Goal: Information Seeking & Learning: Learn about a topic

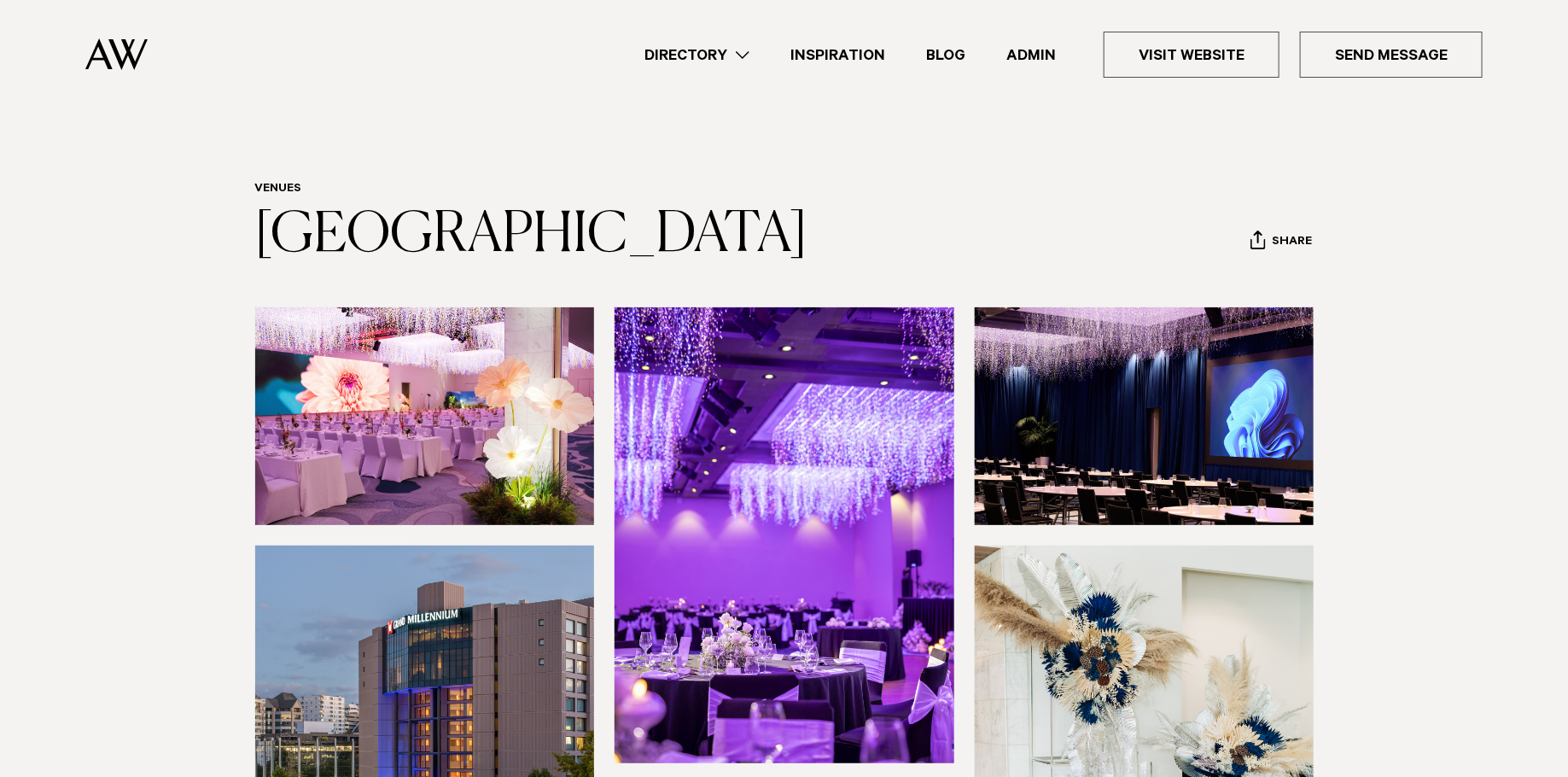
drag, startPoint x: 545, startPoint y: 300, endPoint x: 251, endPoint y: 212, distance: 306.9
click at [251, 213] on div "Venues [GEOGRAPHIC_DATA] Share Copy Link Email twitter" at bounding box center [785, 224] width 1202 height 85
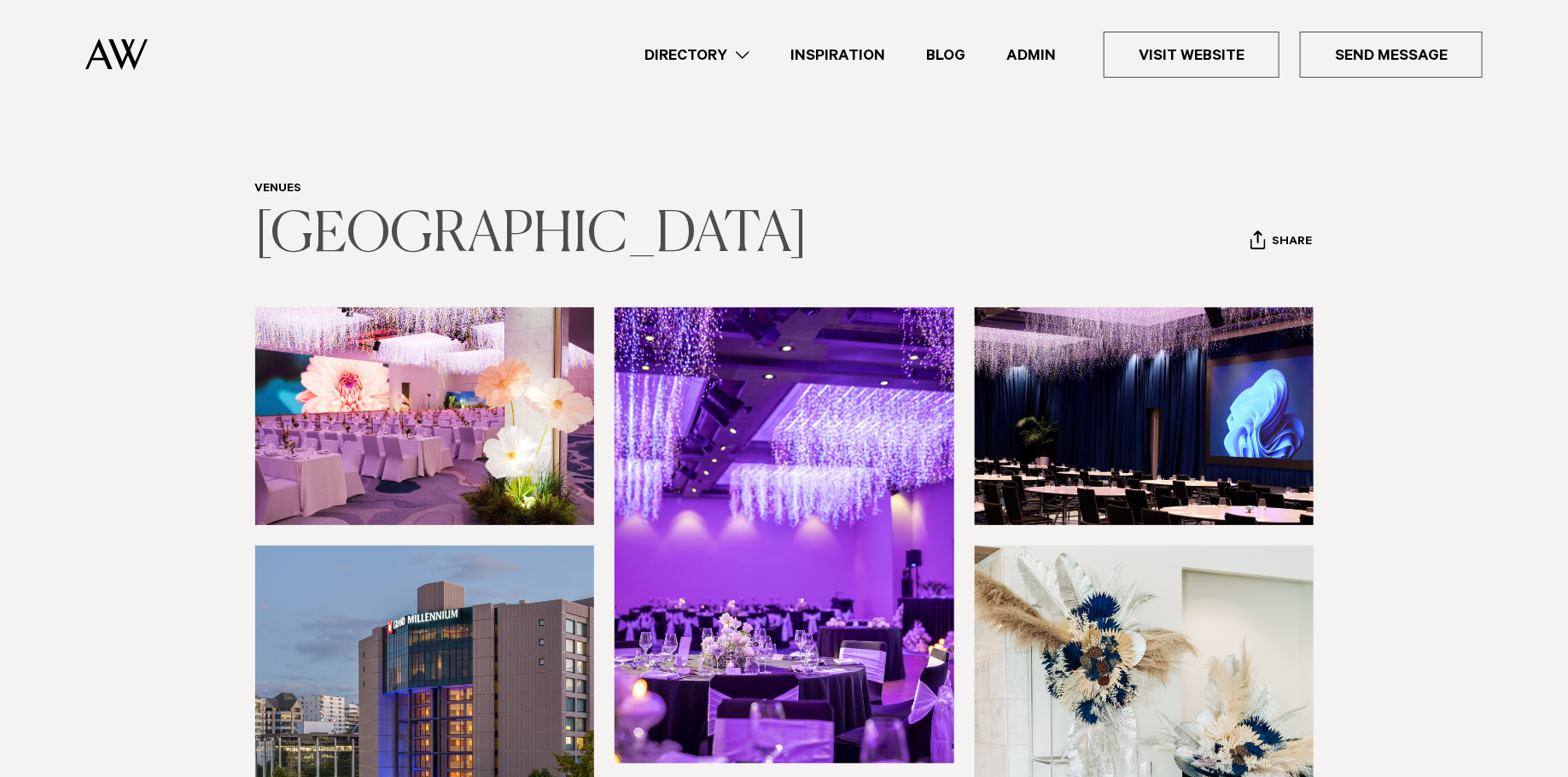
copy link "[GEOGRAPHIC_DATA]"
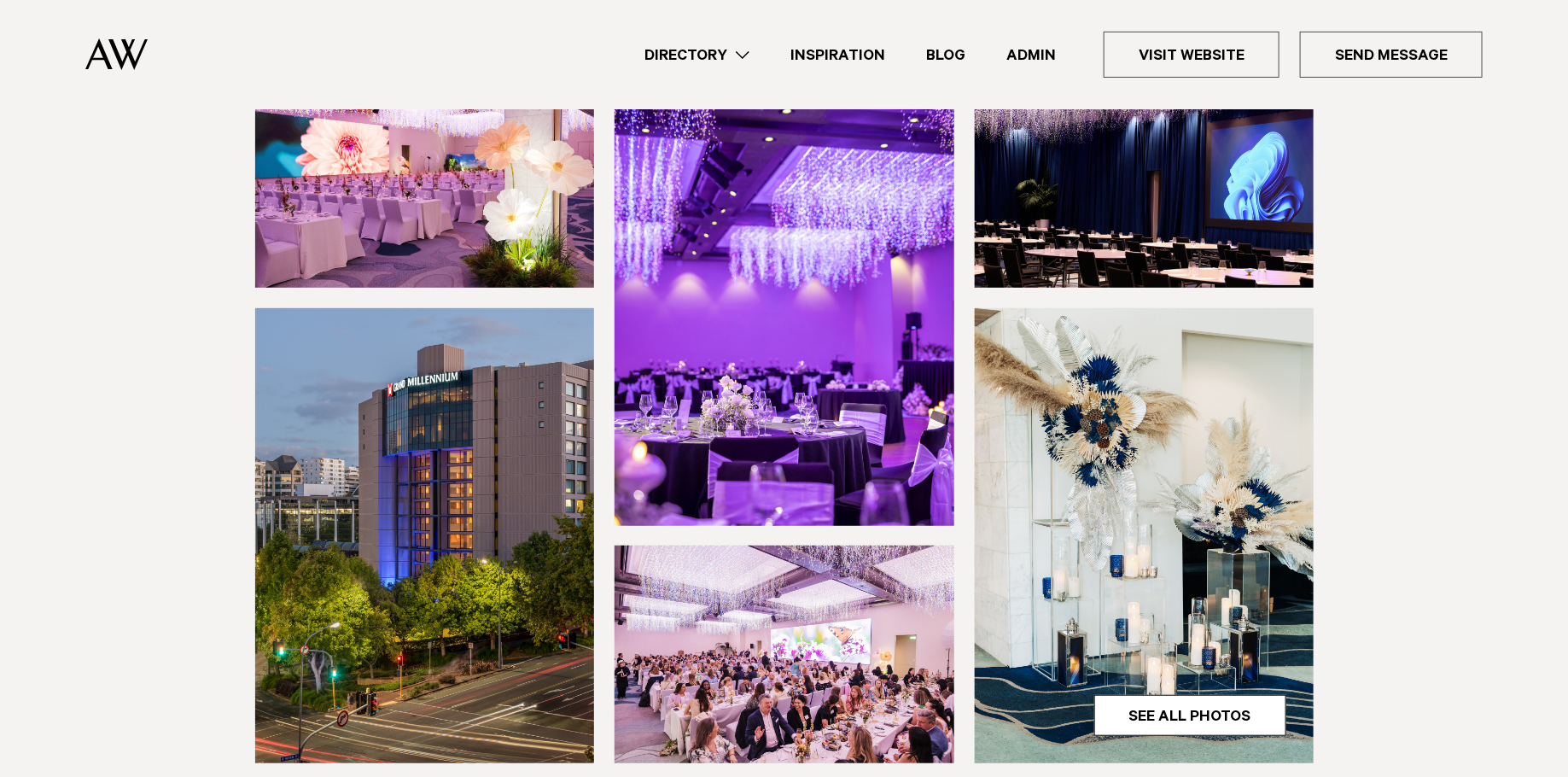
scroll to position [420, 0]
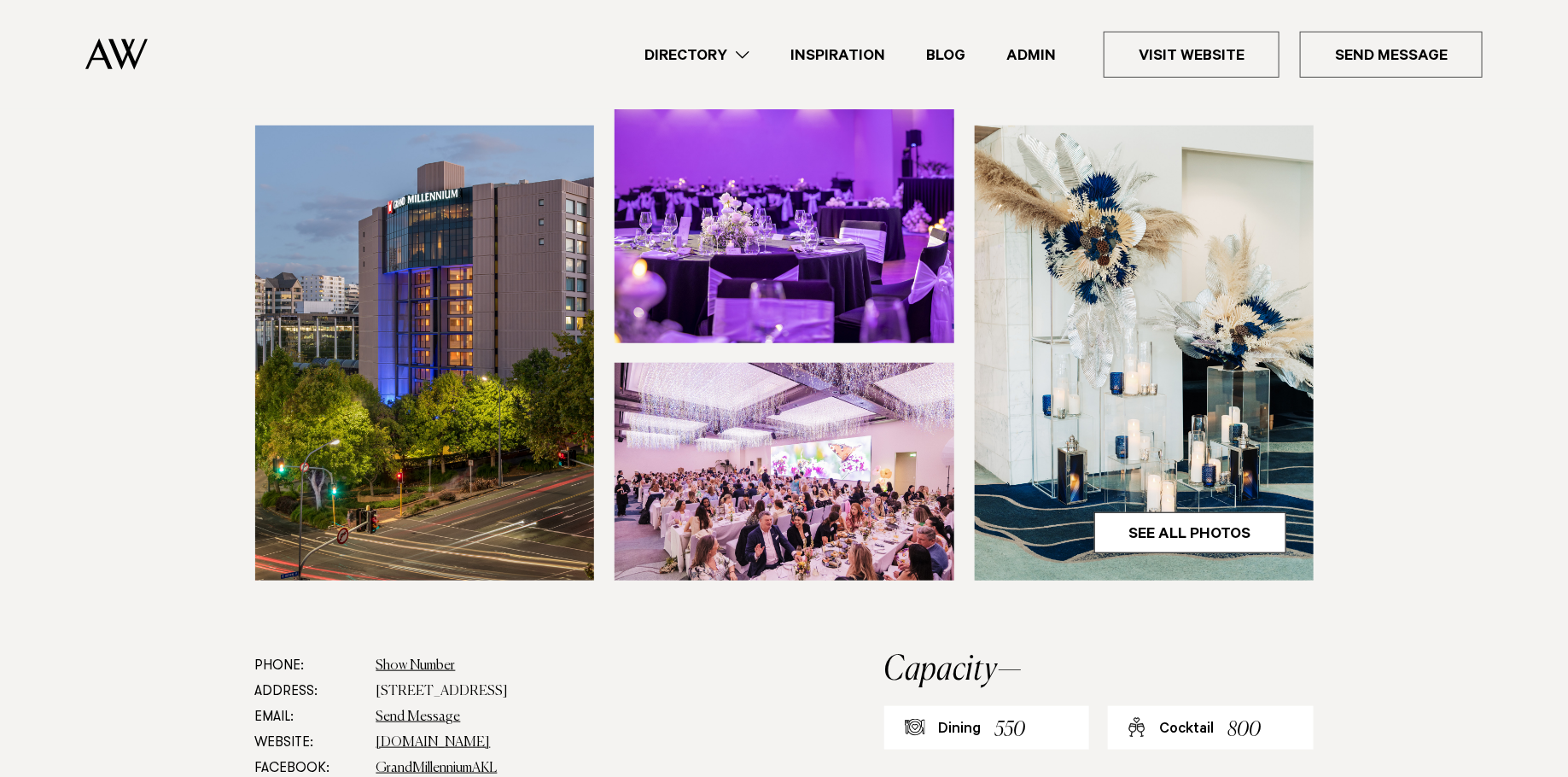
click at [791, 249] on img at bounding box center [784, 115] width 340 height 455
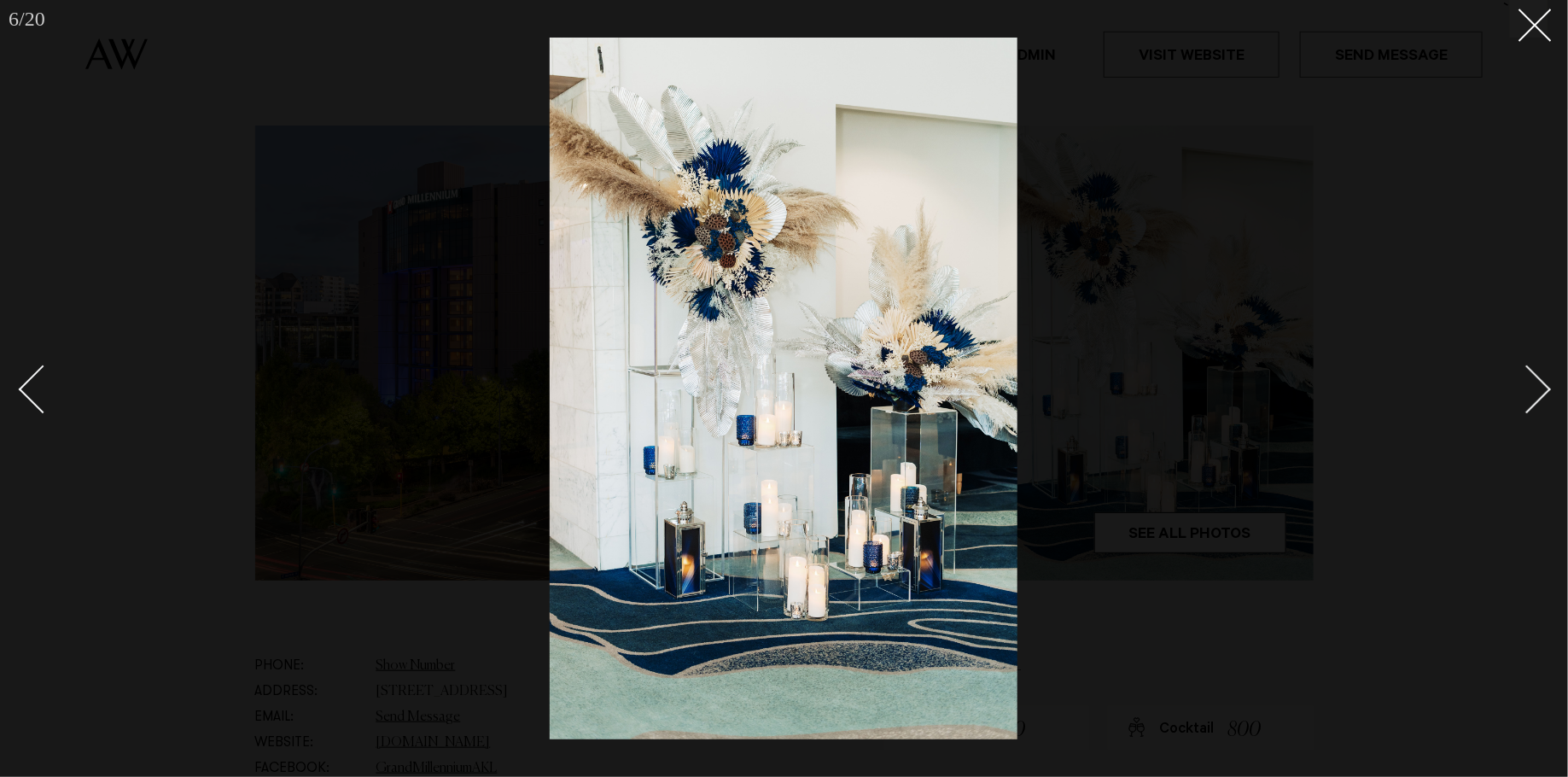
click at [826, 359] on img at bounding box center [783, 388] width 468 height 702
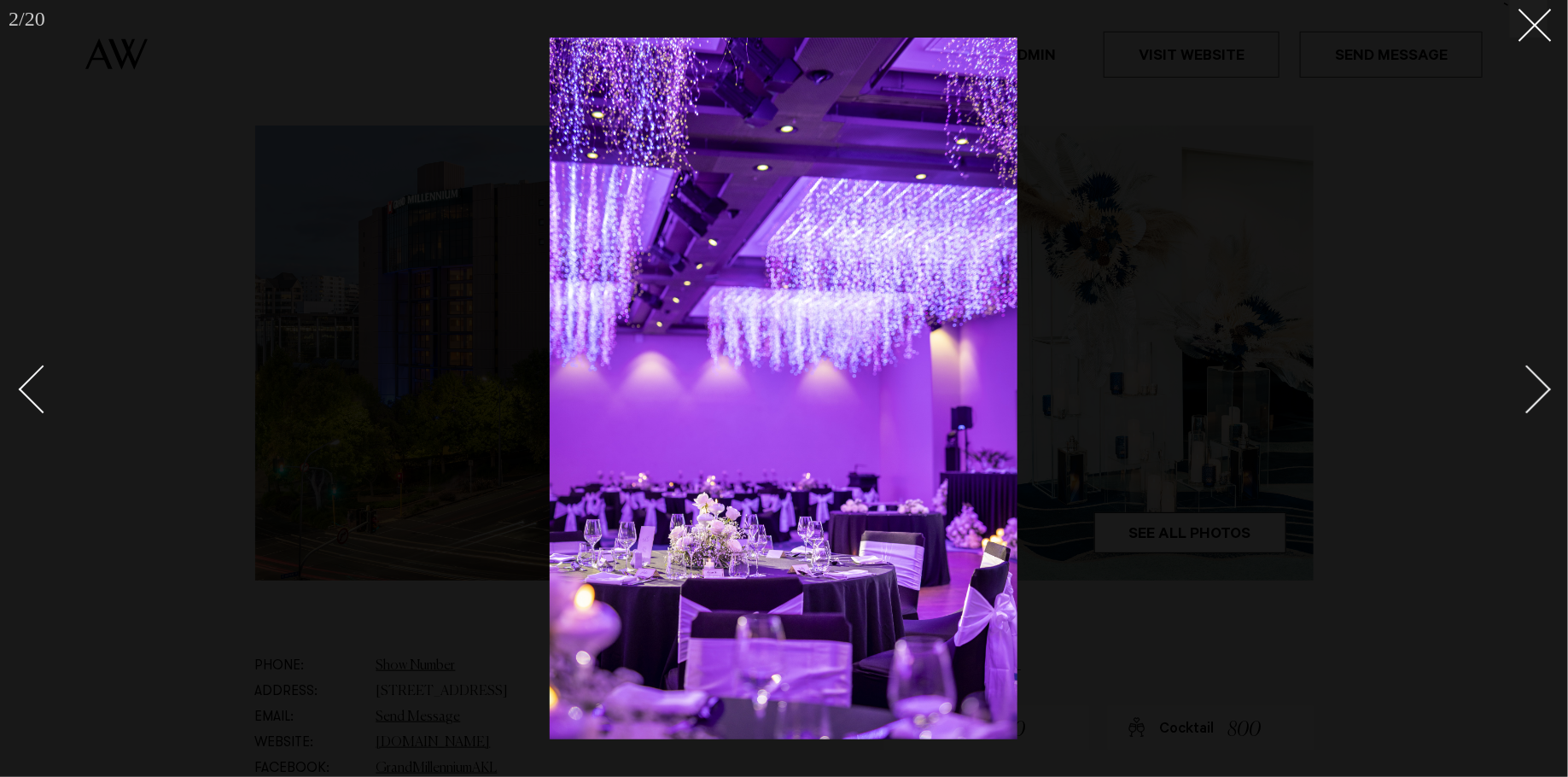
click at [792, 425] on img at bounding box center [783, 388] width 468 height 702
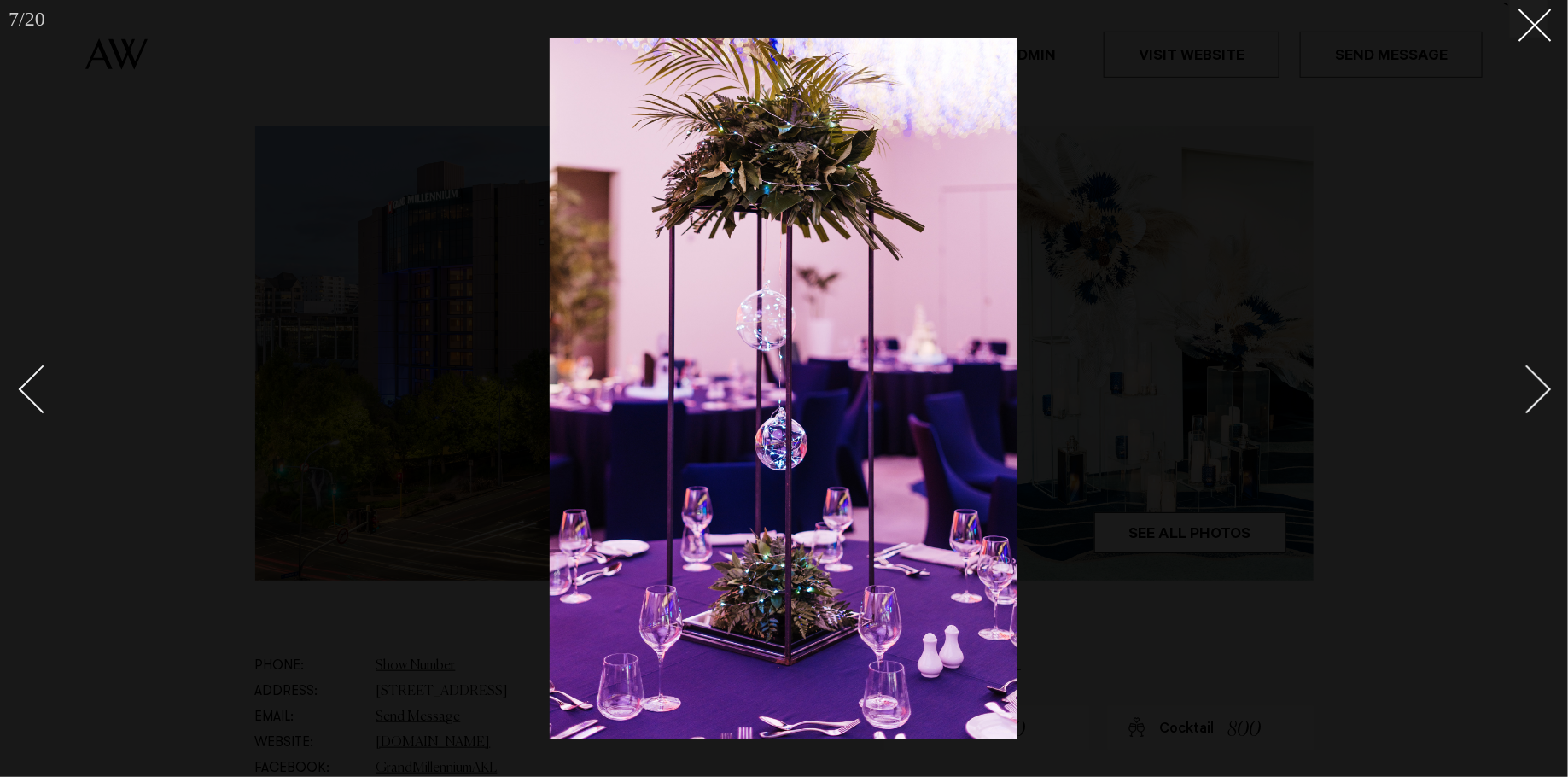
click at [283, 313] on div at bounding box center [784, 388] width 1568 height 777
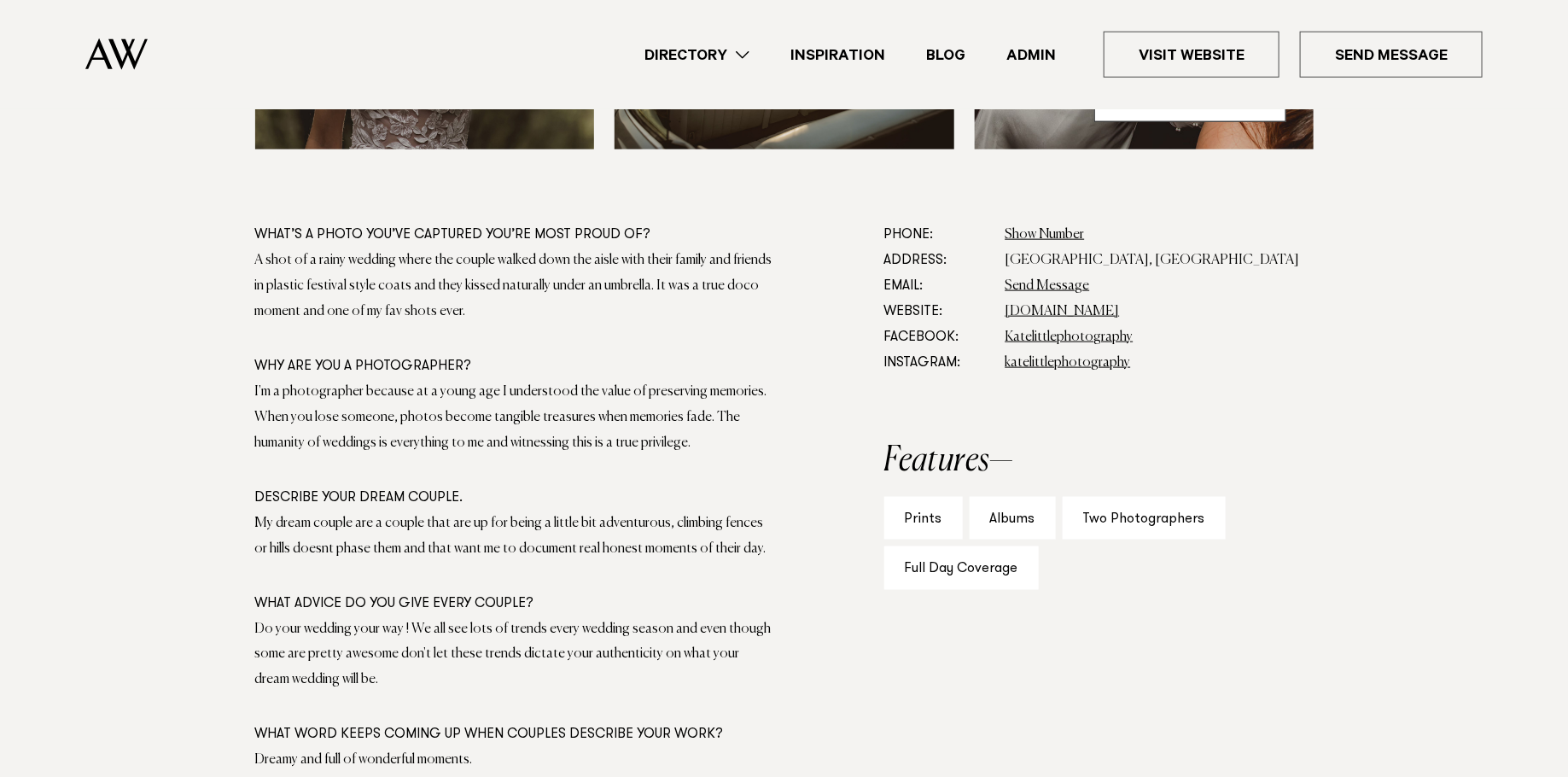
scroll to position [953, 0]
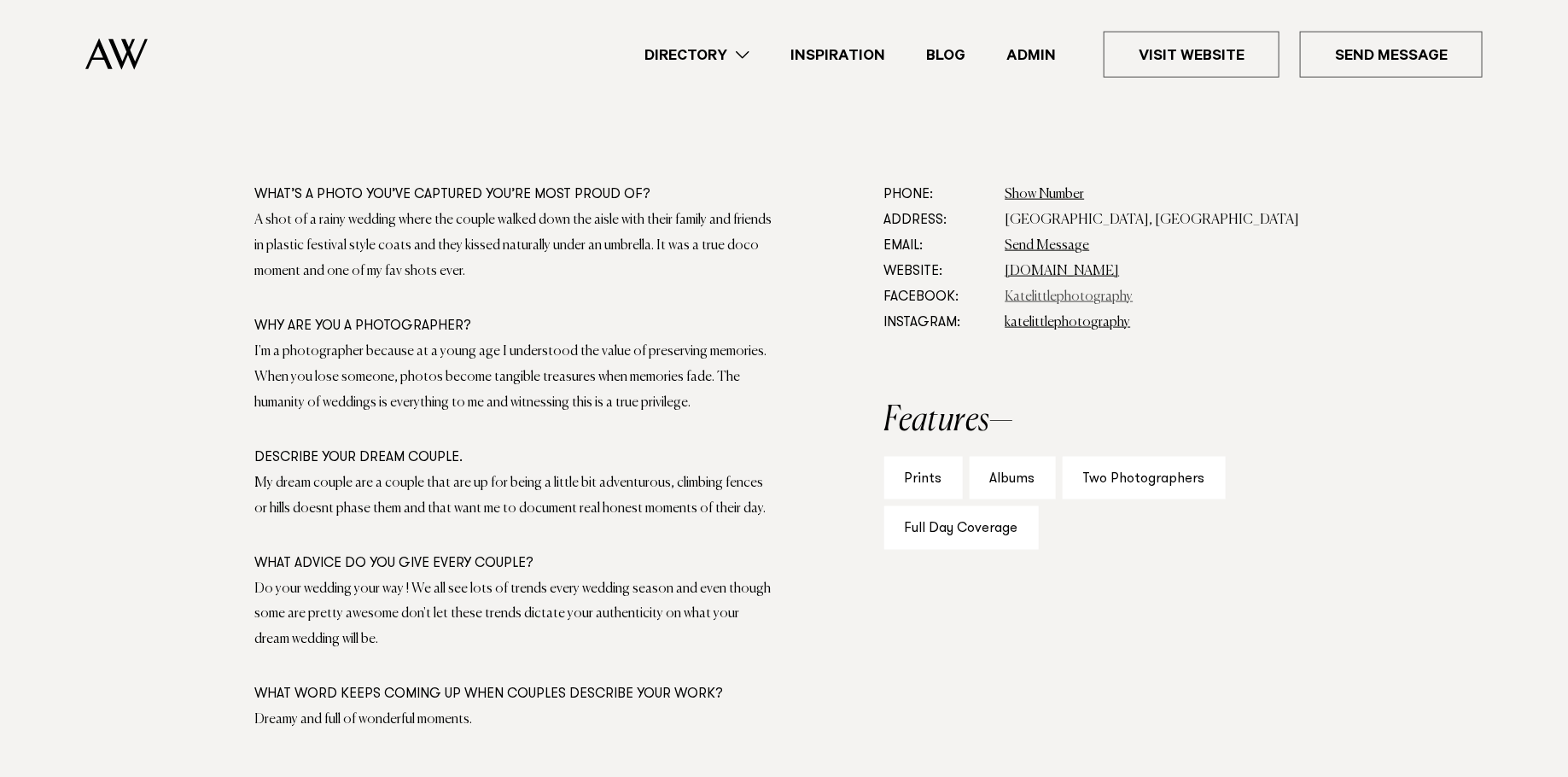
click at [1082, 296] on link "Katelittlephotography" at bounding box center [1070, 297] width 128 height 13
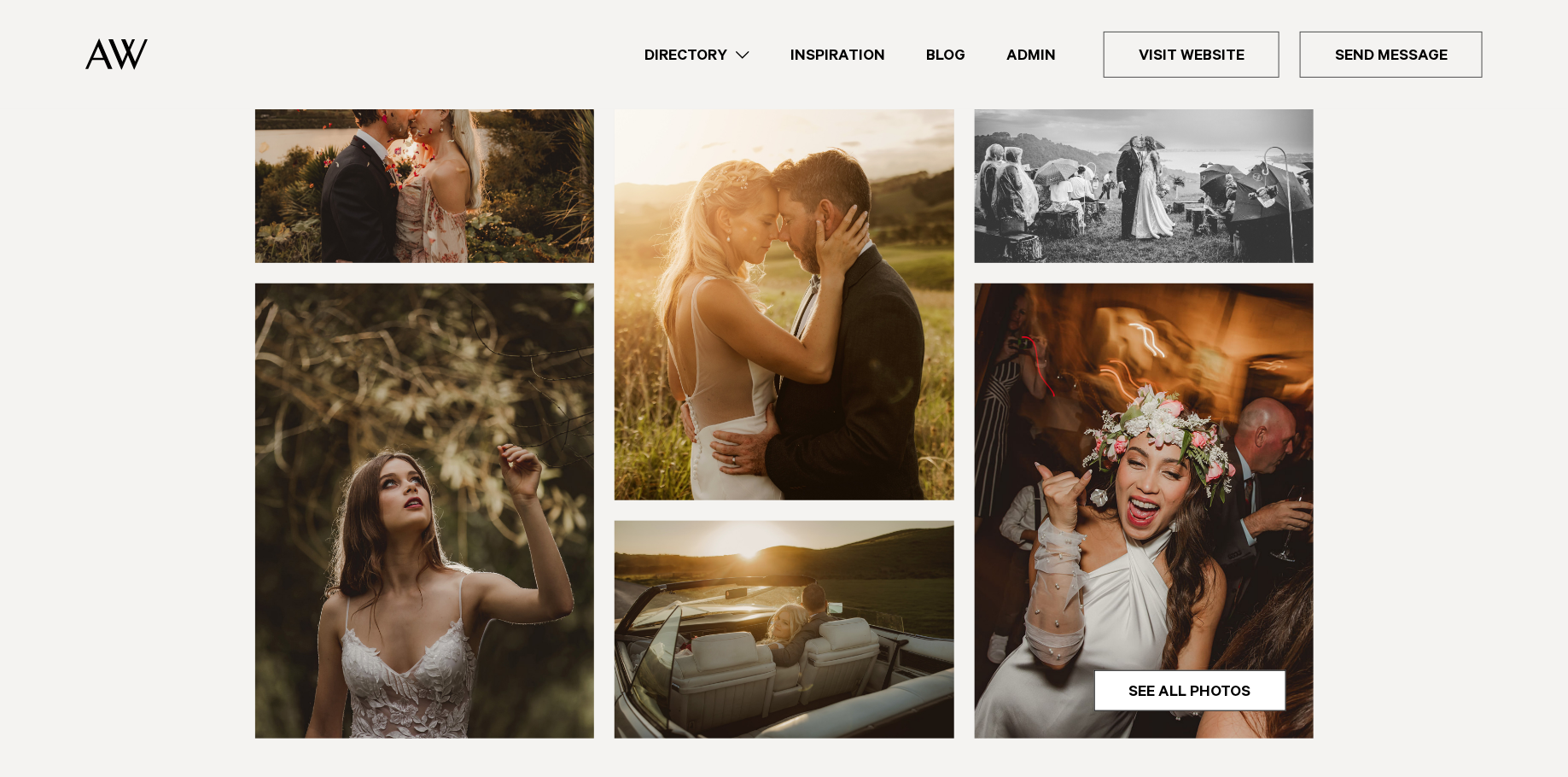
scroll to position [389, 0]
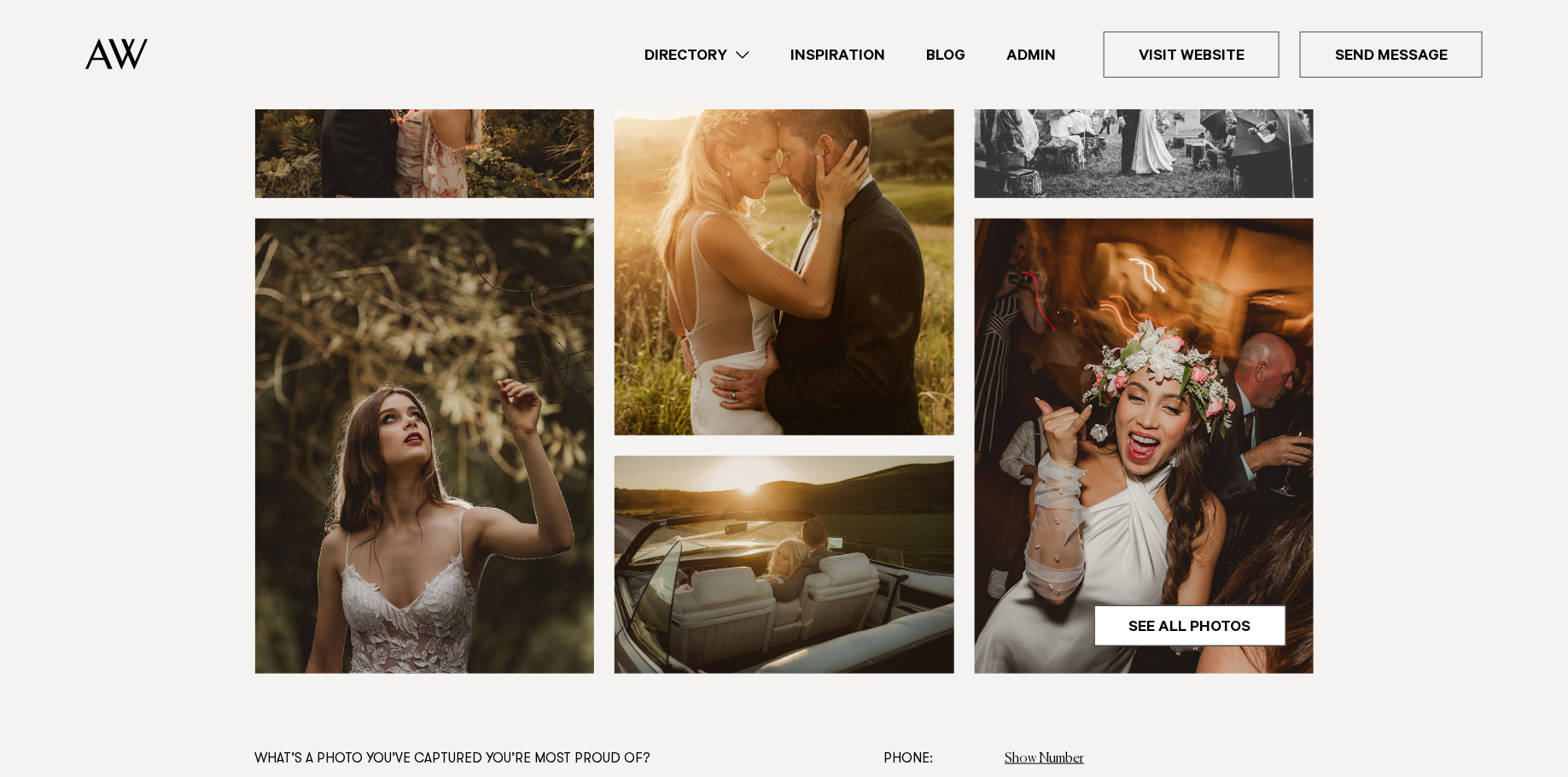
click at [839, 144] on img at bounding box center [784, 208] width 340 height 455
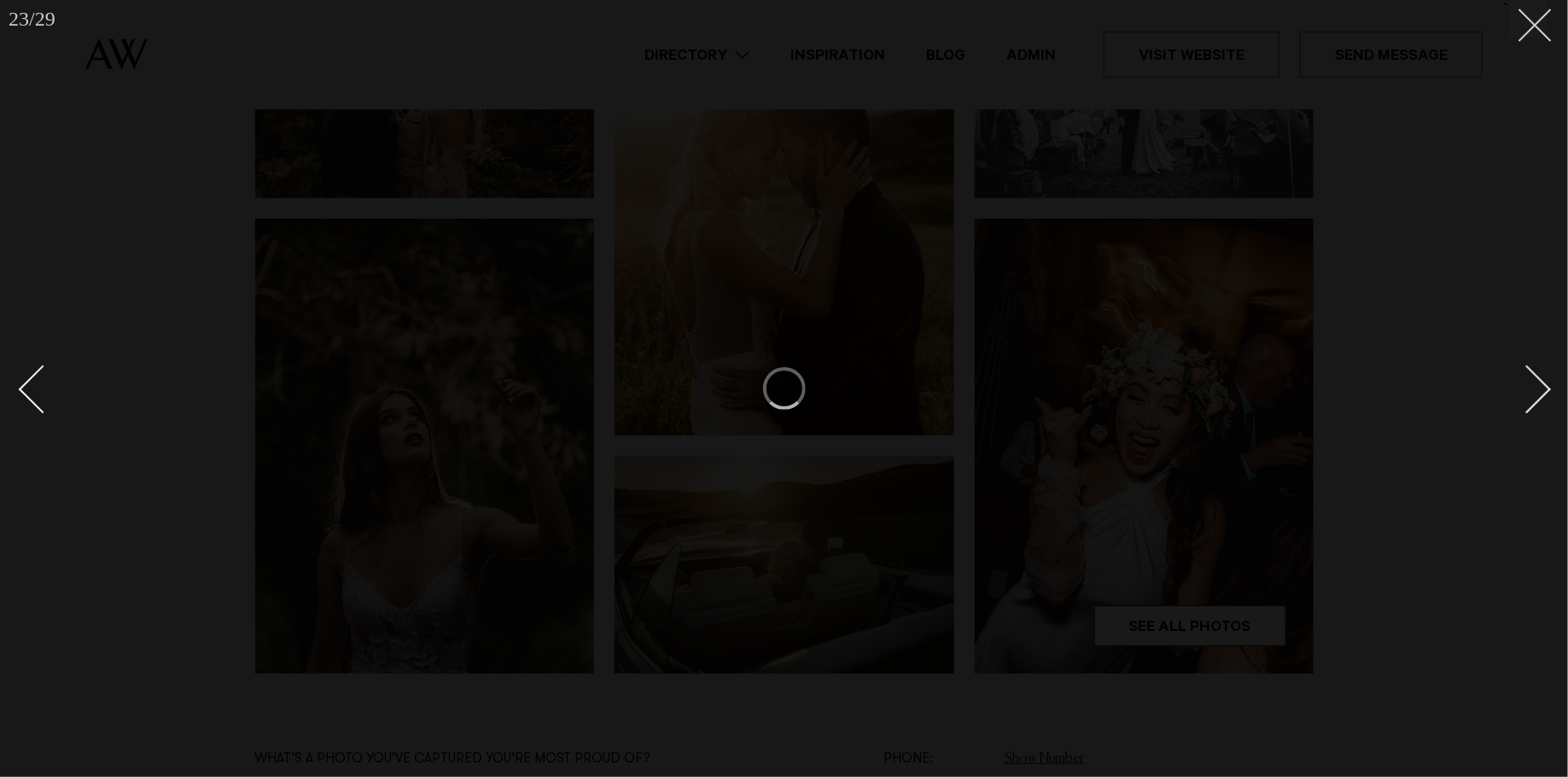
click at [1542, 29] on button at bounding box center [1528, 18] width 37 height 37
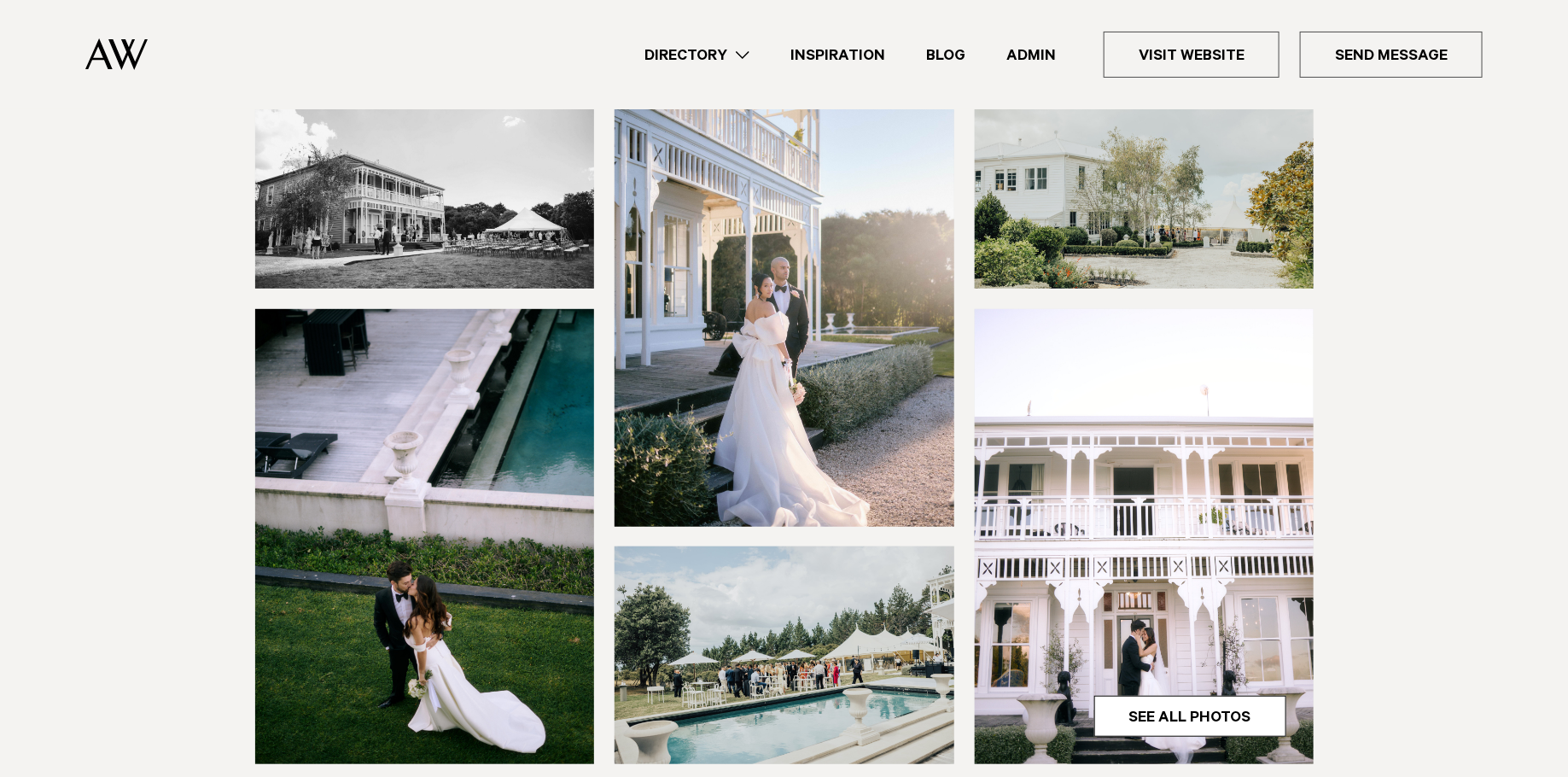
scroll to position [240, 0]
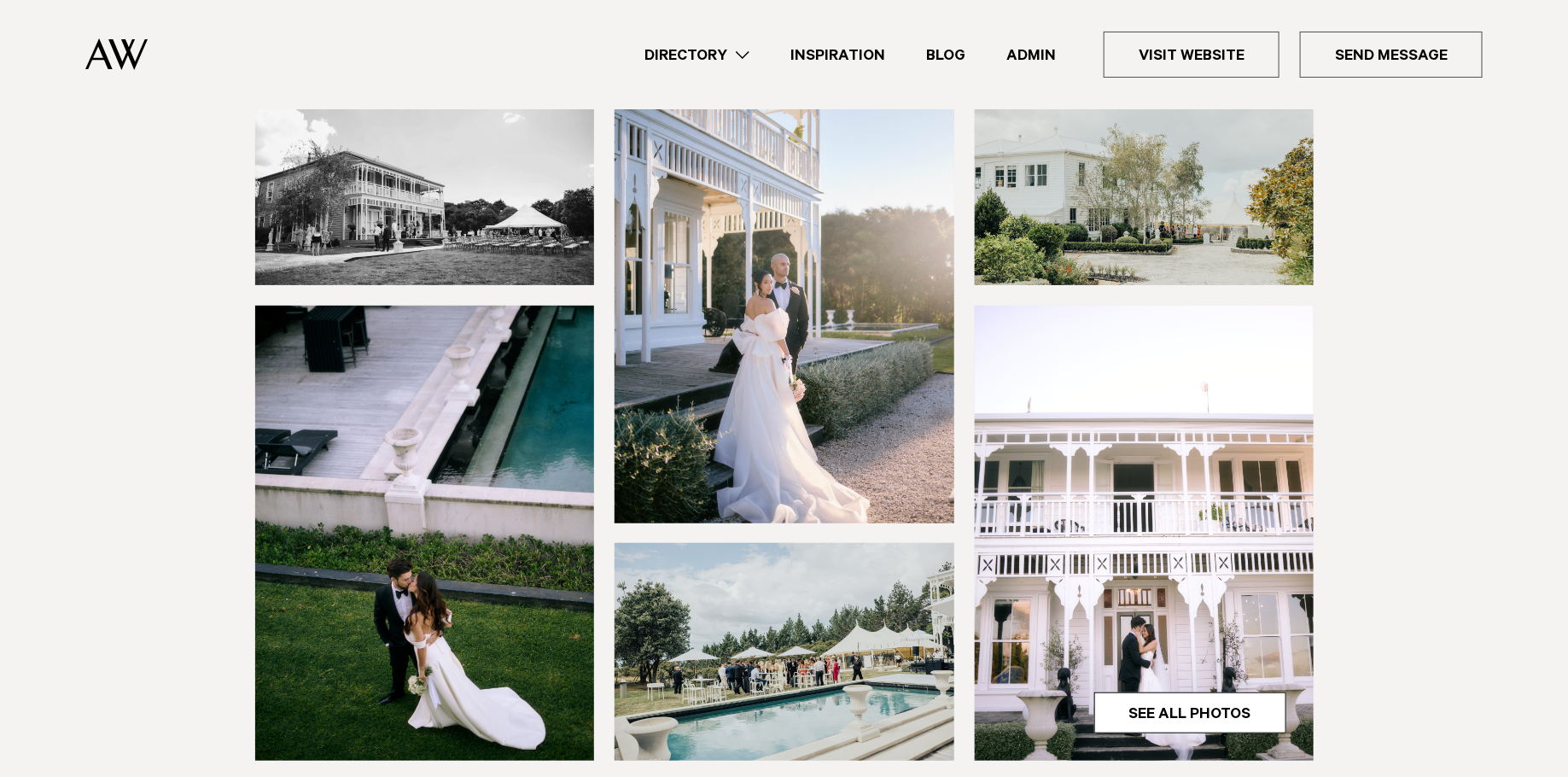
click at [470, 508] on img at bounding box center [425, 533] width 340 height 455
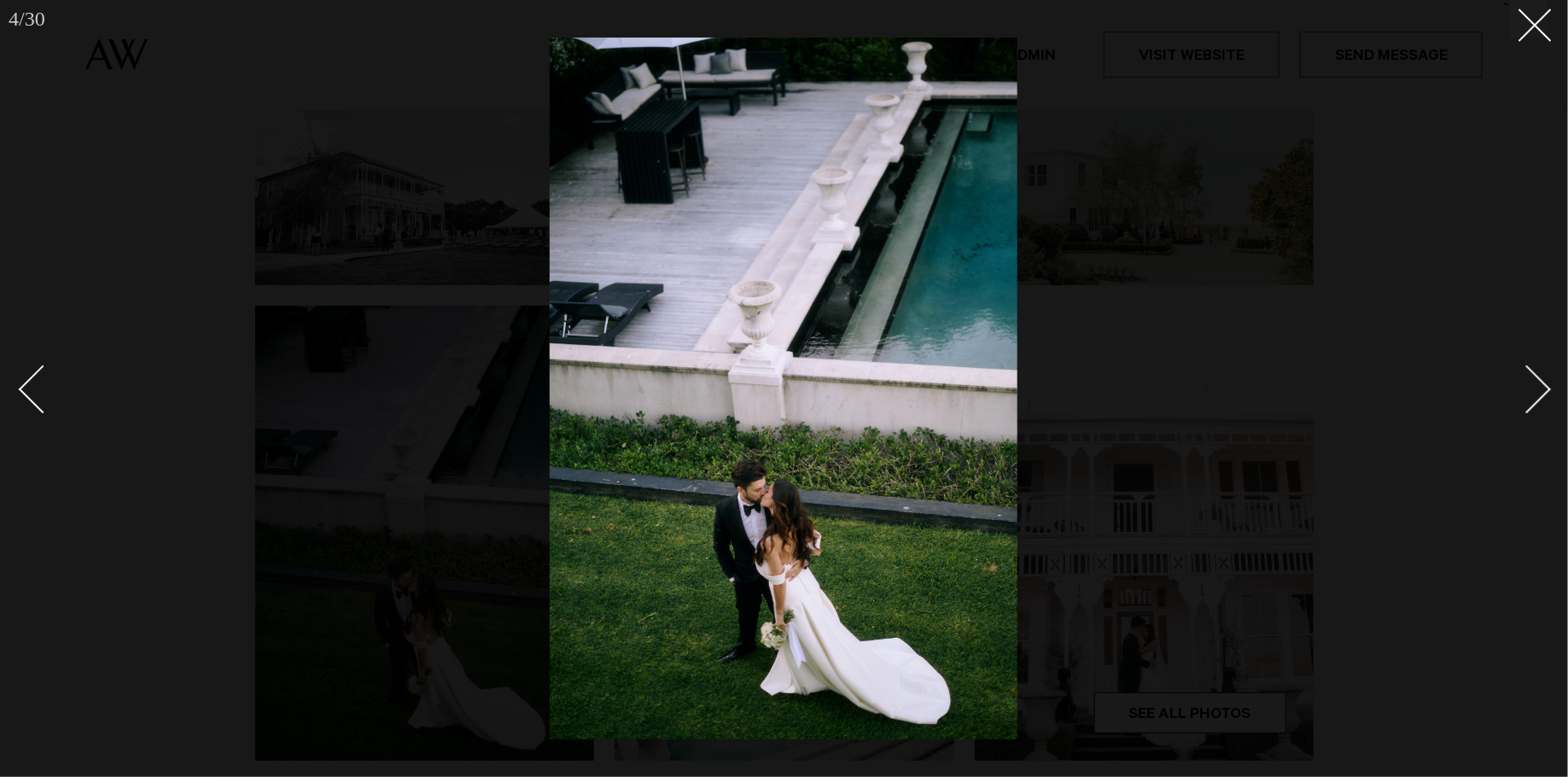
click at [1531, 390] on div "Next slide" at bounding box center [1527, 389] width 49 height 49
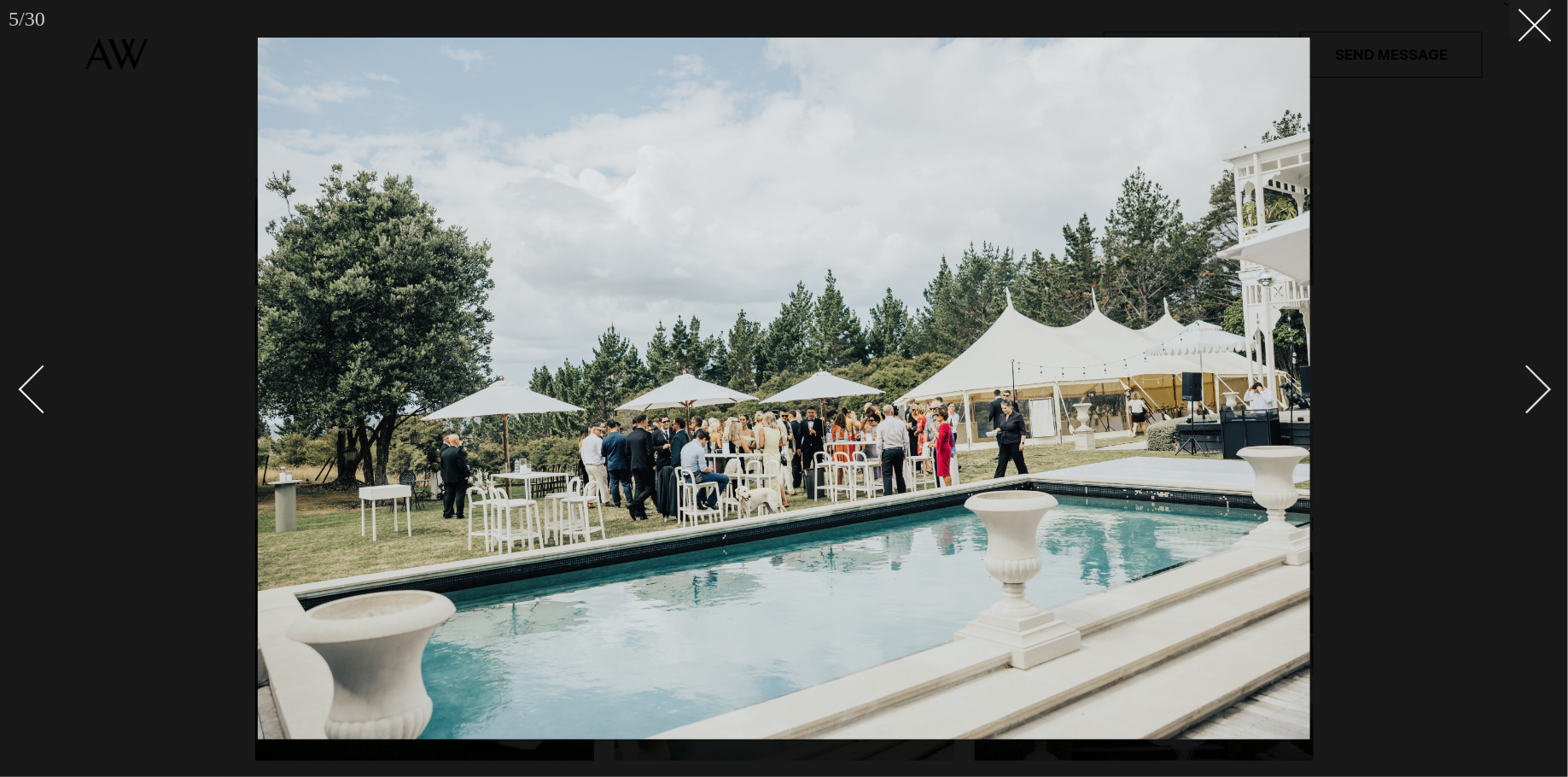
click at [1531, 389] on div "Next slide" at bounding box center [1527, 389] width 49 height 49
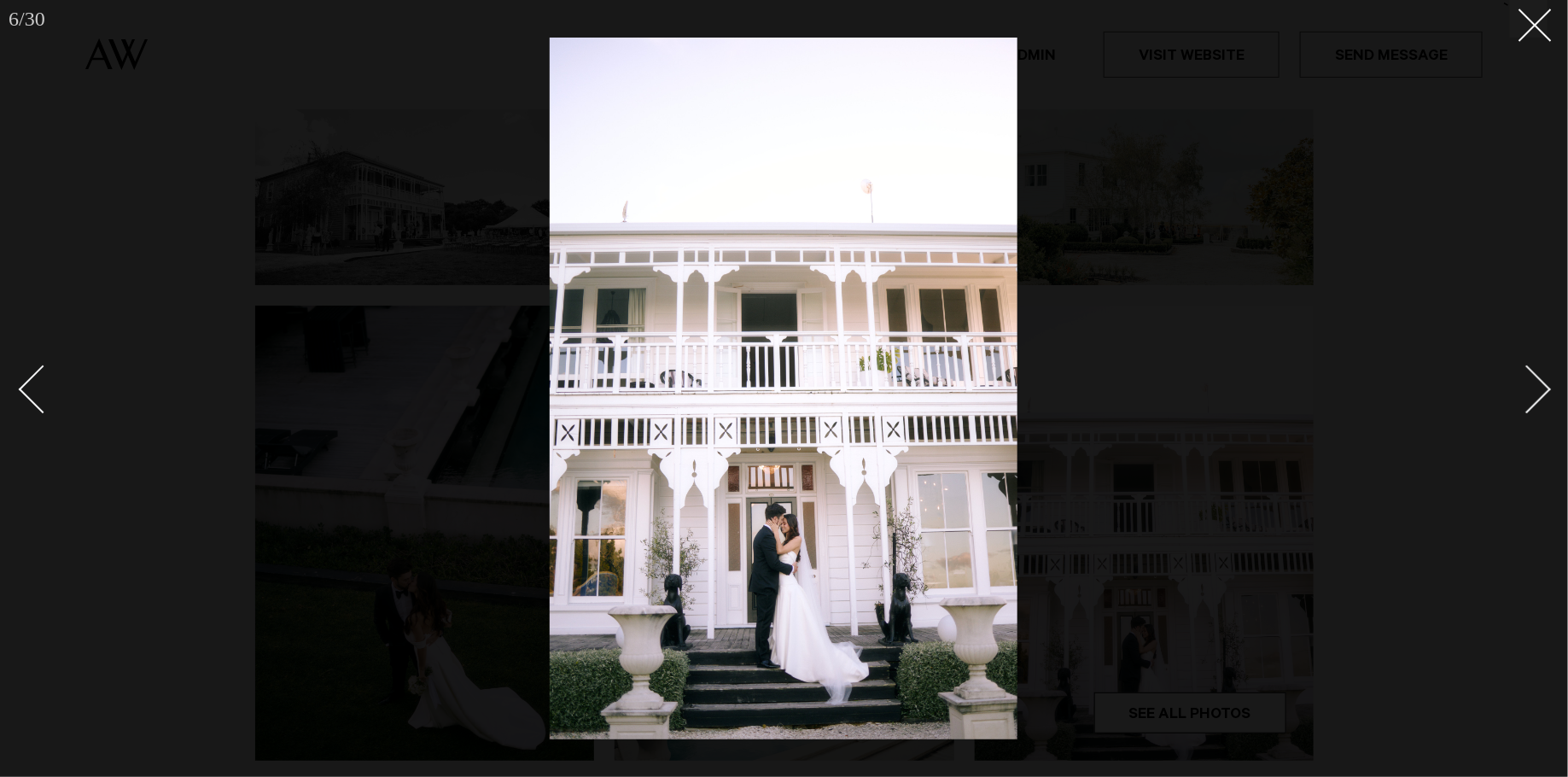
click at [1531, 389] on div "Next slide" at bounding box center [1527, 389] width 49 height 49
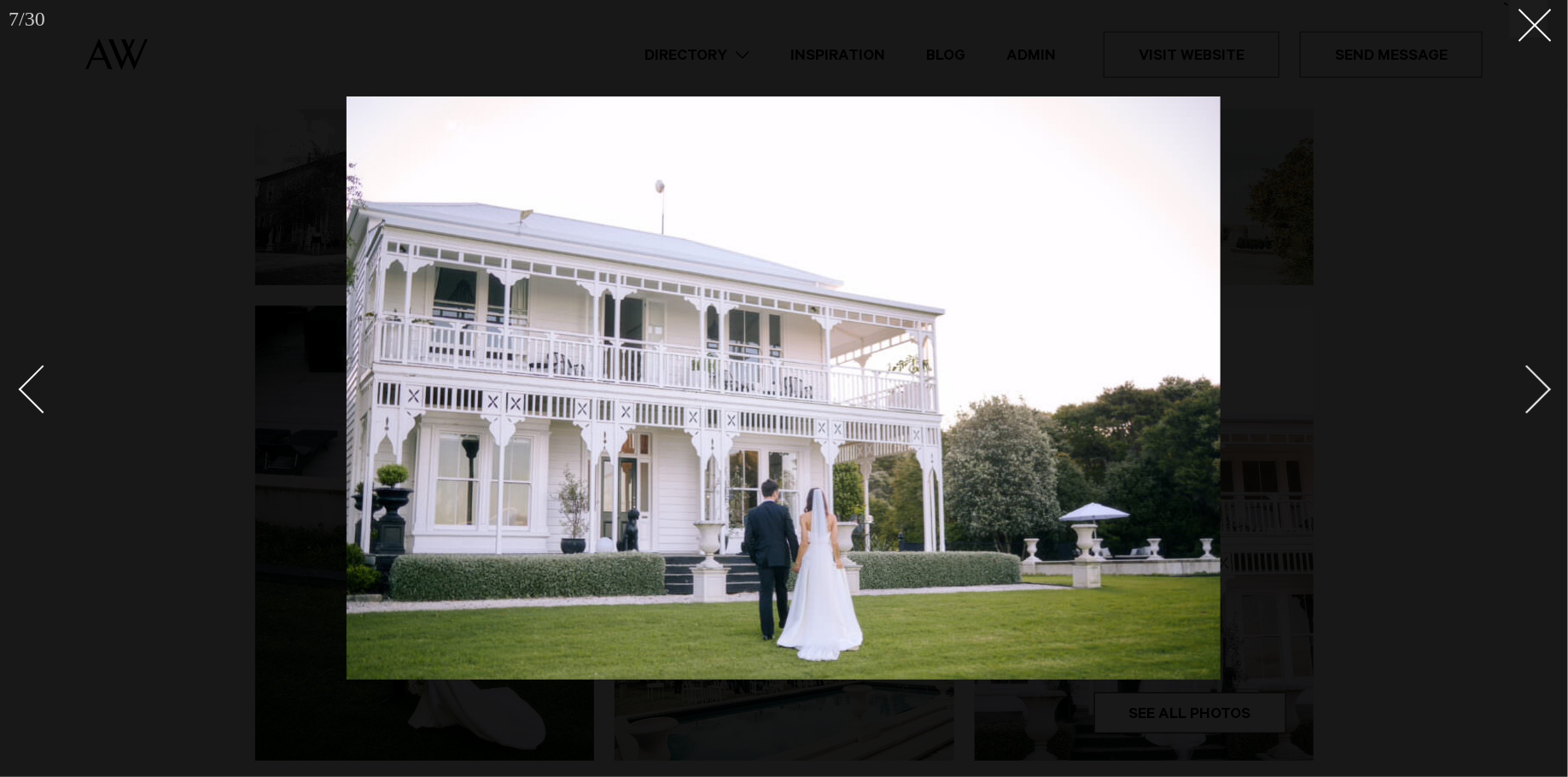
click at [1531, 389] on div "Next slide" at bounding box center [1527, 389] width 49 height 49
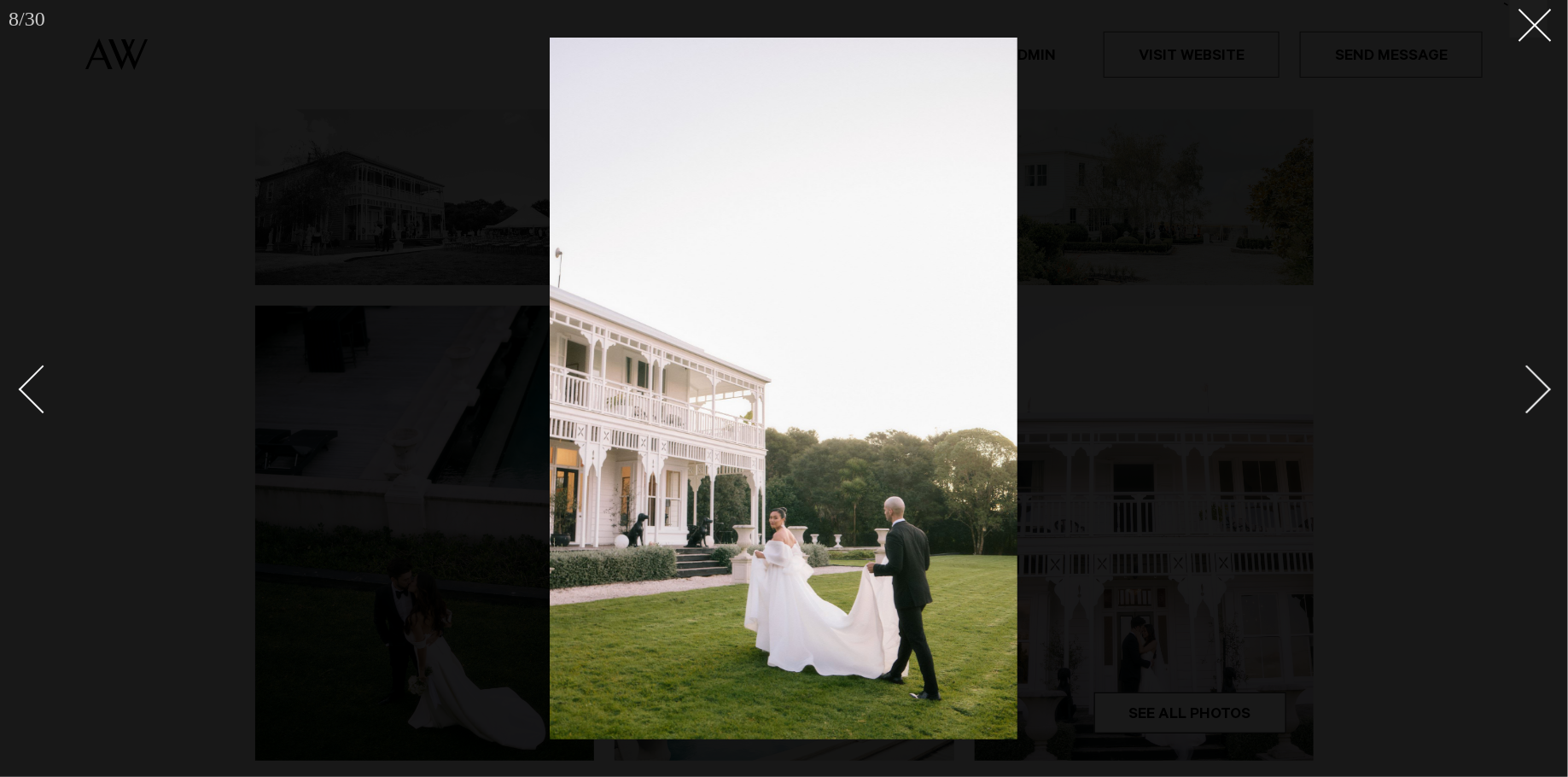
click at [1531, 389] on div "Next slide" at bounding box center [1527, 389] width 49 height 49
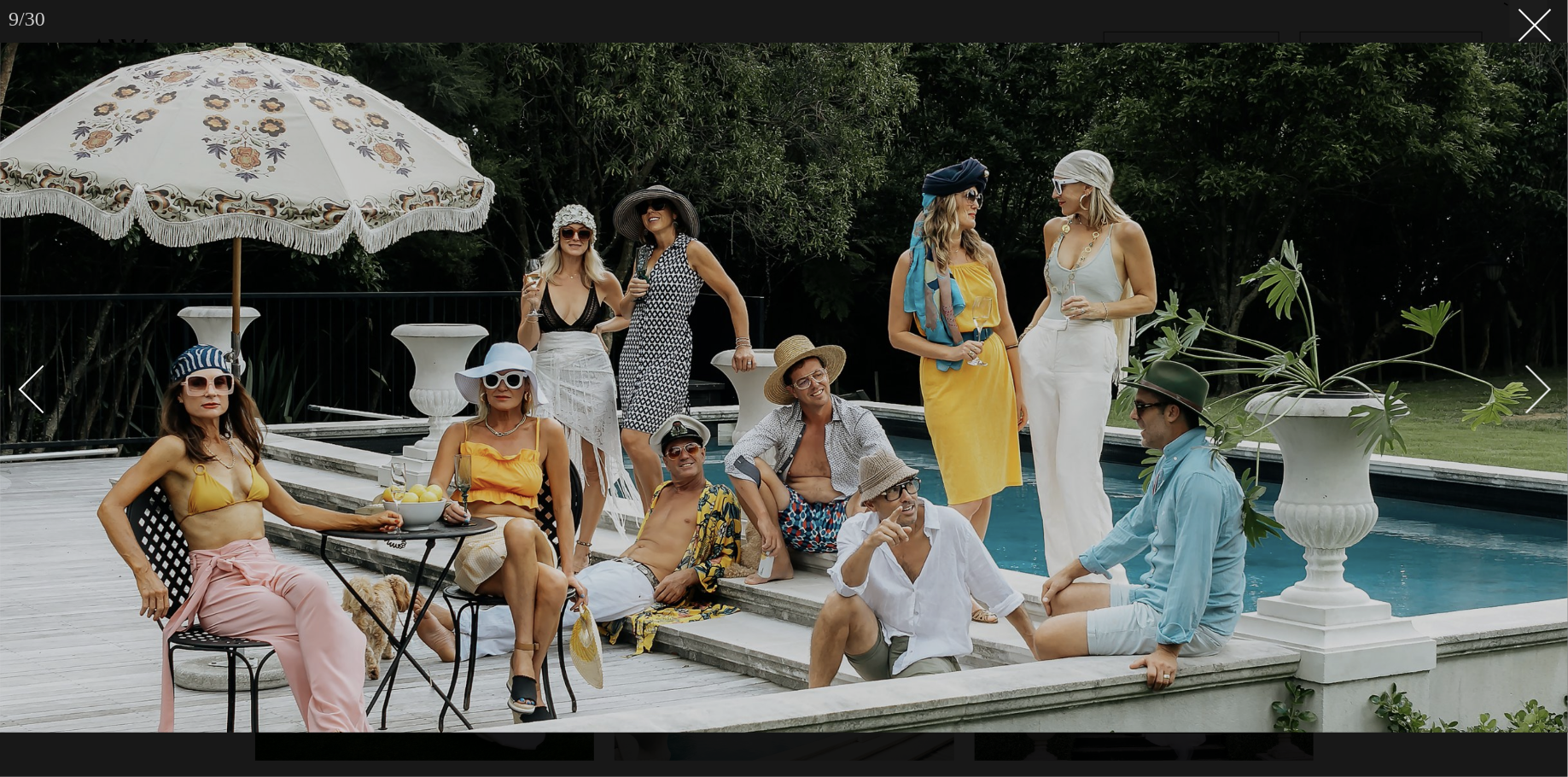
click at [1531, 389] on div "Next slide" at bounding box center [1527, 389] width 49 height 49
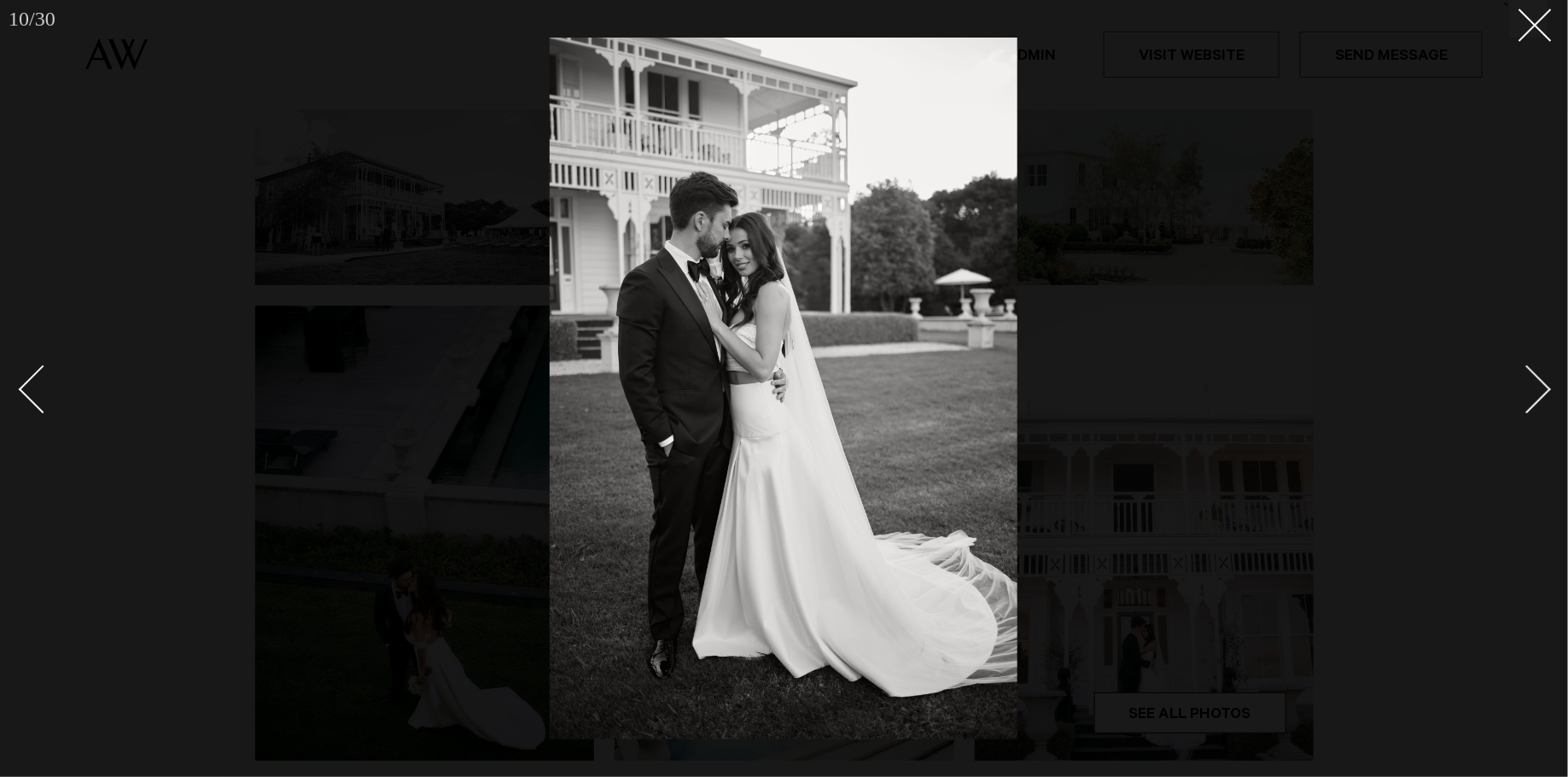
click at [1531, 389] on div "Next slide" at bounding box center [1527, 389] width 49 height 49
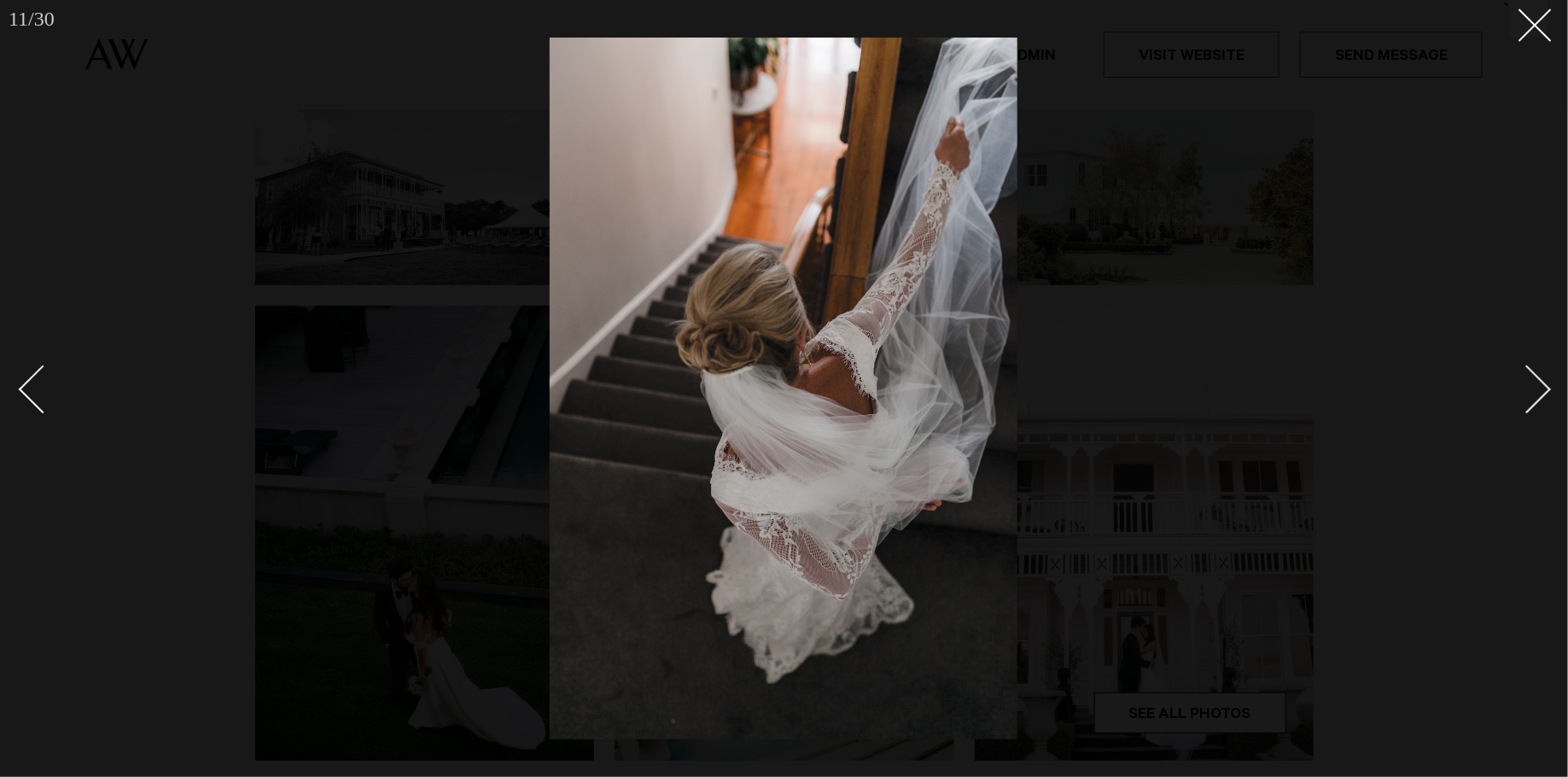
click at [1531, 389] on div "Next slide" at bounding box center [1527, 389] width 49 height 49
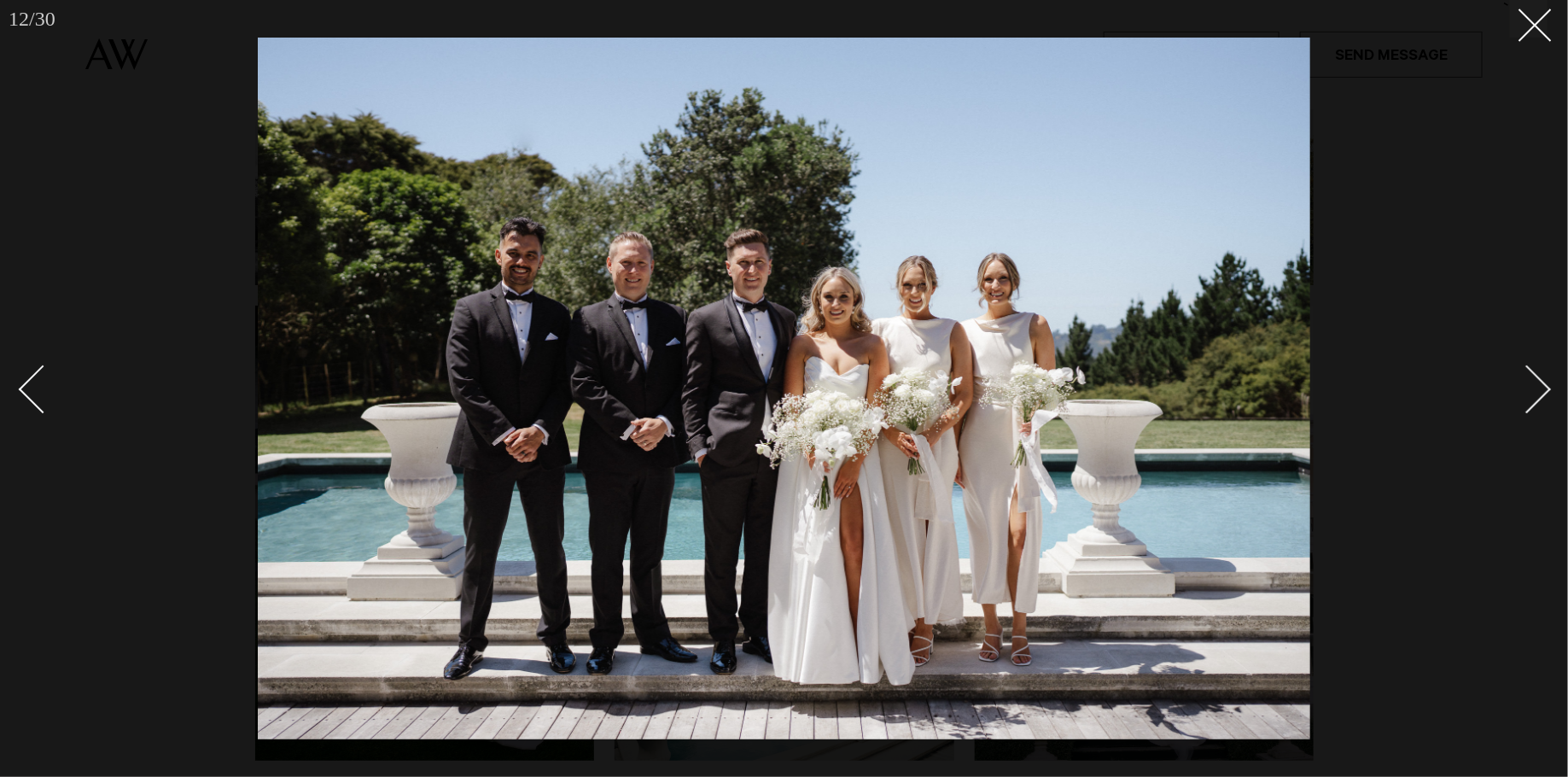
click at [1531, 389] on div "Next slide" at bounding box center [1527, 389] width 49 height 49
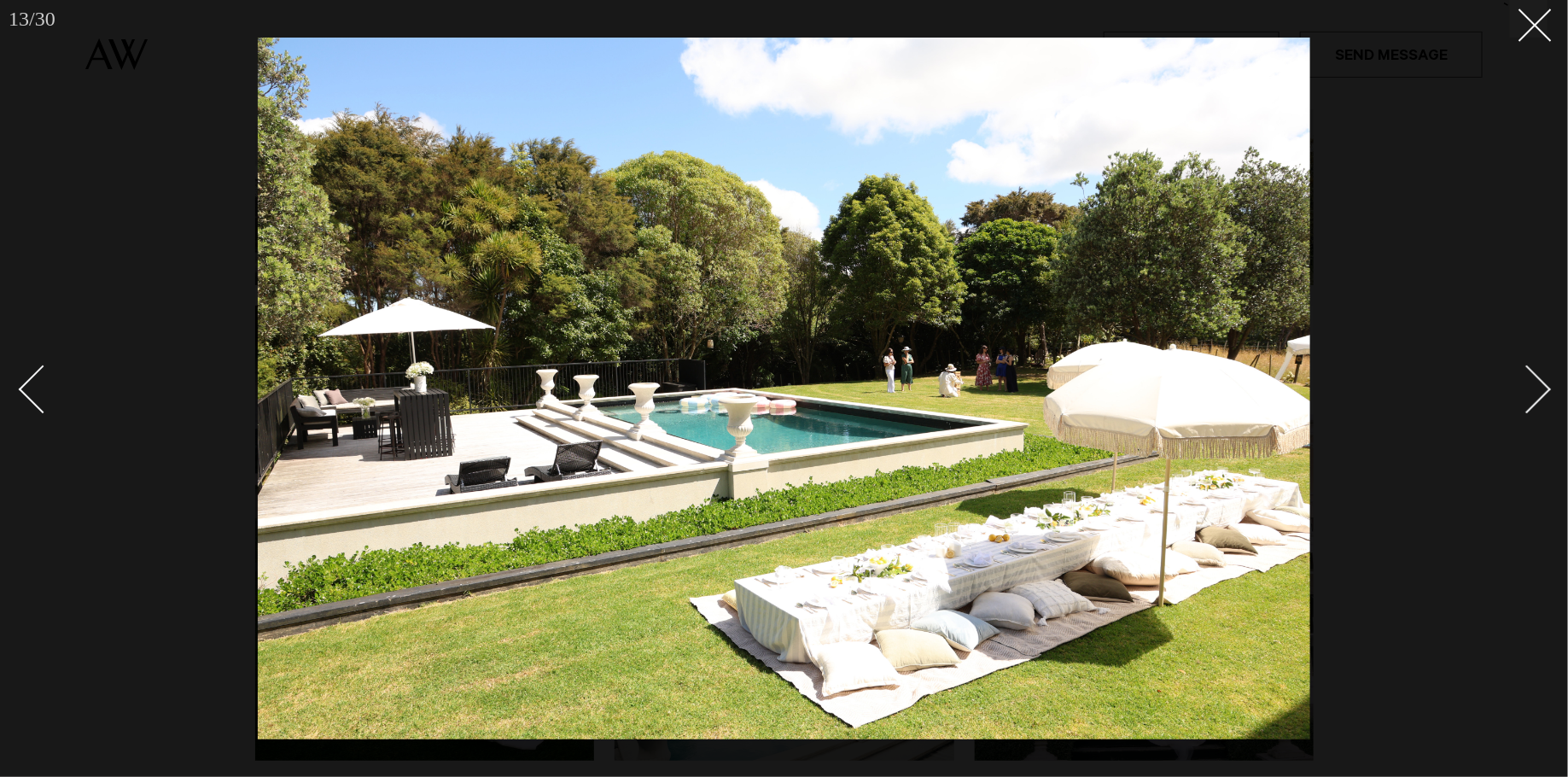
click at [1531, 389] on div "Next slide" at bounding box center [1527, 389] width 49 height 49
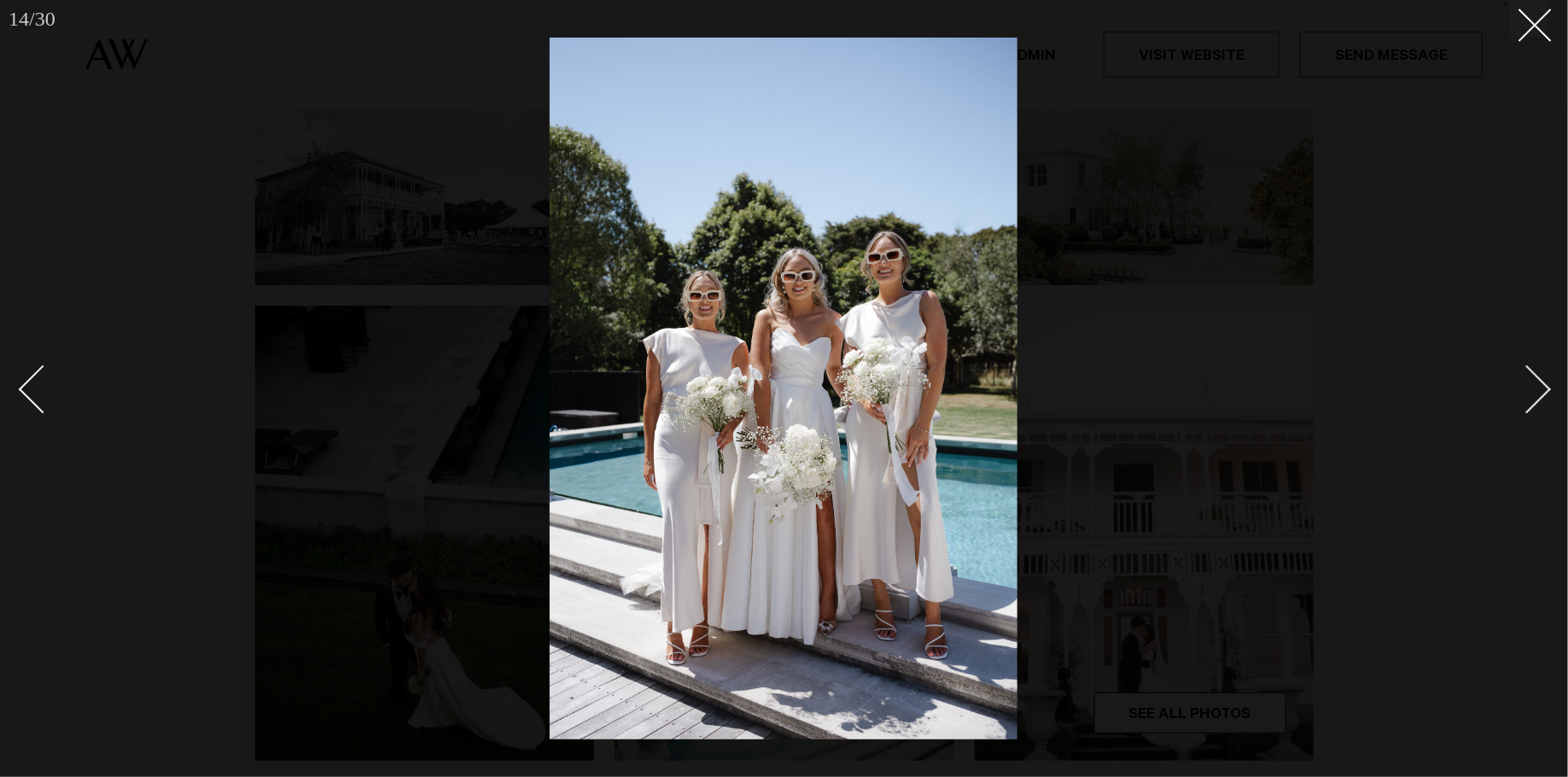
click at [1531, 390] on div "Next slide" at bounding box center [1527, 389] width 49 height 49
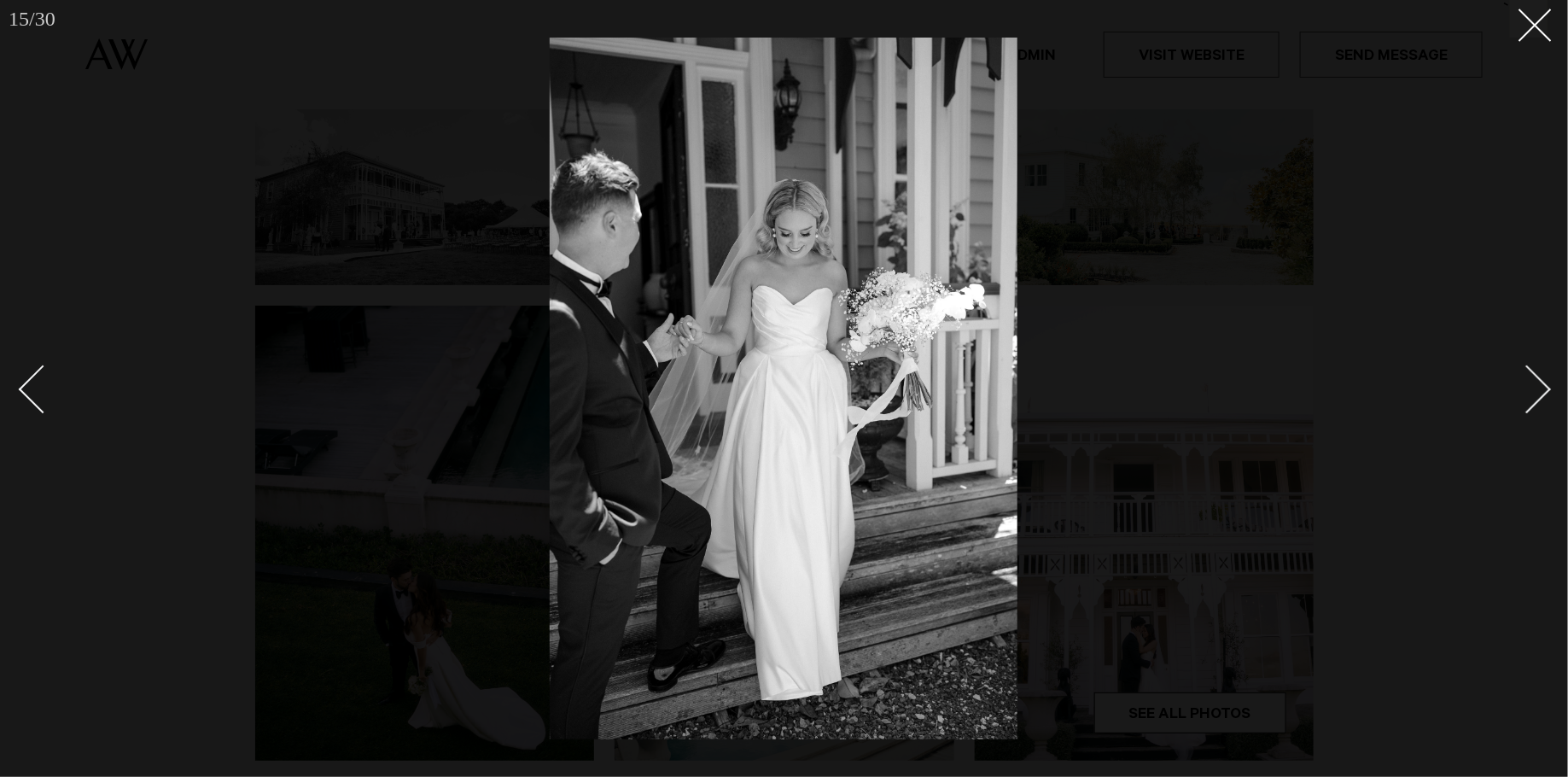
click at [1531, 390] on div "Next slide" at bounding box center [1527, 389] width 49 height 49
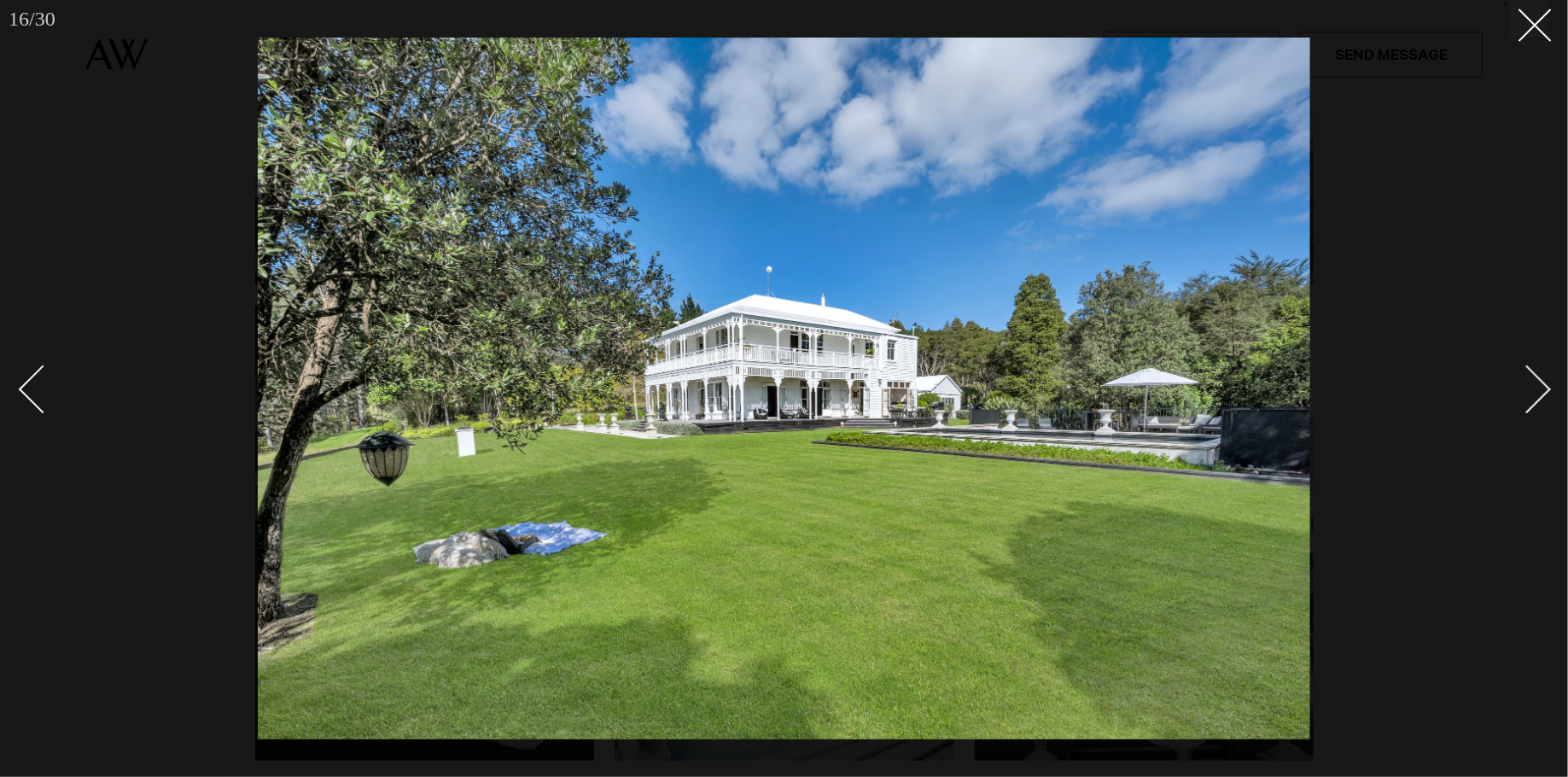
click at [1531, 390] on div "Next slide" at bounding box center [1527, 389] width 49 height 49
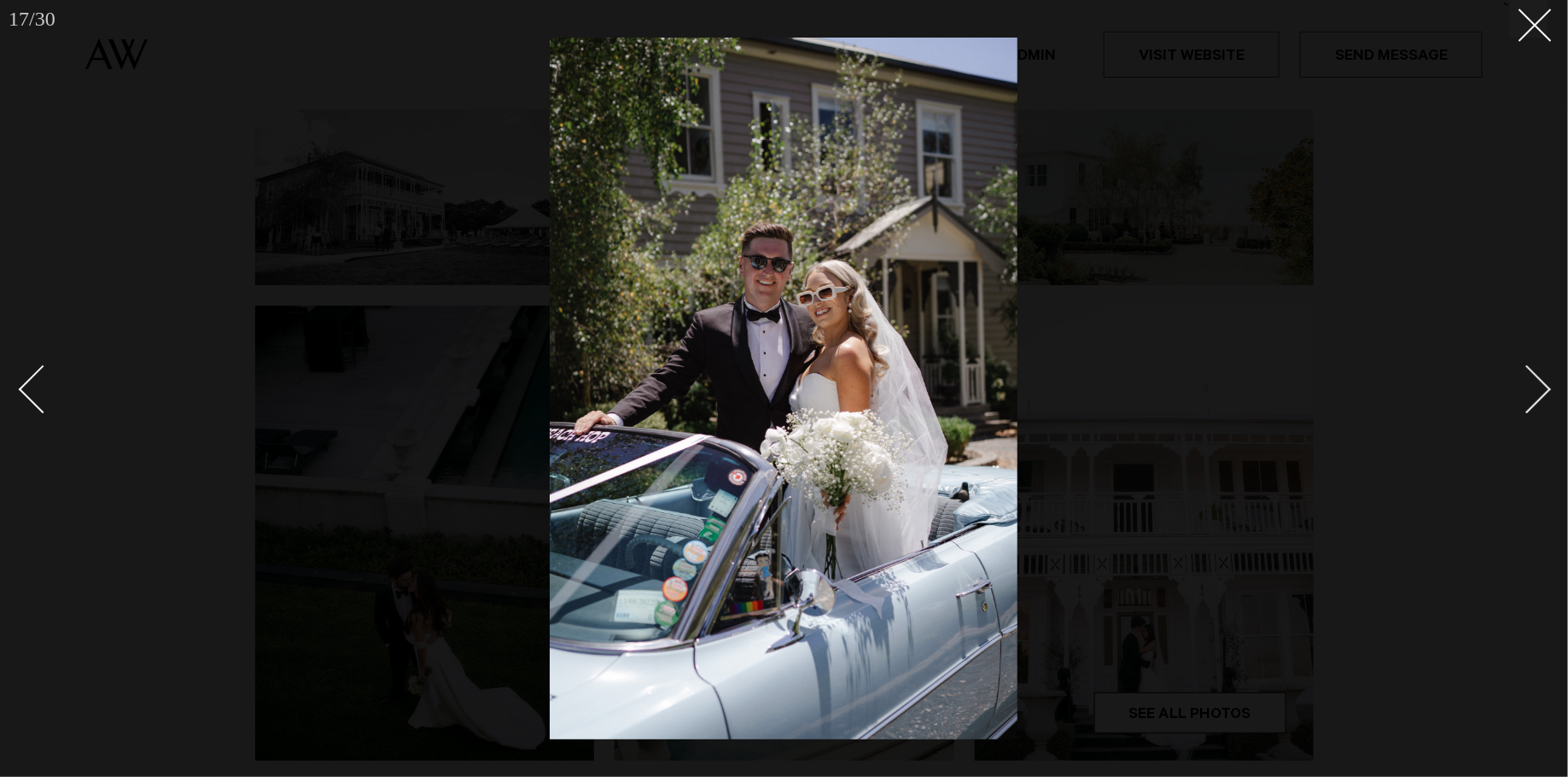
click at [1531, 390] on div "Next slide" at bounding box center [1527, 389] width 49 height 49
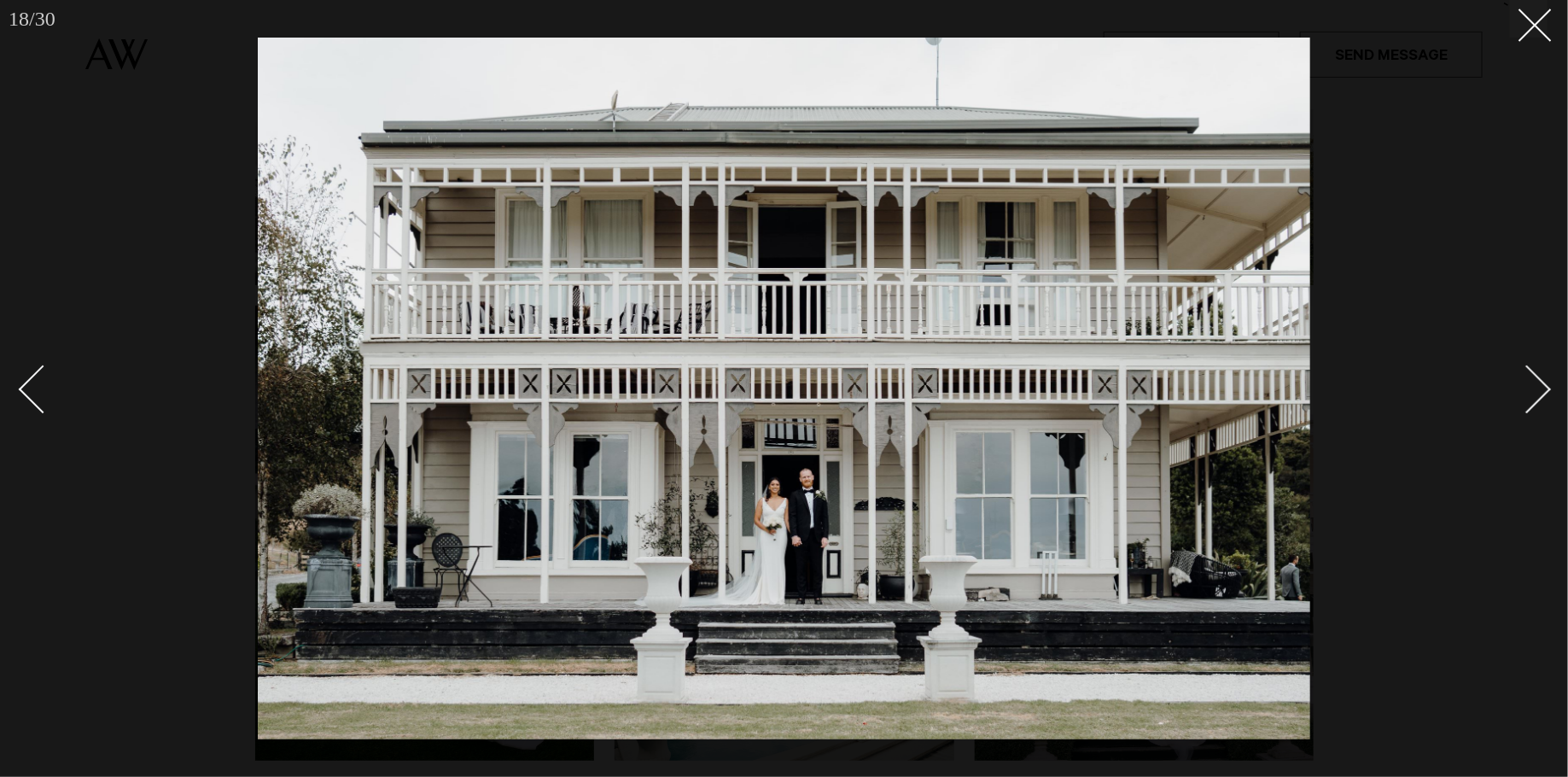
click at [1531, 390] on div "Next slide" at bounding box center [1527, 389] width 49 height 49
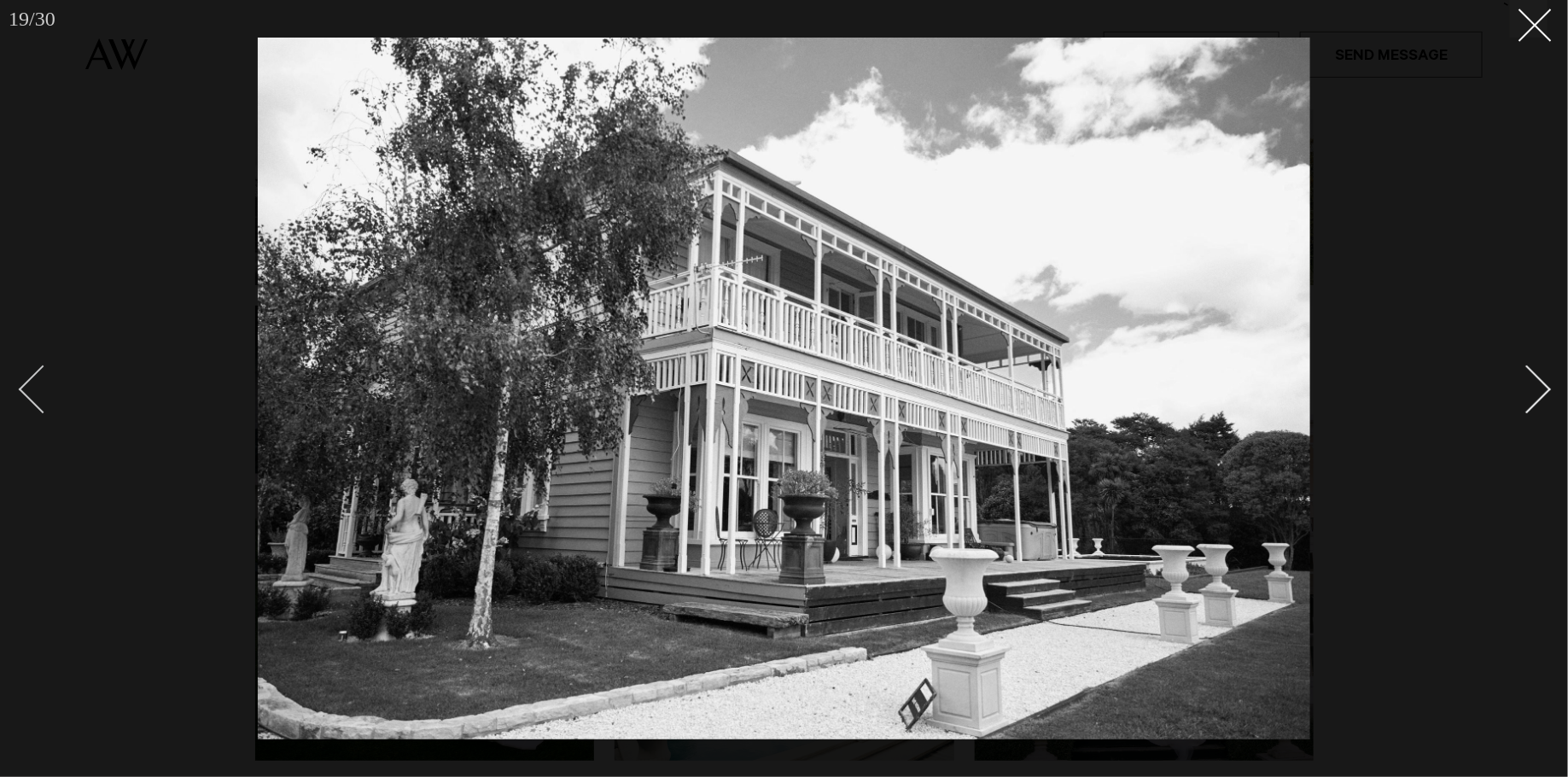
click at [30, 380] on div "Previous slide" at bounding box center [43, 389] width 49 height 49
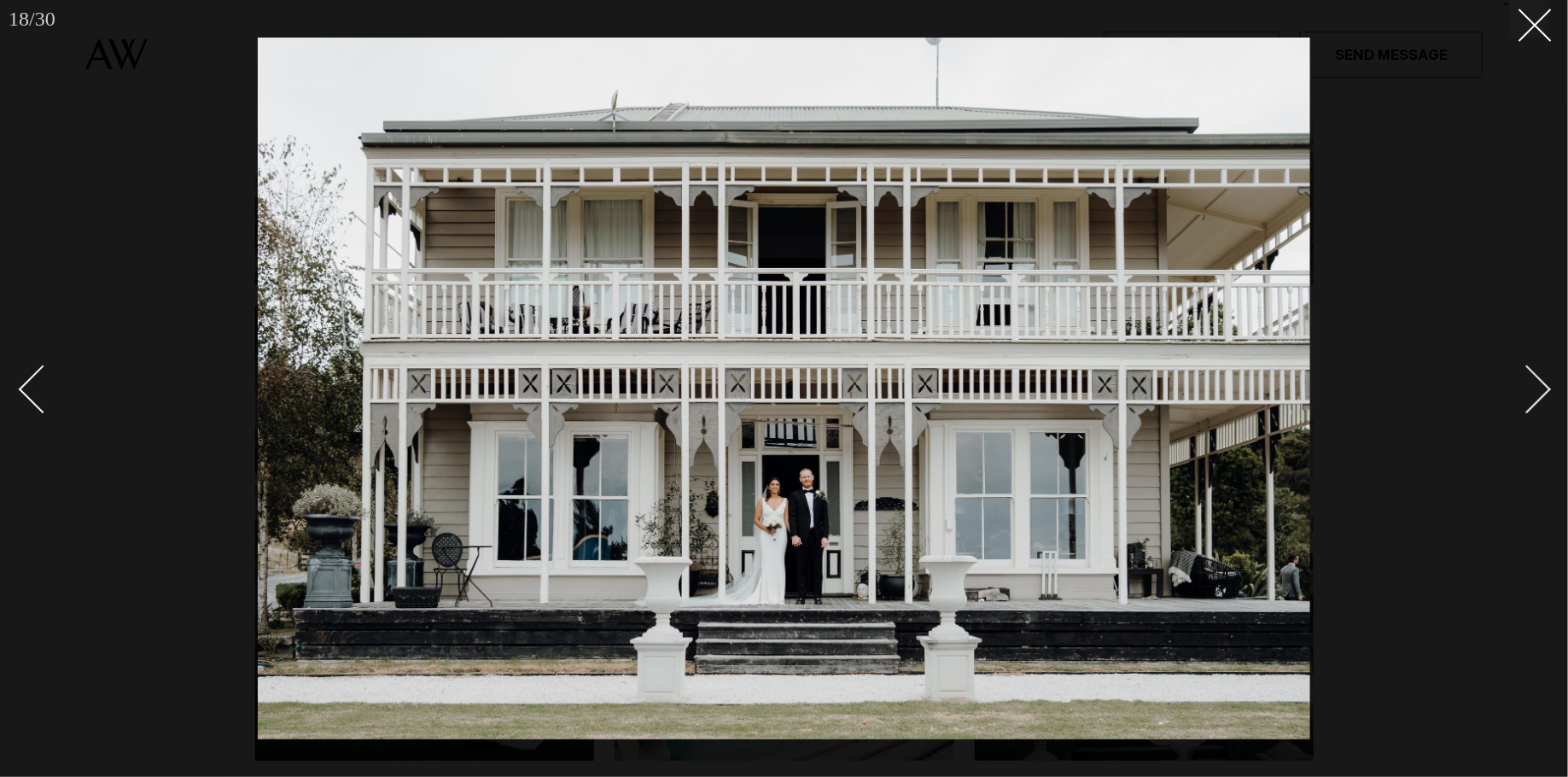
click at [1552, 396] on div at bounding box center [784, 388] width 1568 height 777
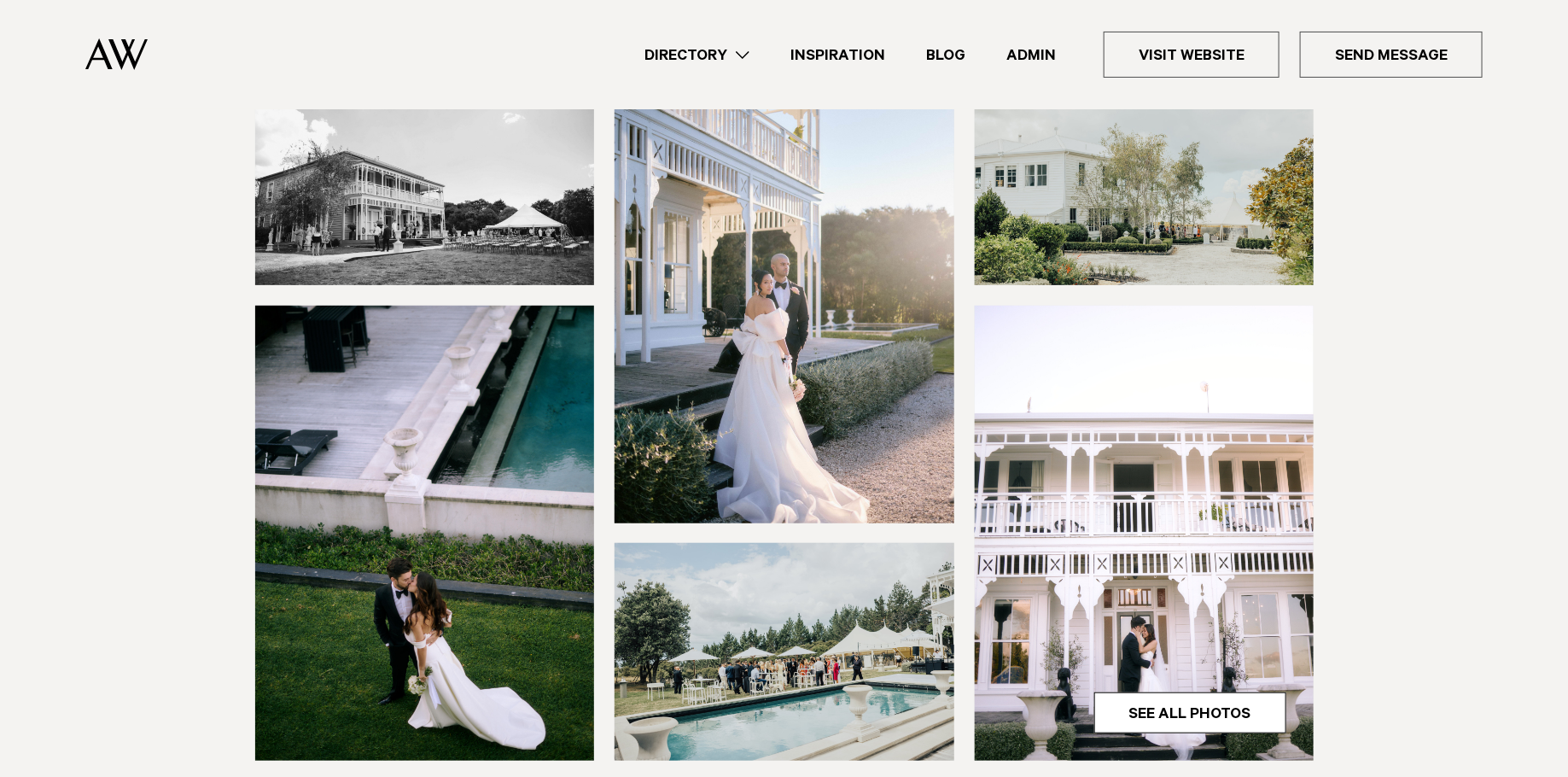
click at [493, 607] on img at bounding box center [425, 533] width 340 height 455
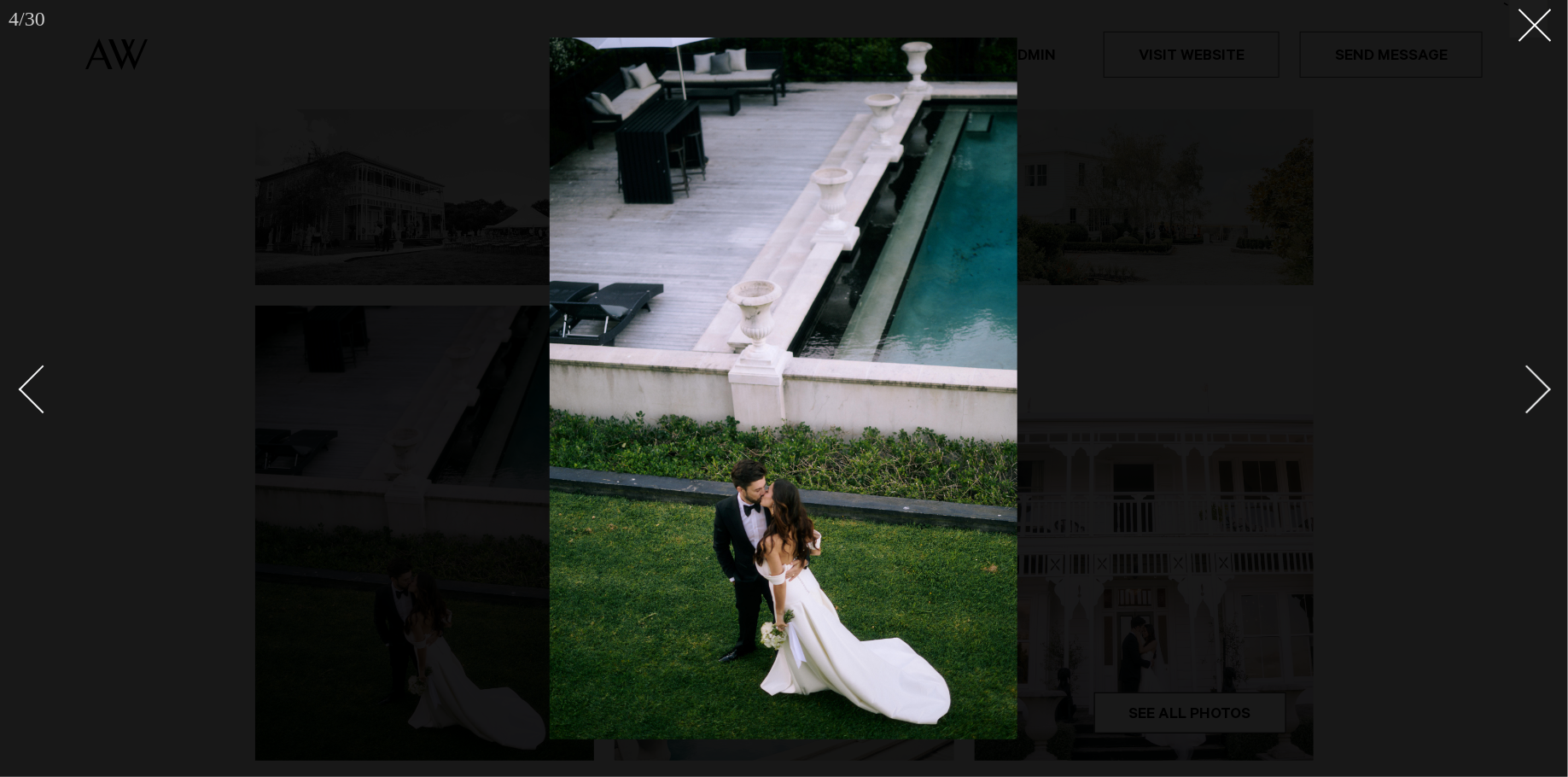
click at [1538, 395] on div "Next slide" at bounding box center [1527, 389] width 49 height 49
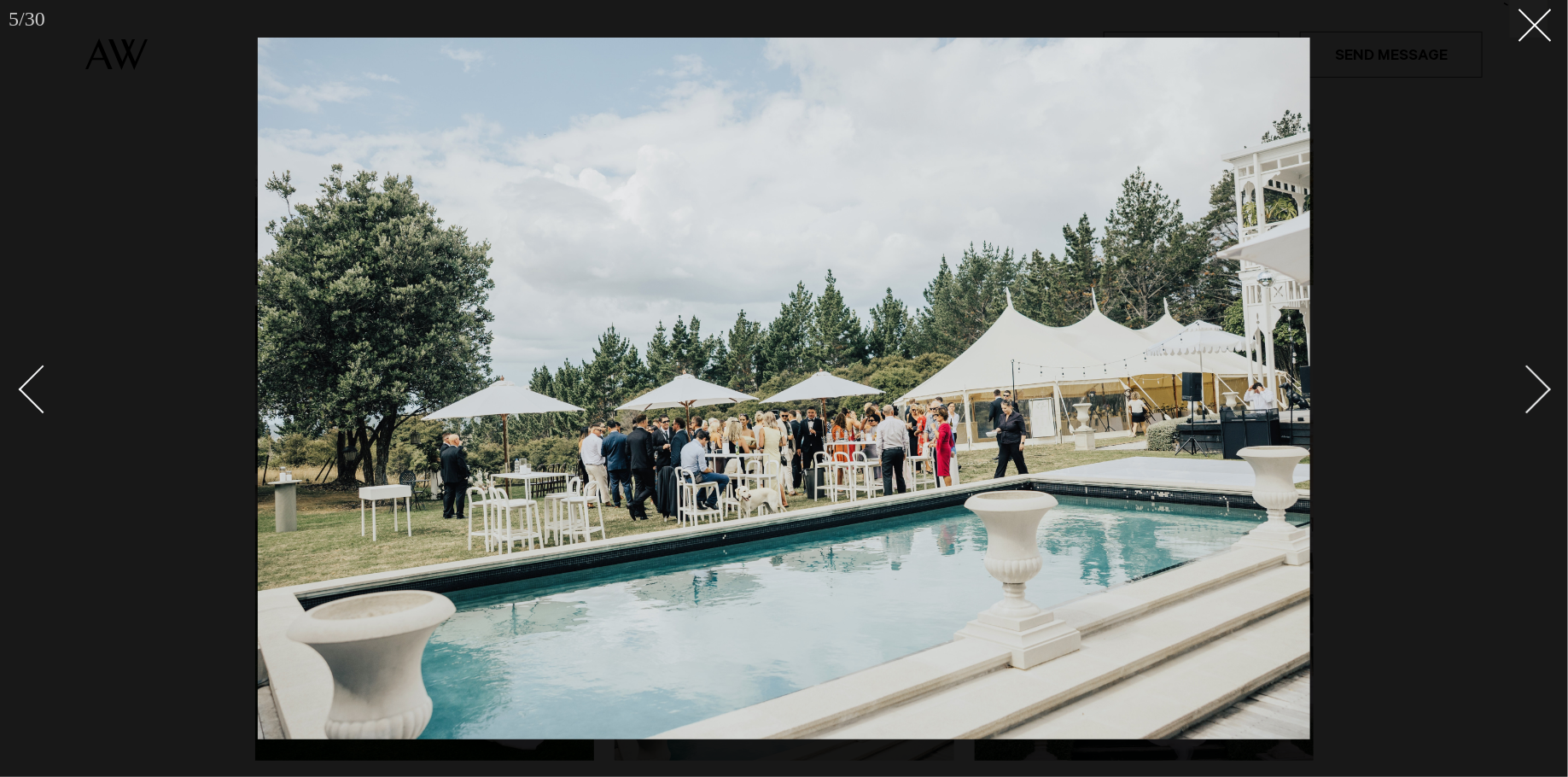
click at [1538, 395] on div "Next slide" at bounding box center [1527, 389] width 49 height 49
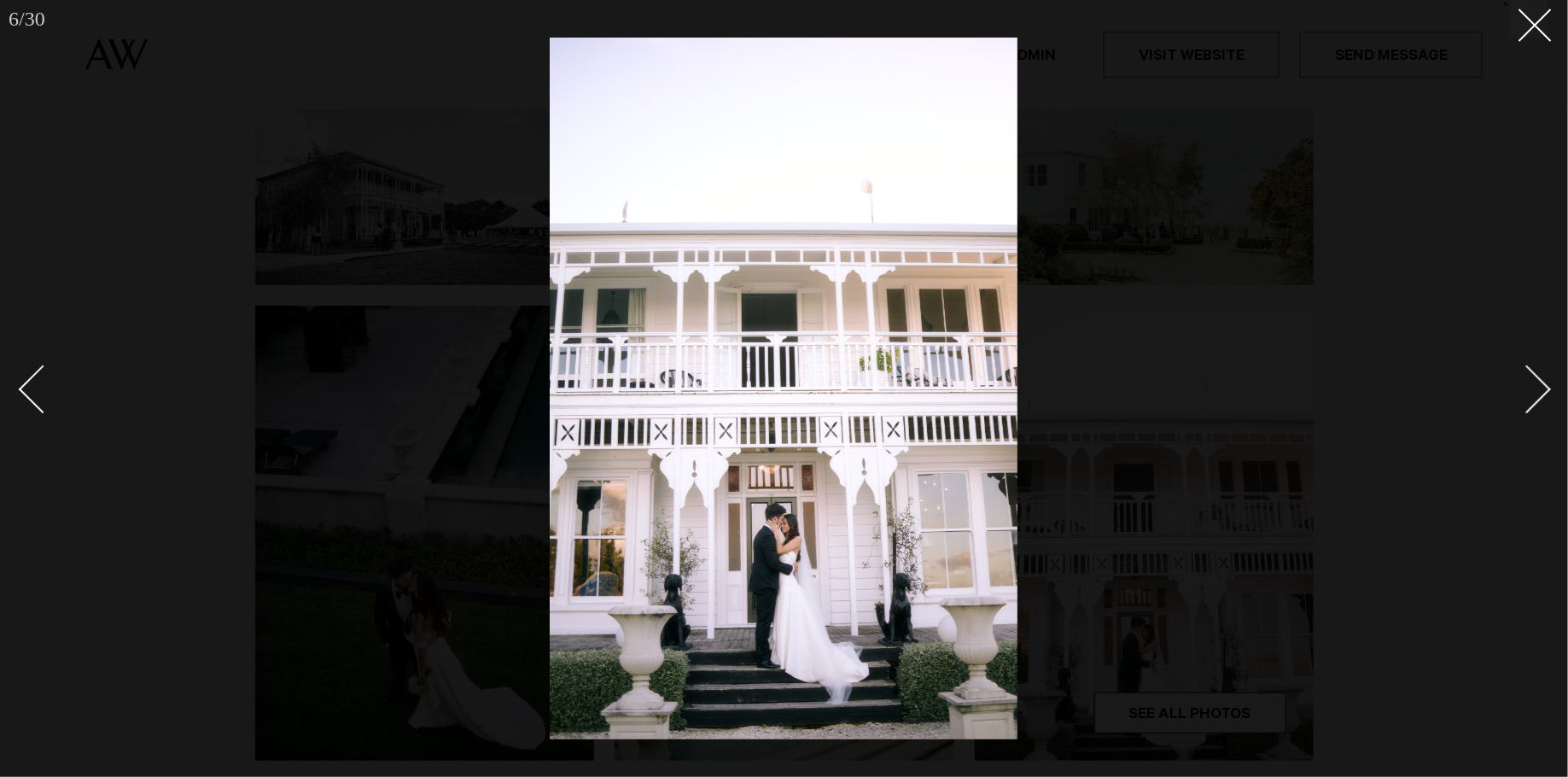
click at [1538, 395] on div "Next slide" at bounding box center [1527, 389] width 49 height 49
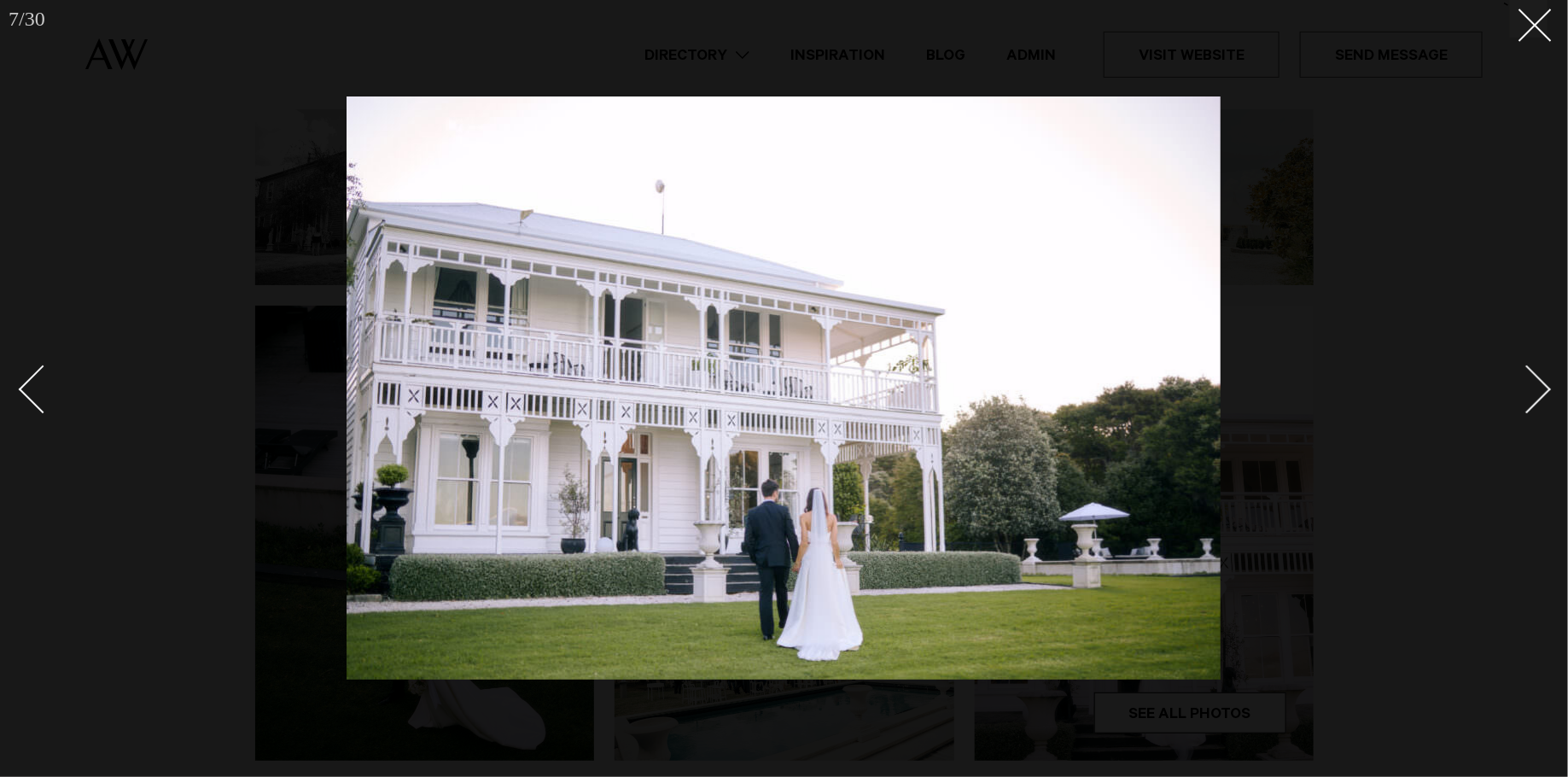
click at [1538, 395] on div "Next slide" at bounding box center [1527, 389] width 49 height 49
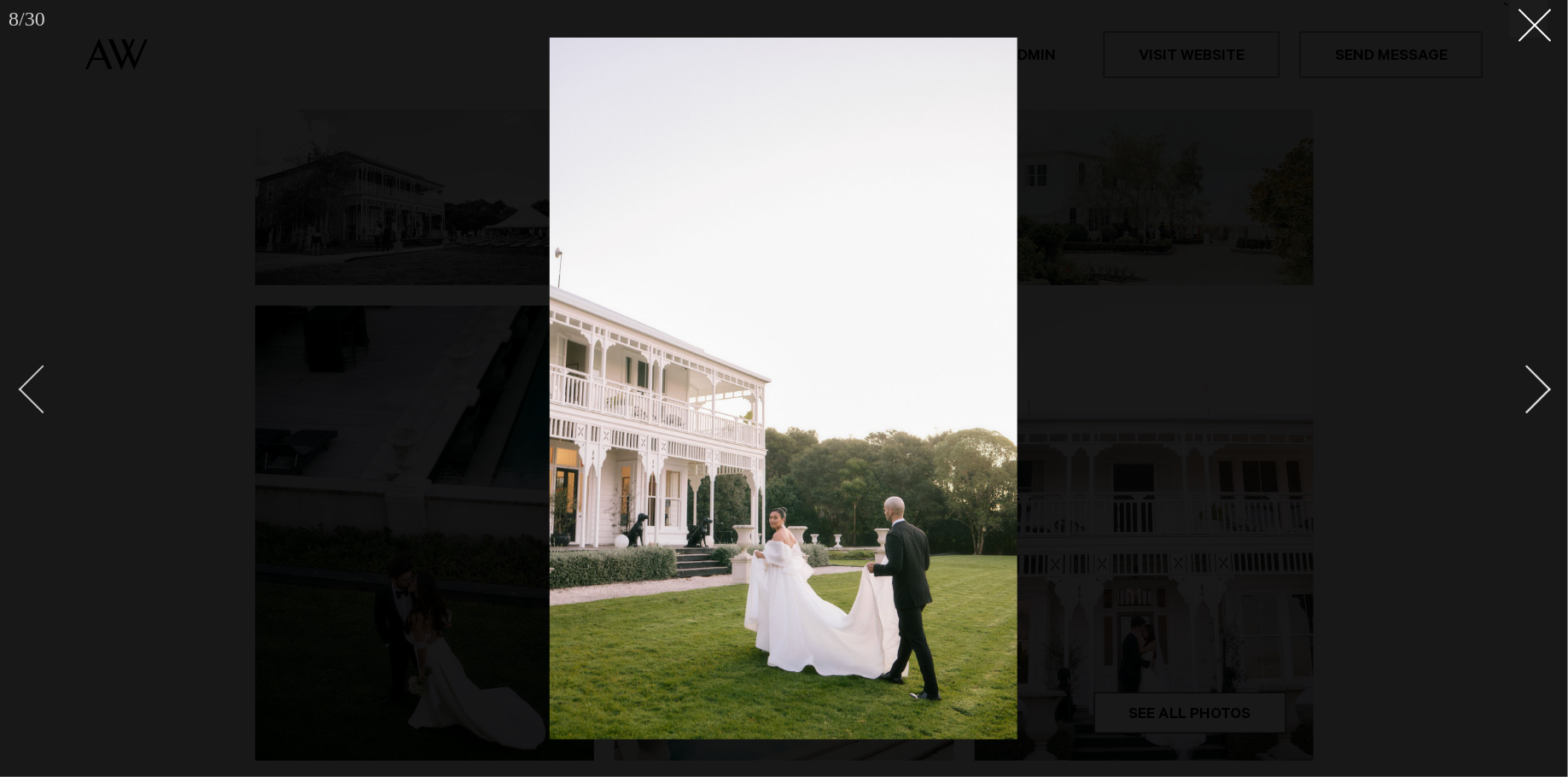
click at [40, 387] on div "Previous slide" at bounding box center [43, 389] width 49 height 49
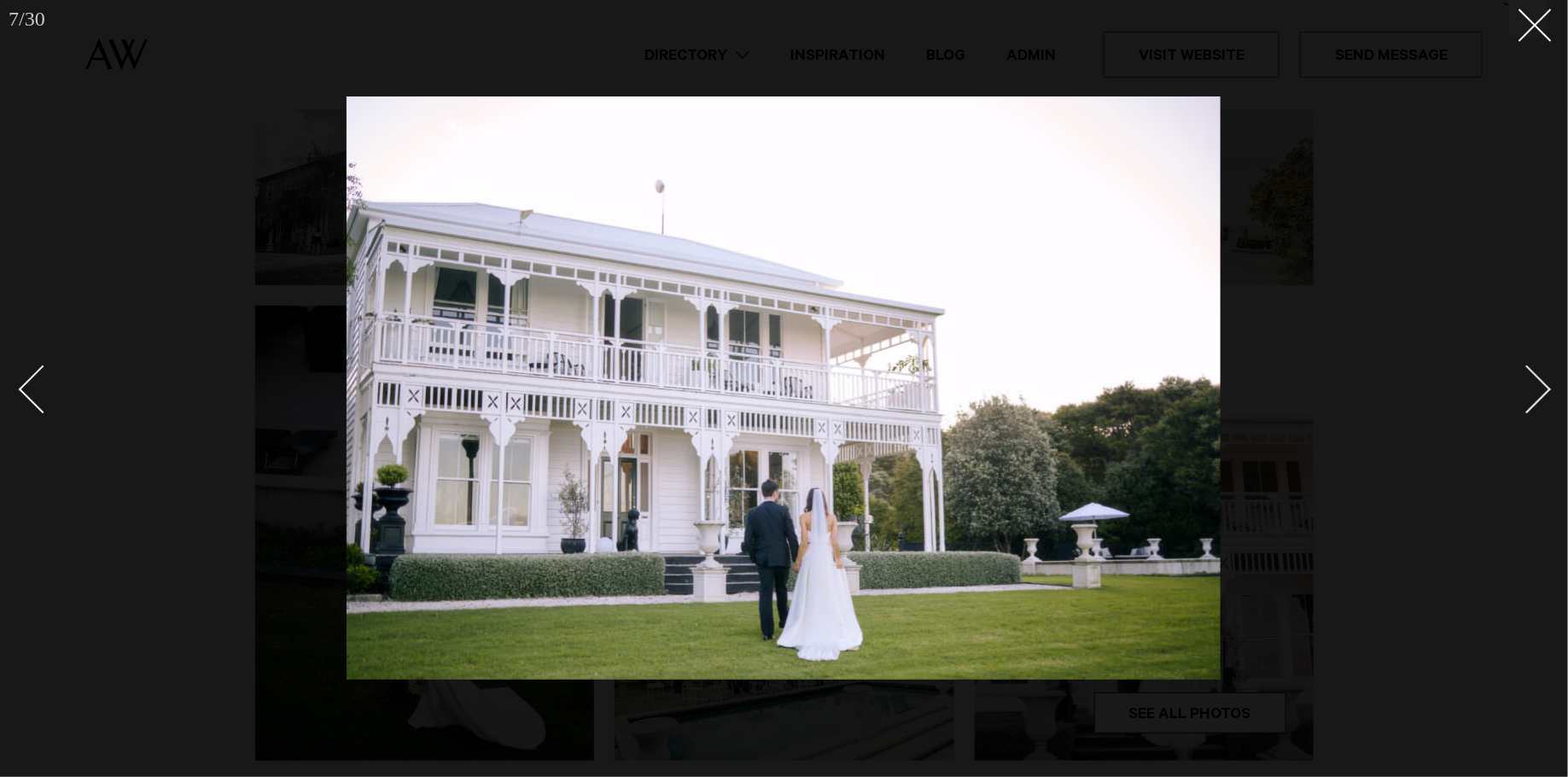
click at [106, 122] on div at bounding box center [784, 388] width 1568 height 777
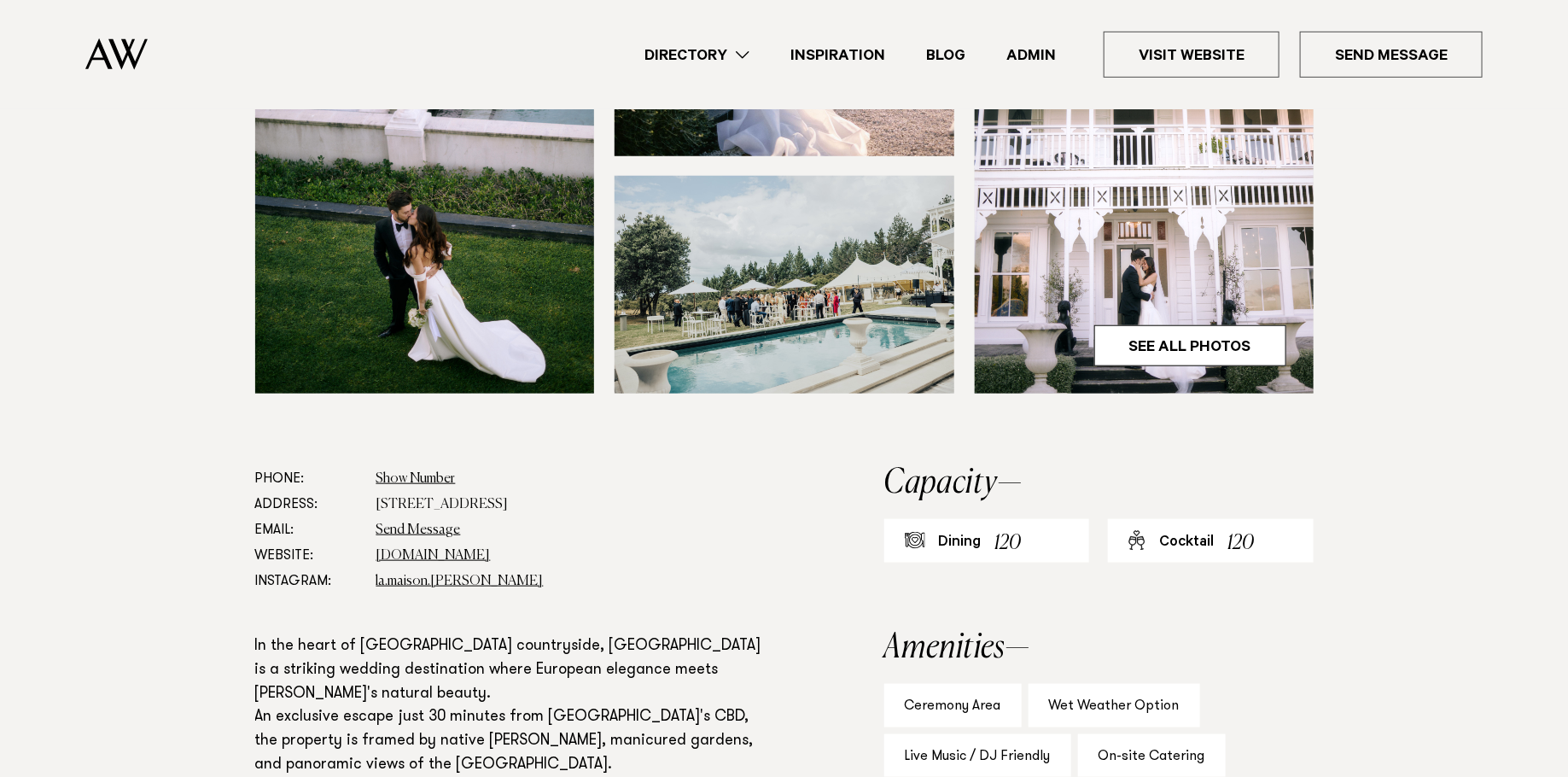
scroll to position [604, 0]
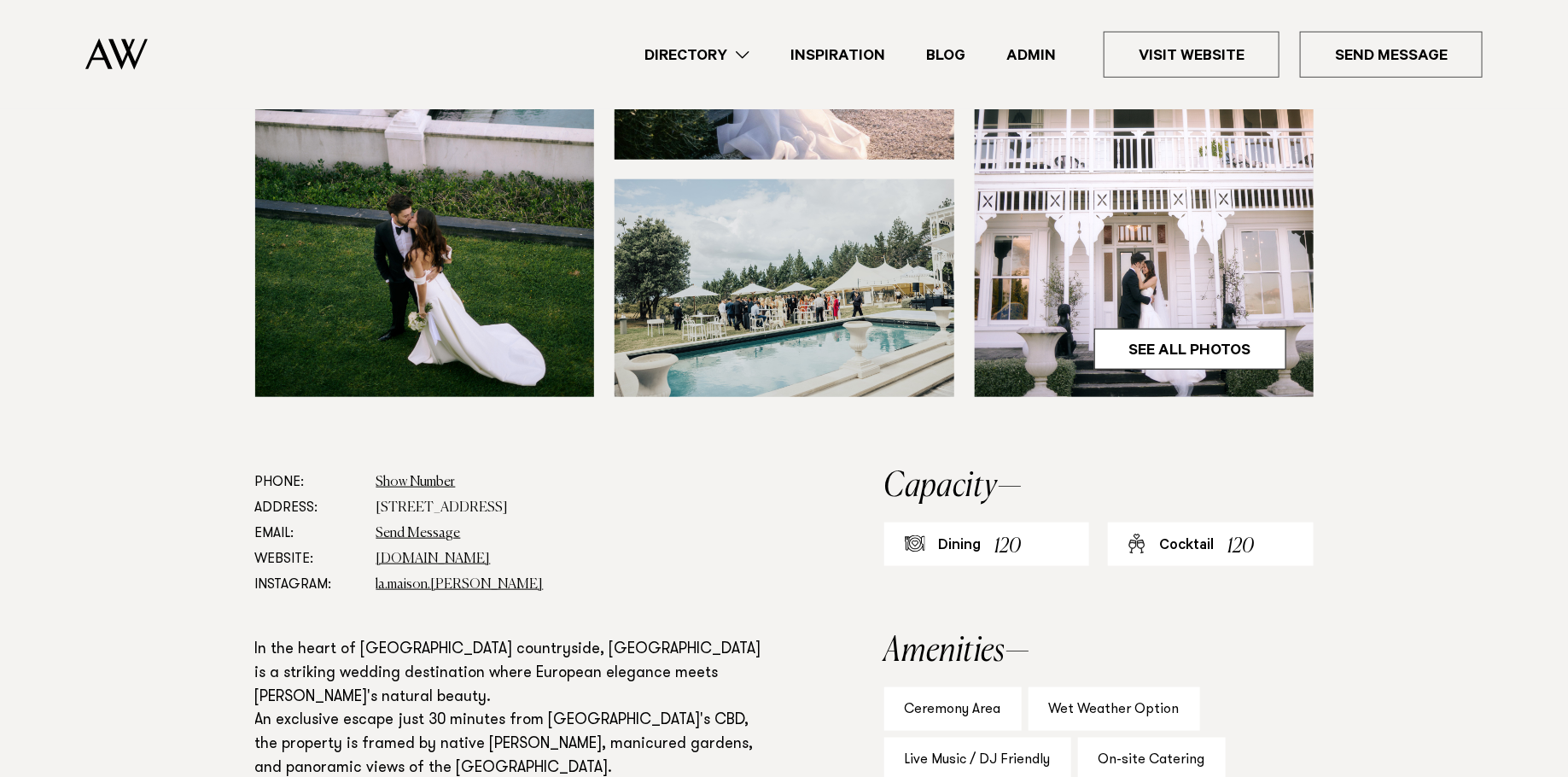
click at [1134, 234] on img at bounding box center [1144, 169] width 340 height 455
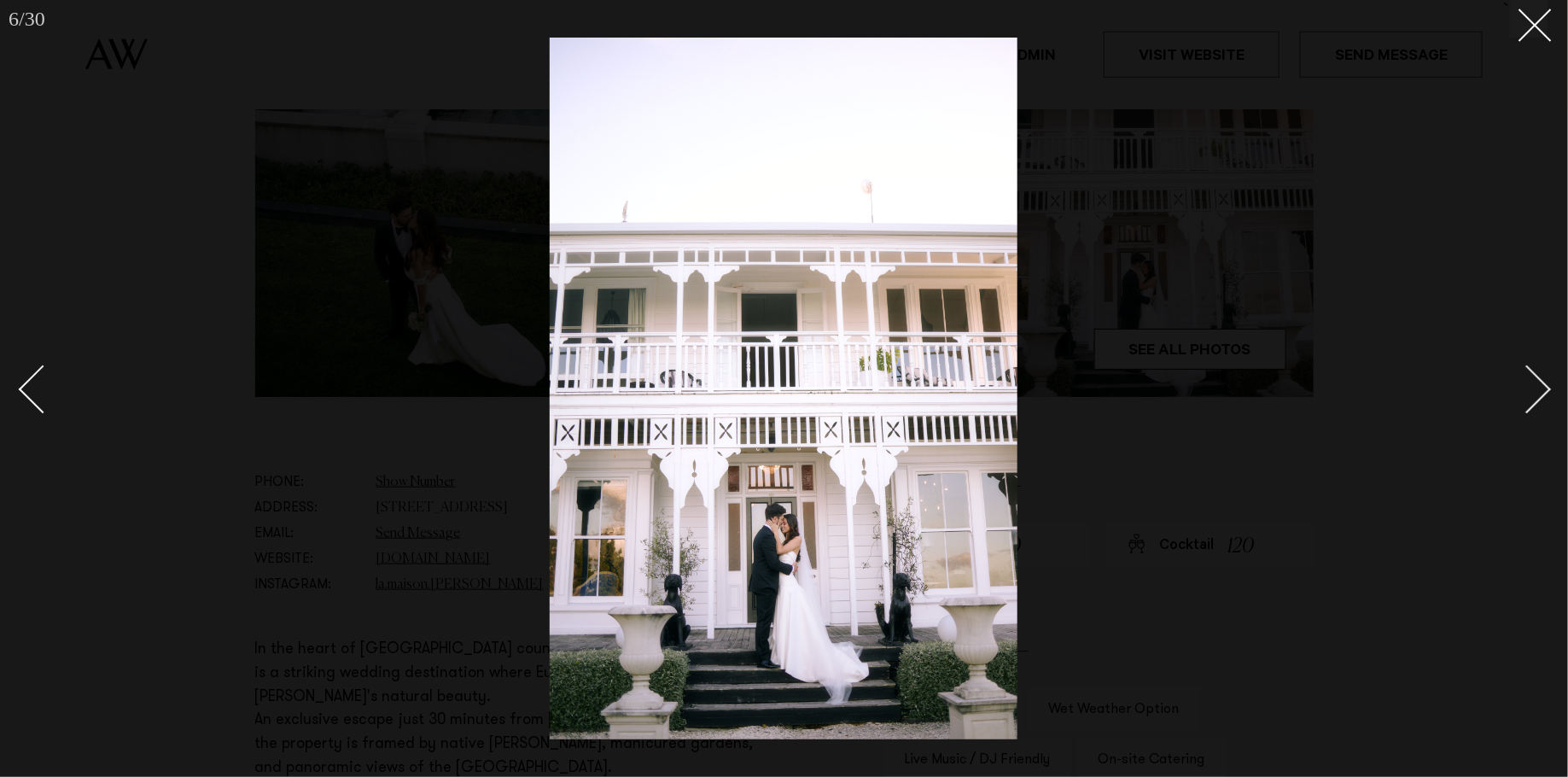
drag, startPoint x: 1341, startPoint y: 260, endPoint x: 1182, endPoint y: 308, distance: 166.1
click at [1340, 260] on div at bounding box center [784, 388] width 1568 height 777
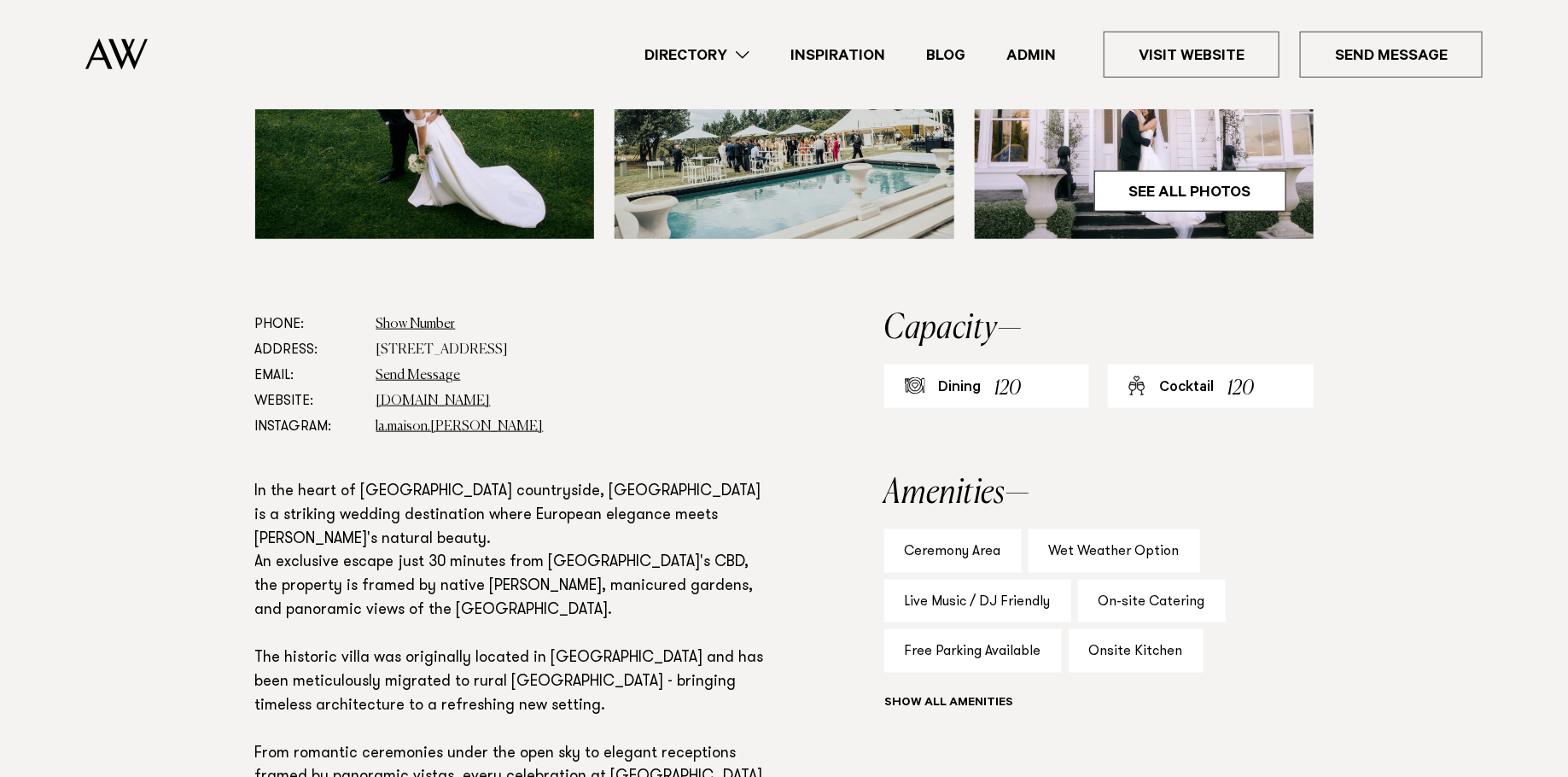
scroll to position [802, 0]
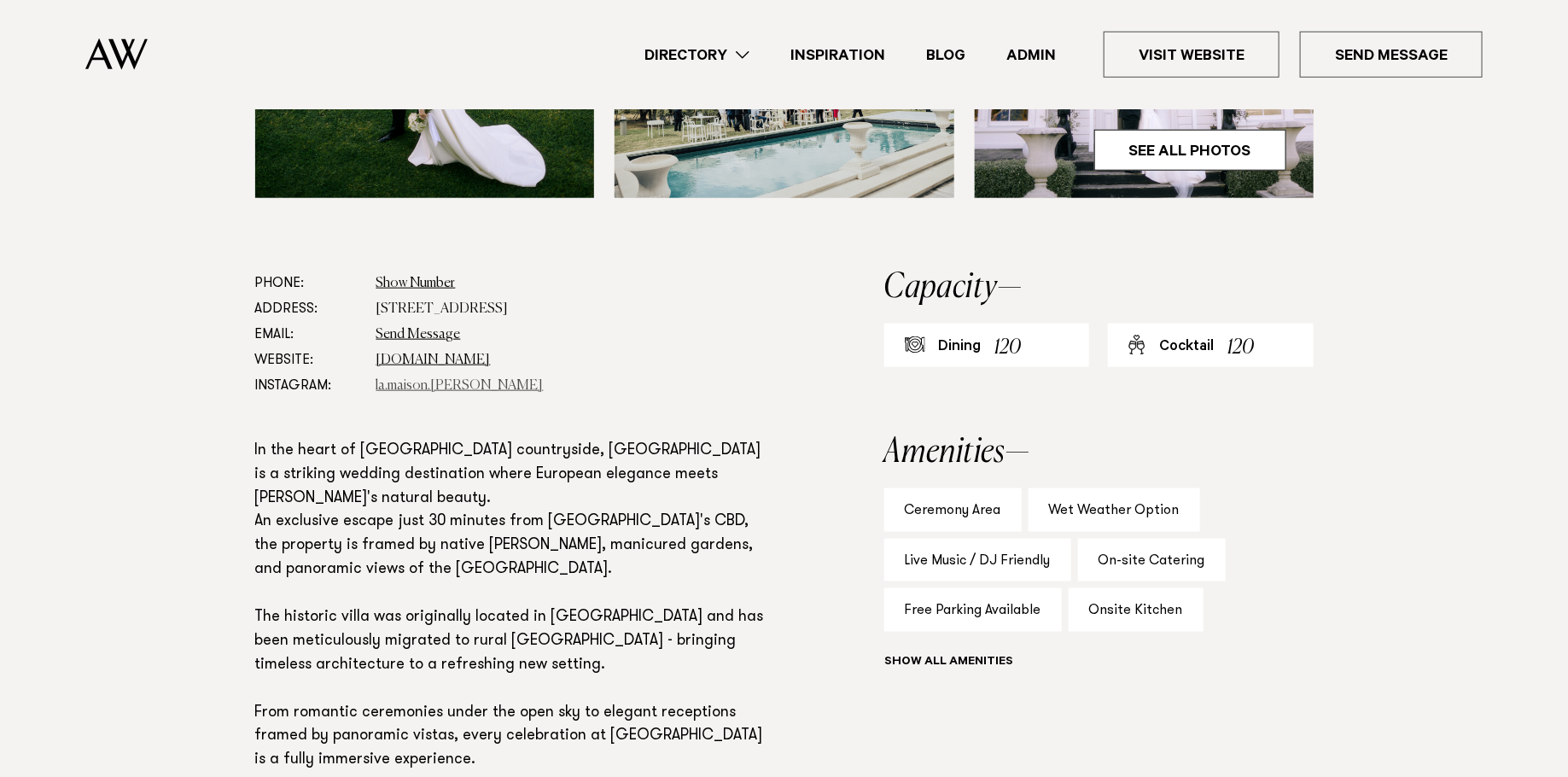
click at [432, 383] on link "la.maison.[PERSON_NAME]" at bounding box center [460, 386] width 168 height 13
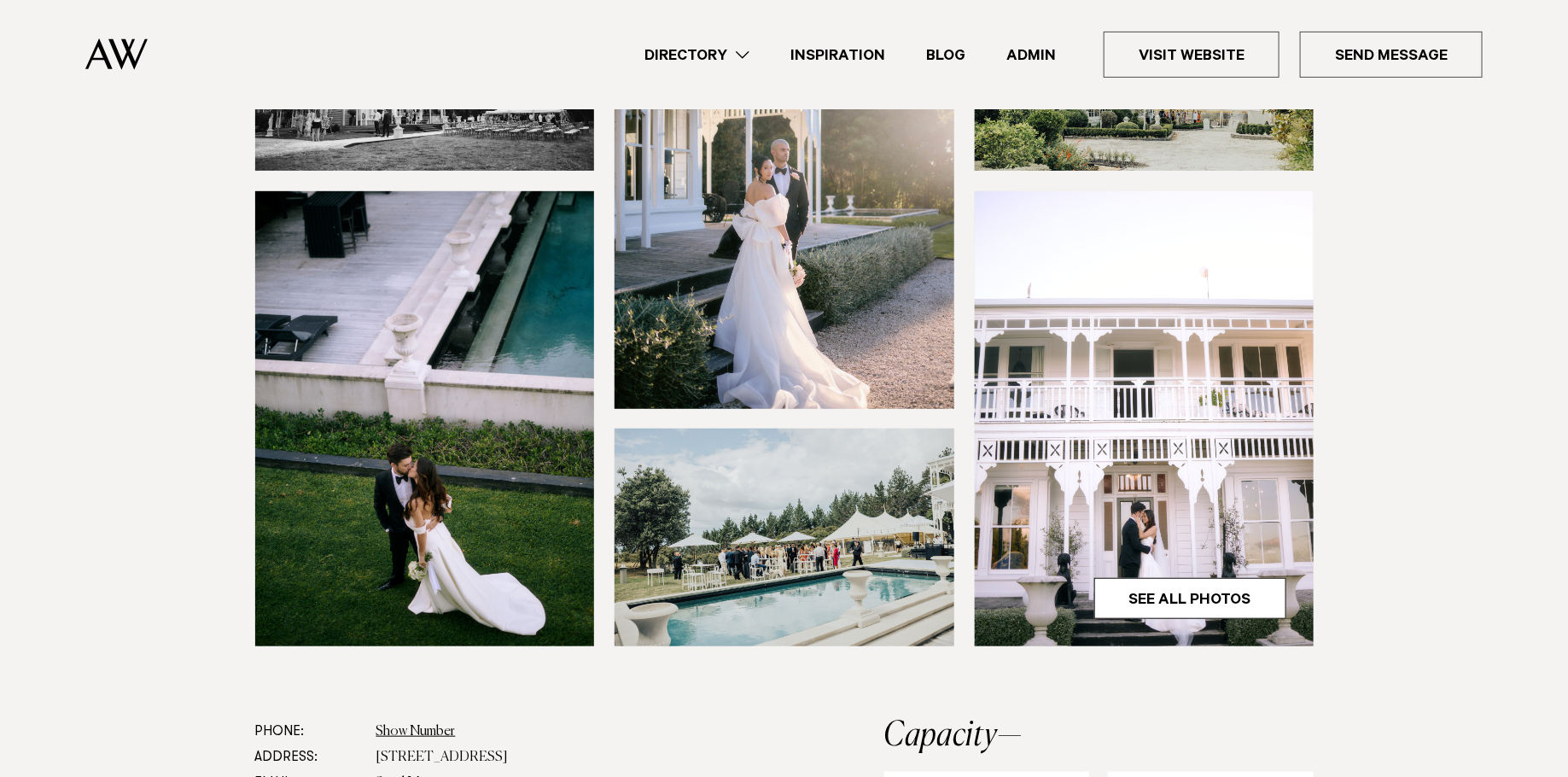
scroll to position [0, 0]
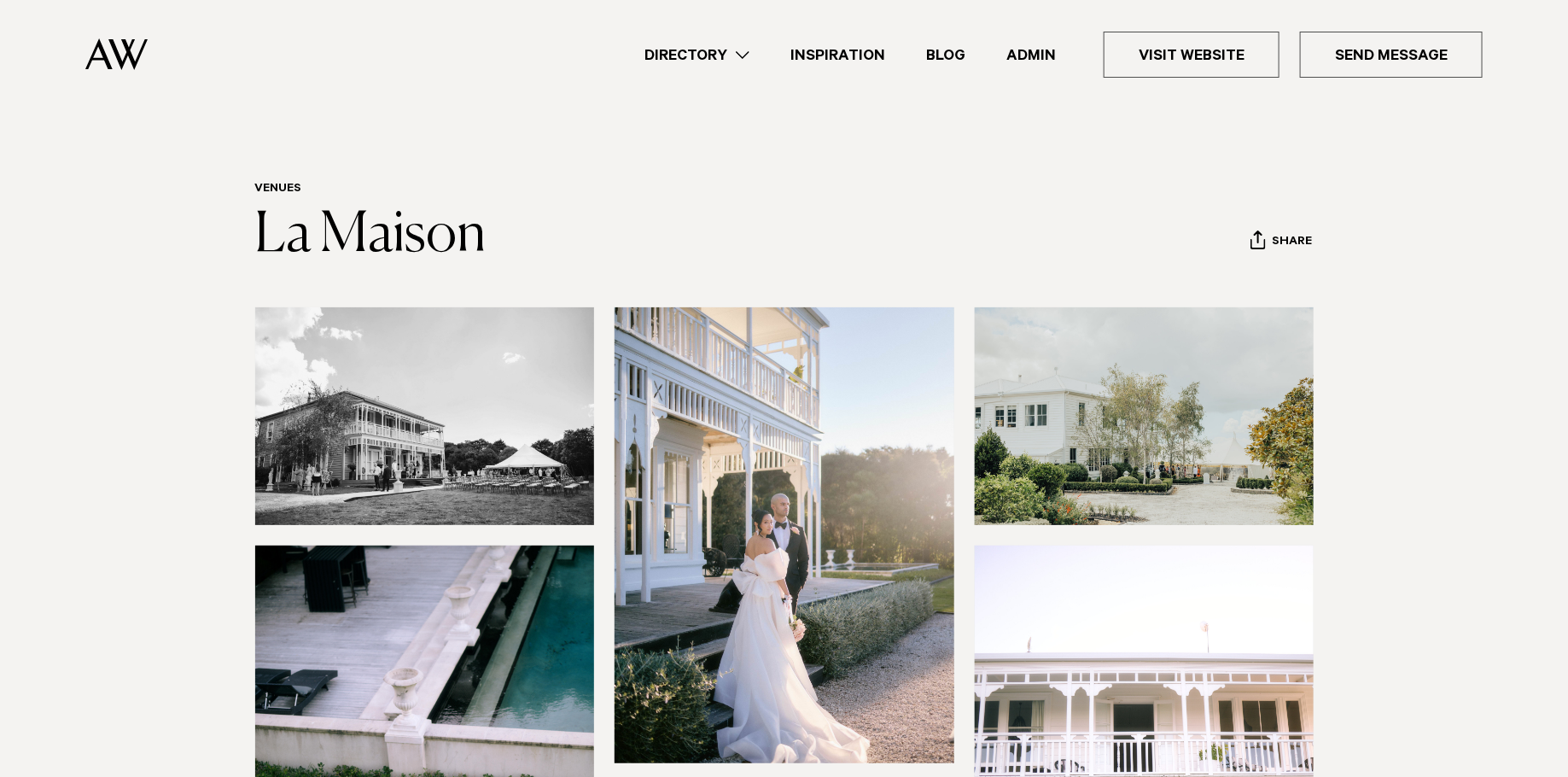
click at [801, 461] on img at bounding box center [784, 535] width 340 height 455
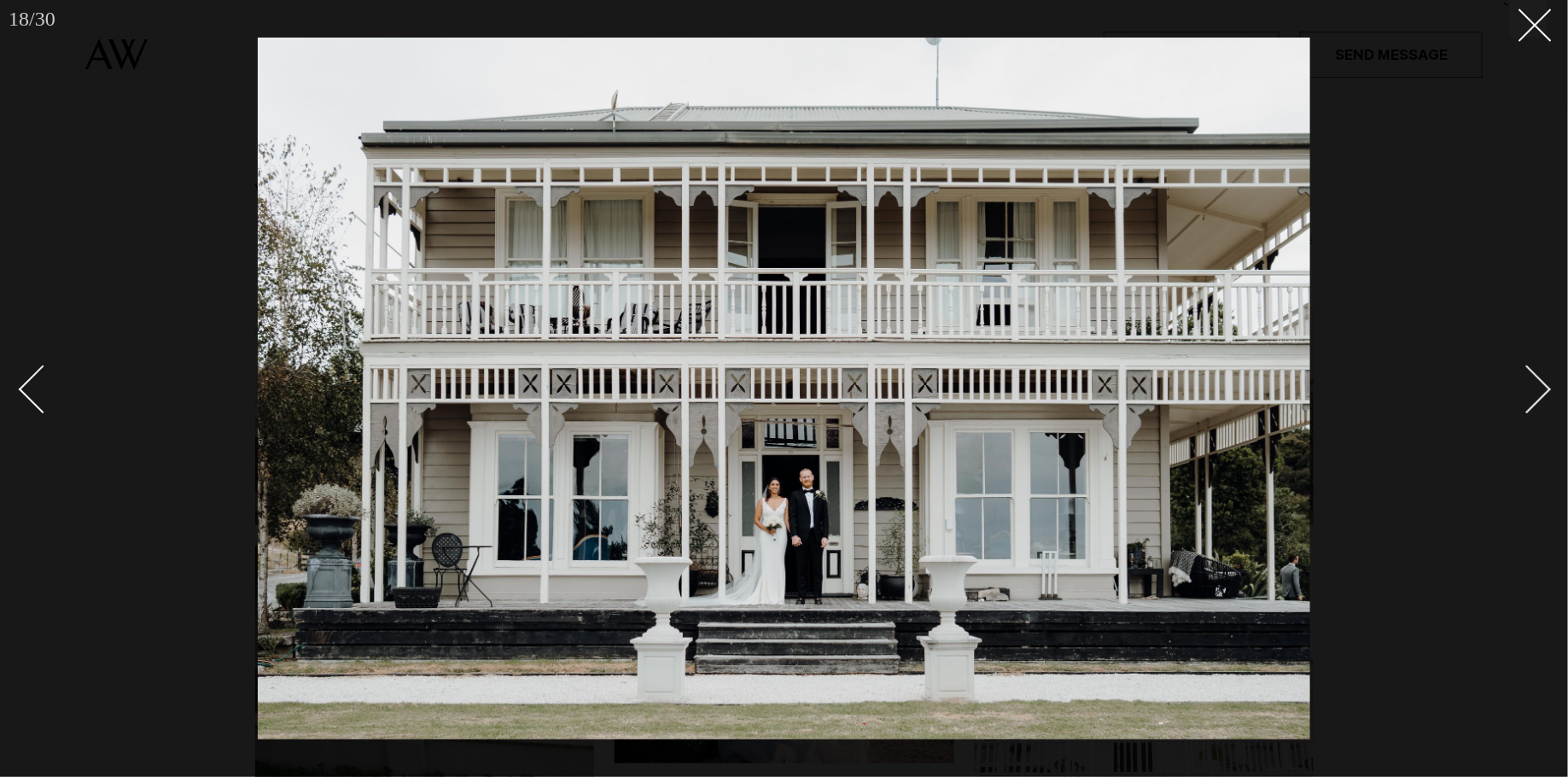
click at [1477, 237] on div at bounding box center [784, 388] width 1568 height 777
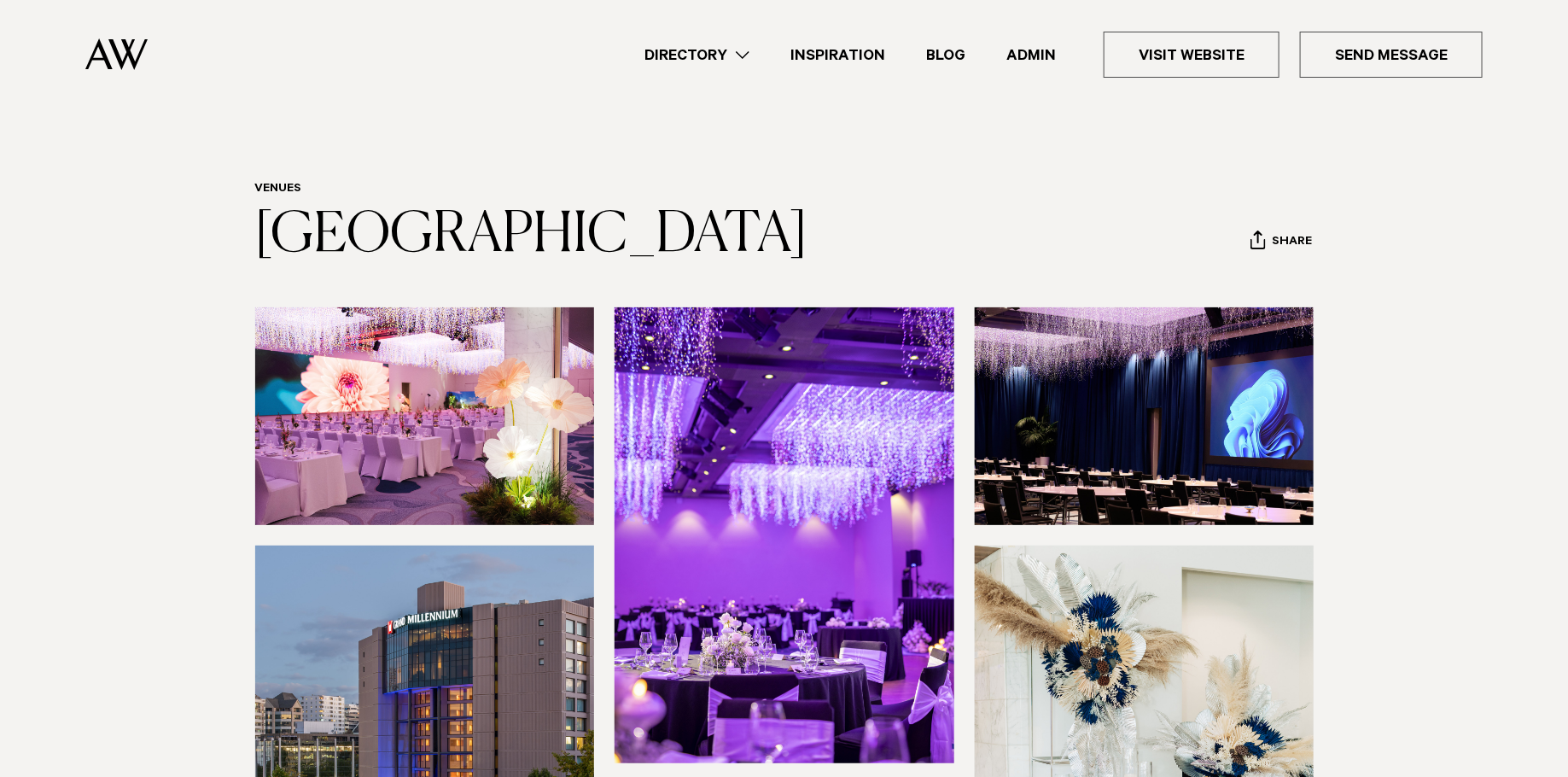
click at [953, 53] on link "Blog" at bounding box center [946, 55] width 80 height 23
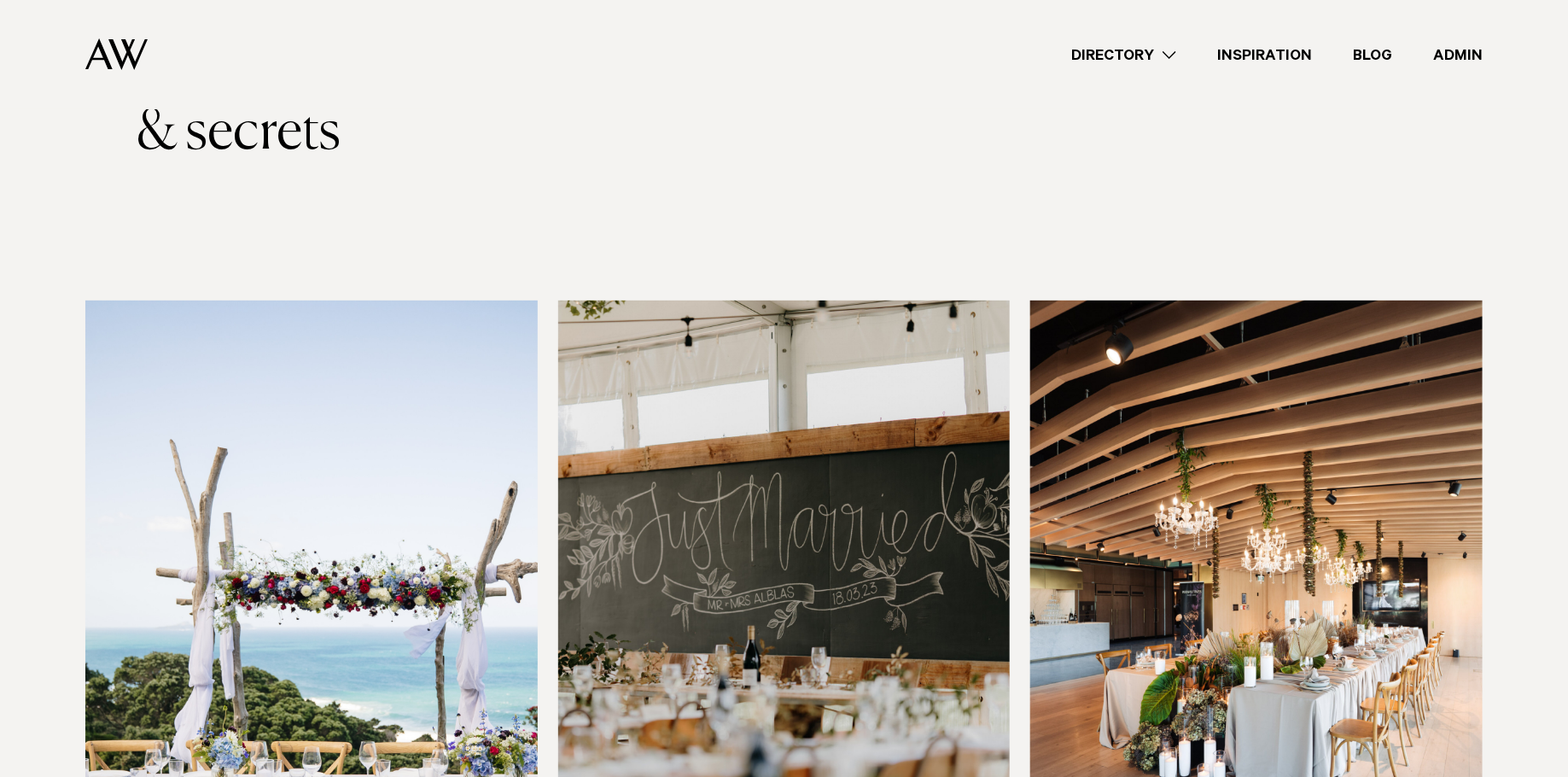
scroll to position [409, 0]
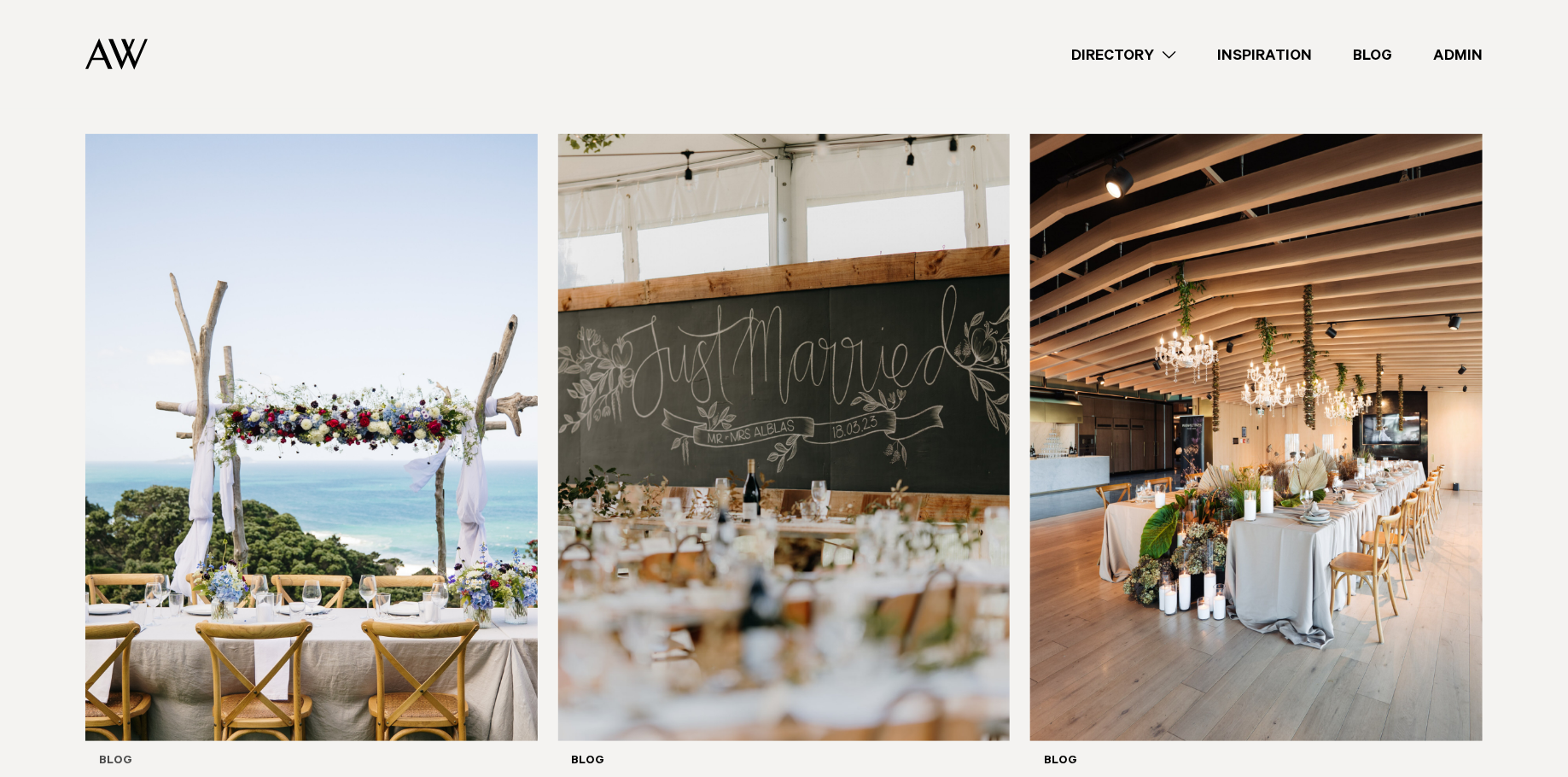
click at [342, 301] on img at bounding box center [312, 437] width 452 height 607
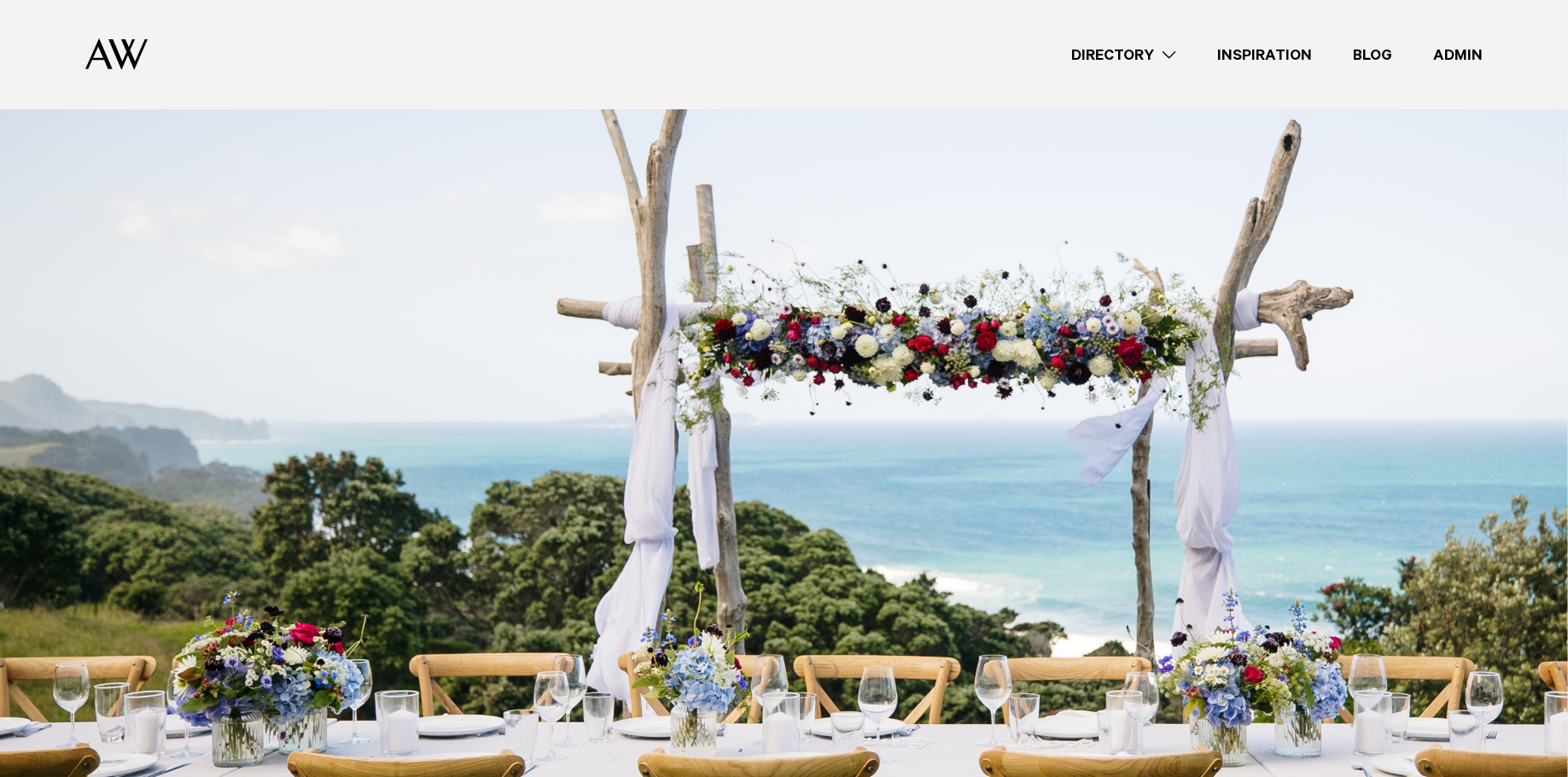
scroll to position [729, 0]
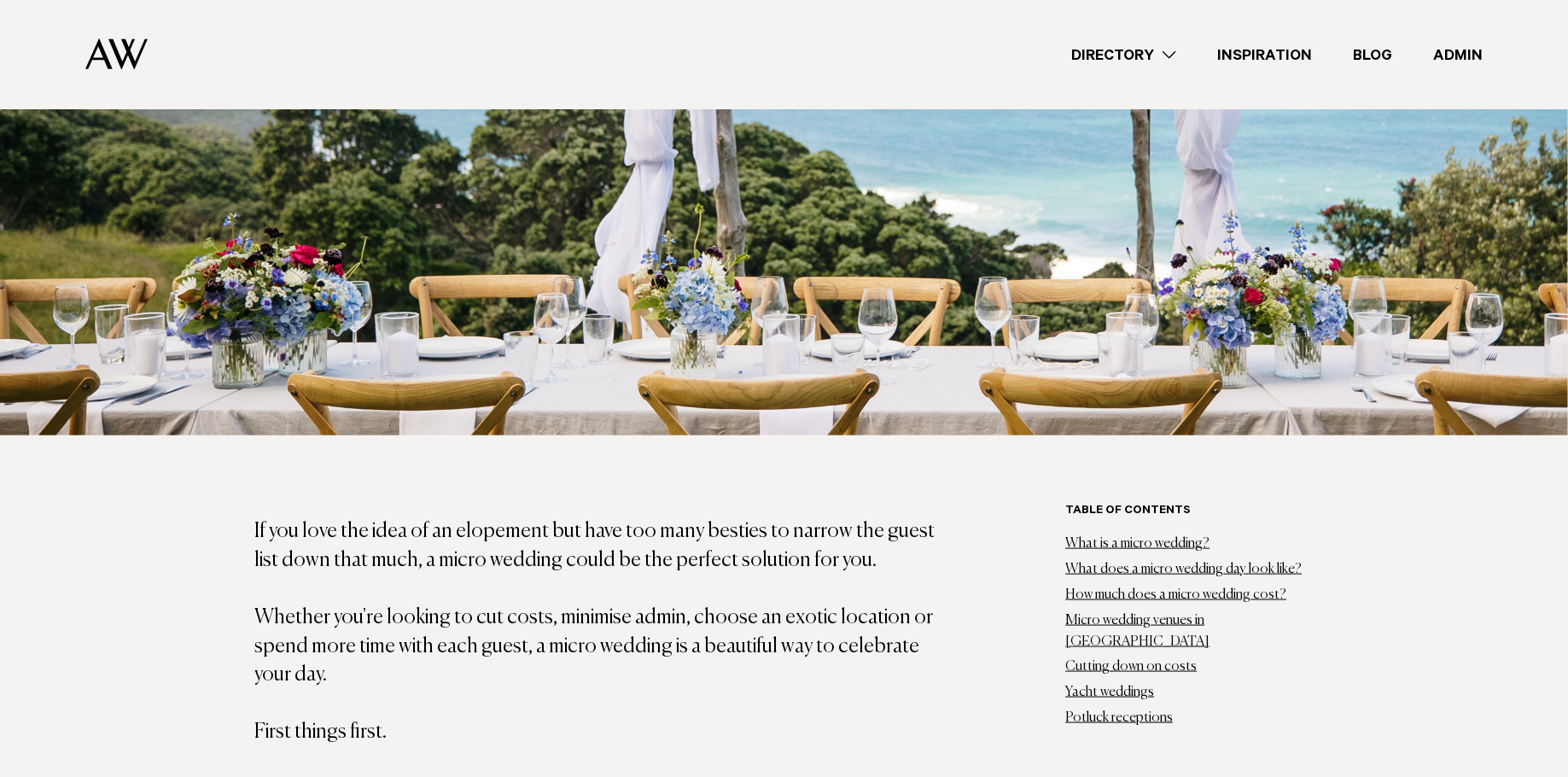
click at [678, 309] on img at bounding box center [784, 68] width 1568 height 735
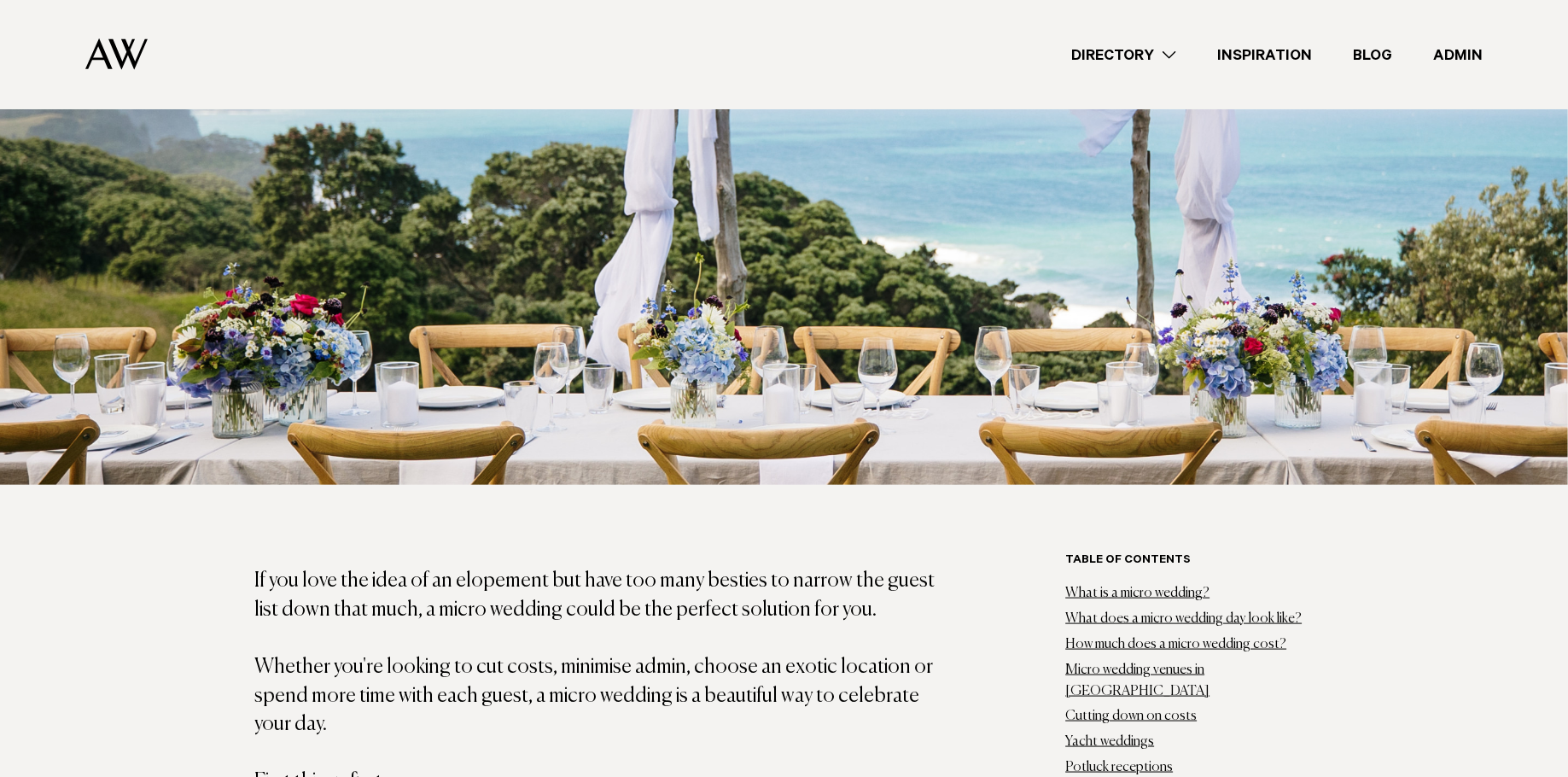
scroll to position [0, 0]
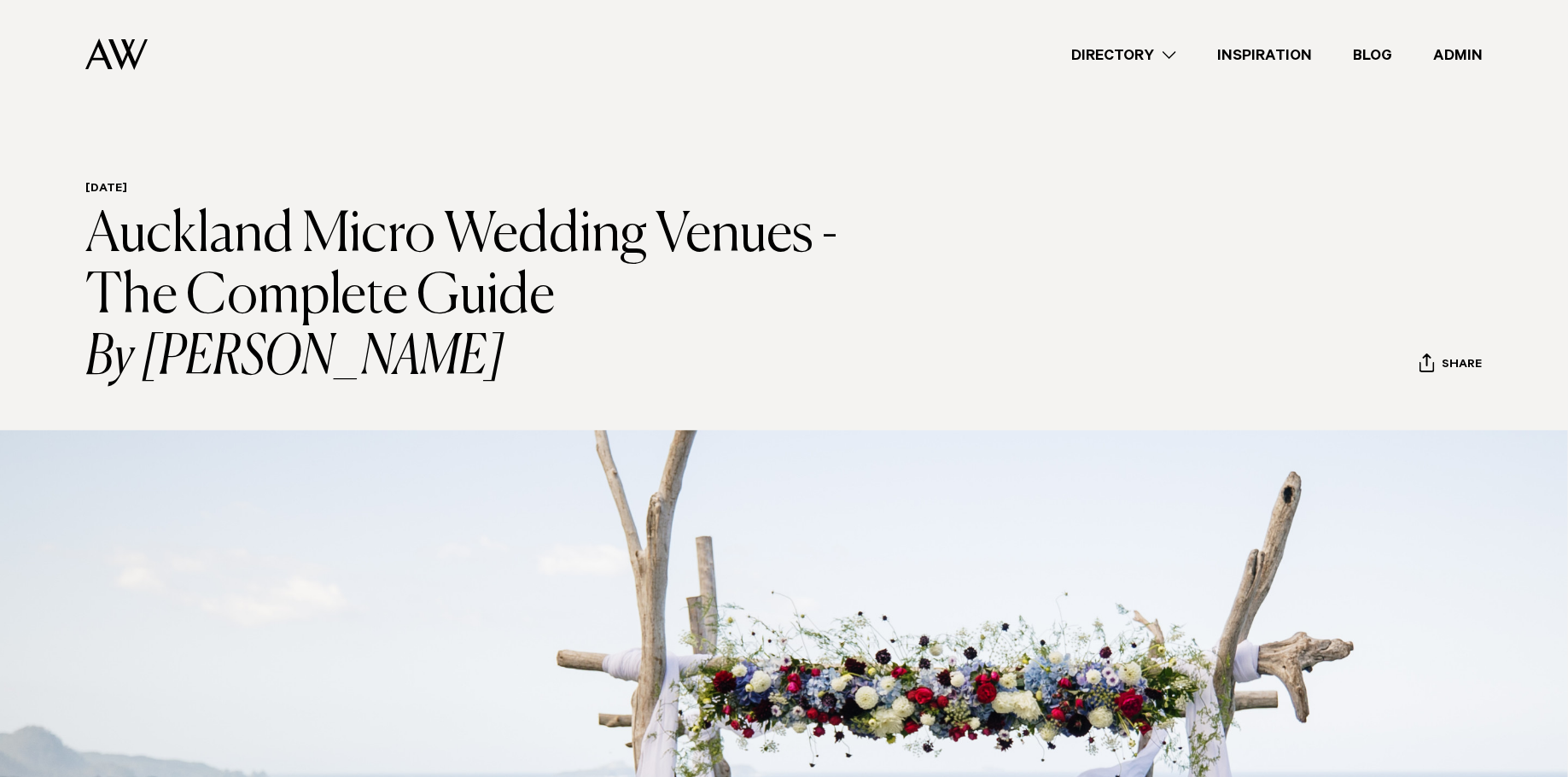
drag, startPoint x: 265, startPoint y: 247, endPoint x: 63, endPoint y: 230, distance: 202.7
click at [63, 232] on div "03 September 2025 Auckland Micro Wedding Venues - The Complete Guide By Avya Tr…" at bounding box center [784, 707] width 1541 height 1051
copy h1 "Auckland Micro Wedding Venues - The Complete Guide"
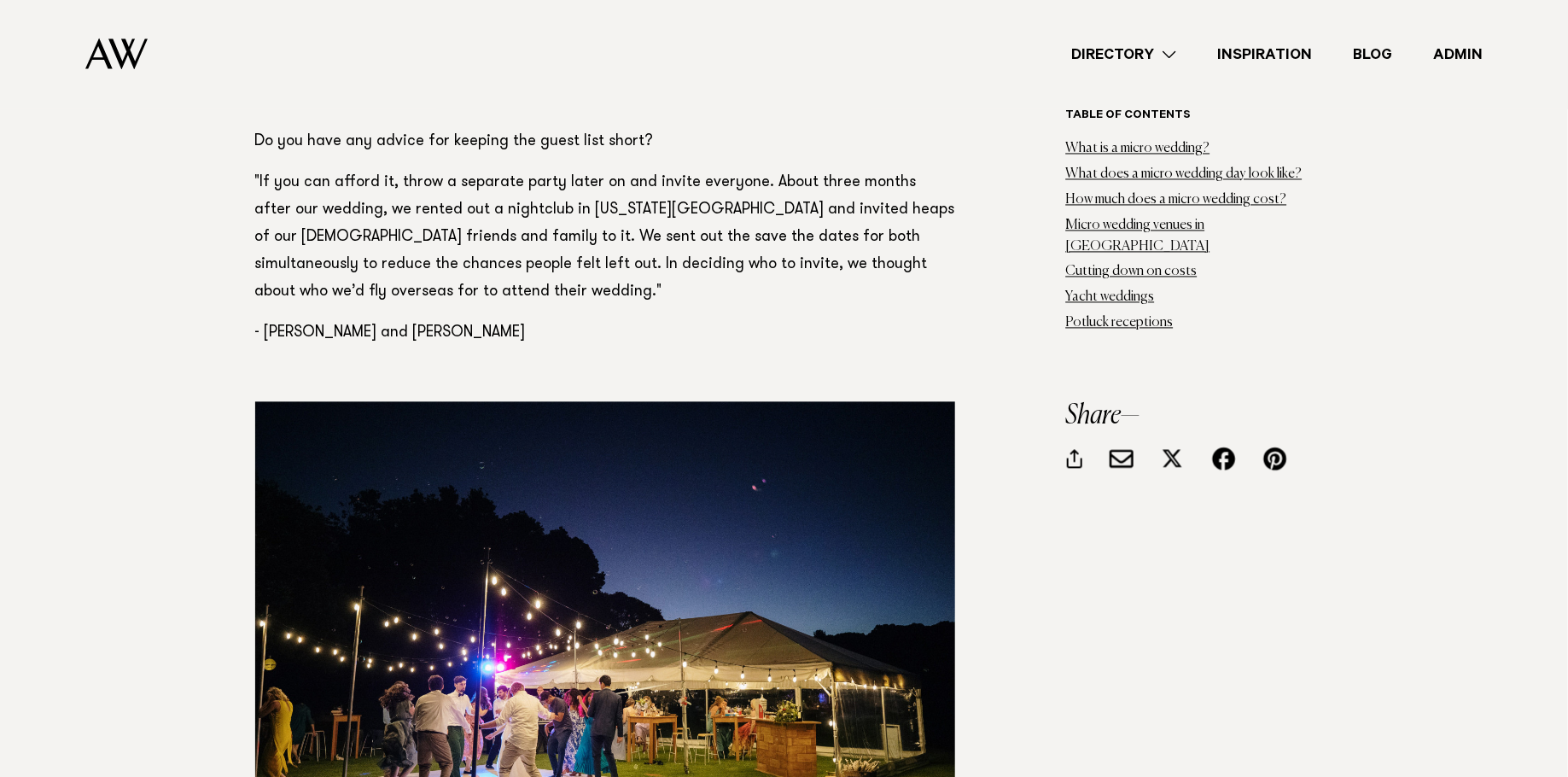
scroll to position [17239, 0]
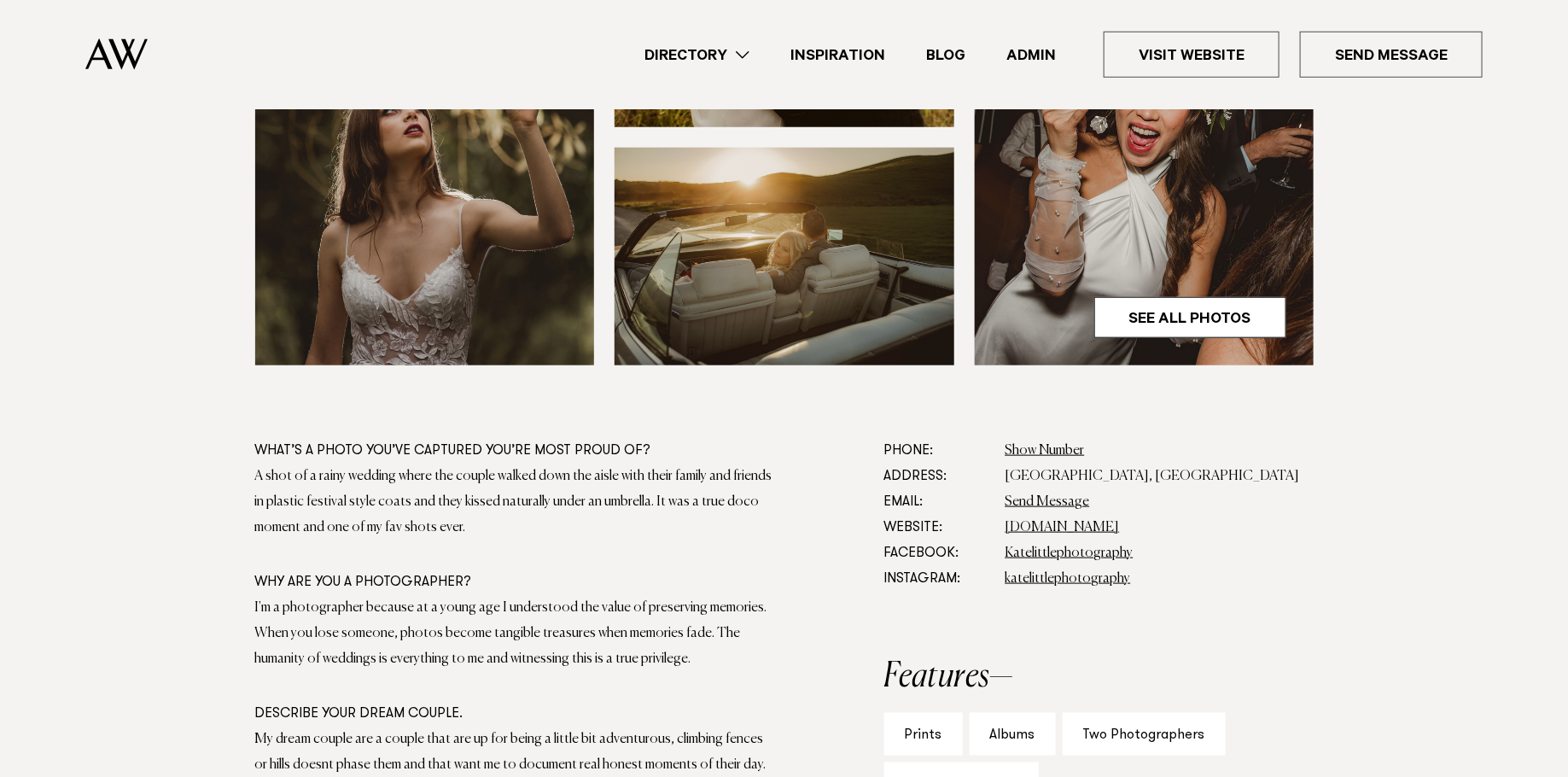
scroll to position [701, 0]
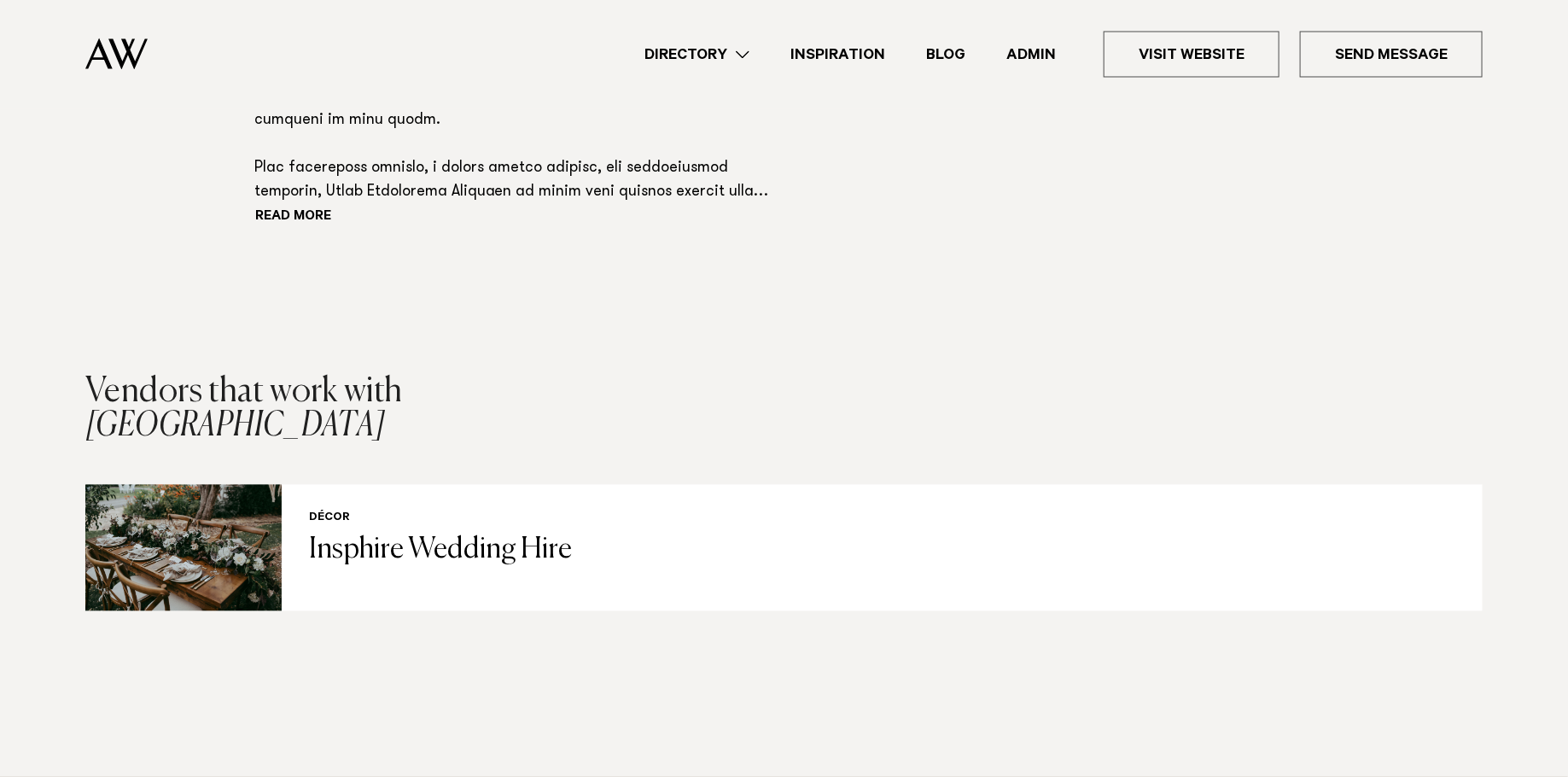
scroll to position [1539, 0]
click at [310, 230] on button "Read more" at bounding box center [332, 217] width 153 height 26
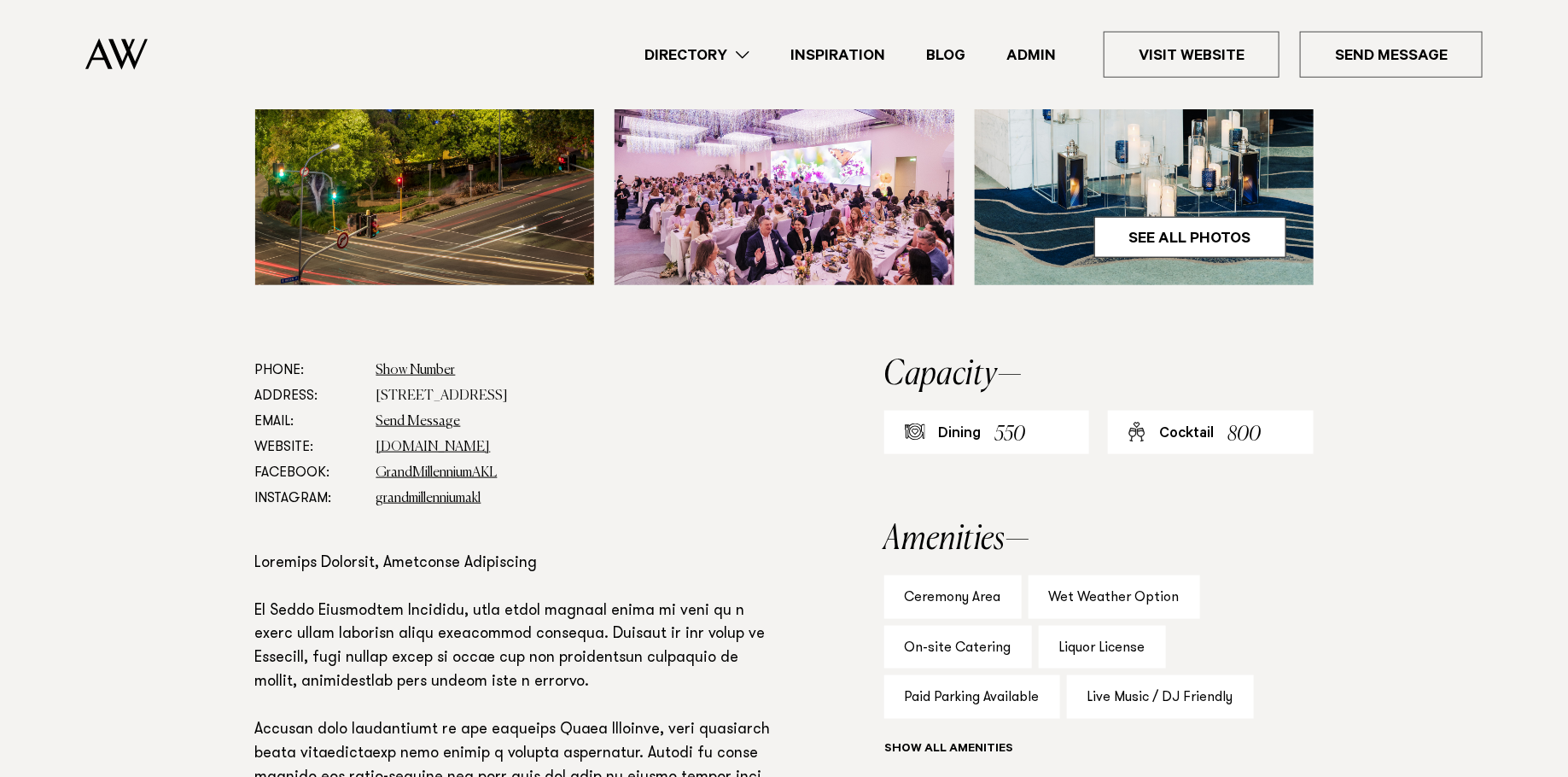
scroll to position [628, 0]
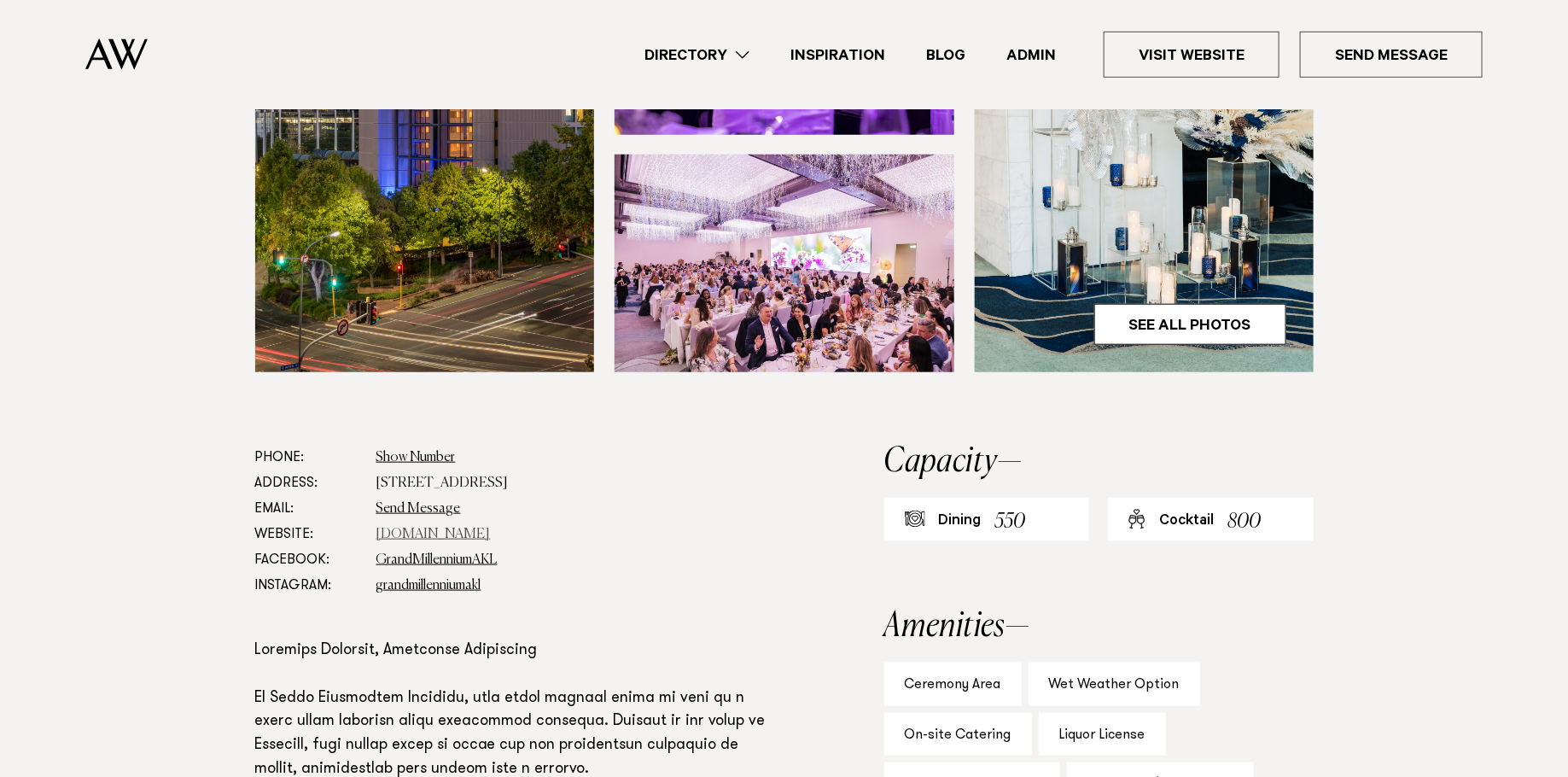
click at [473, 541] on link "www.millenniumhotels.com" at bounding box center [433, 534] width 114 height 13
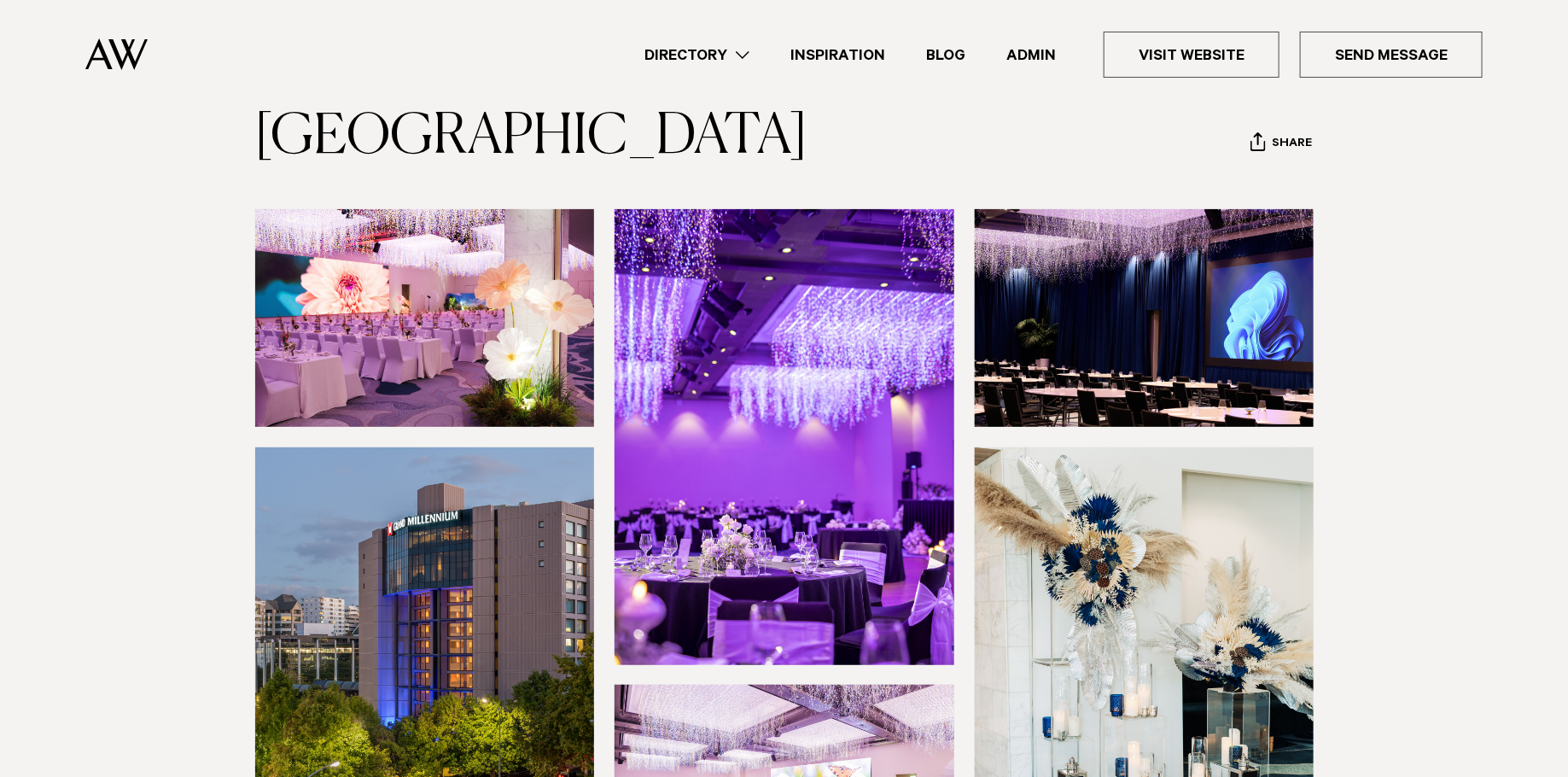
scroll to position [0, 0]
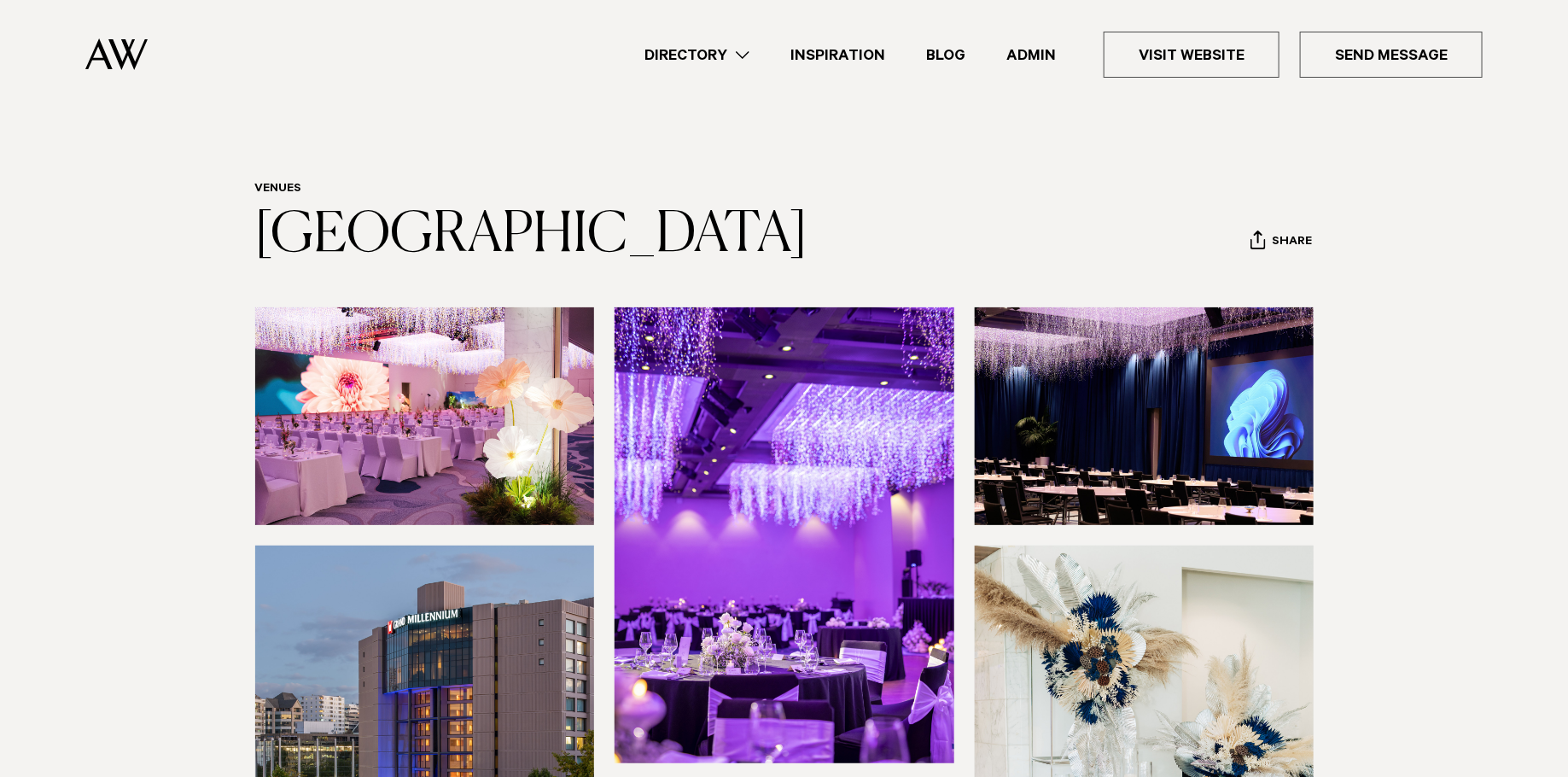
copy link "[GEOGRAPHIC_DATA]"
drag, startPoint x: 408, startPoint y: 283, endPoint x: 248, endPoint y: 235, distance: 167.0
click at [248, 235] on div "Venues Grand Millennium Auckland Share Copy Link Email twitter" at bounding box center [785, 224] width 1202 height 85
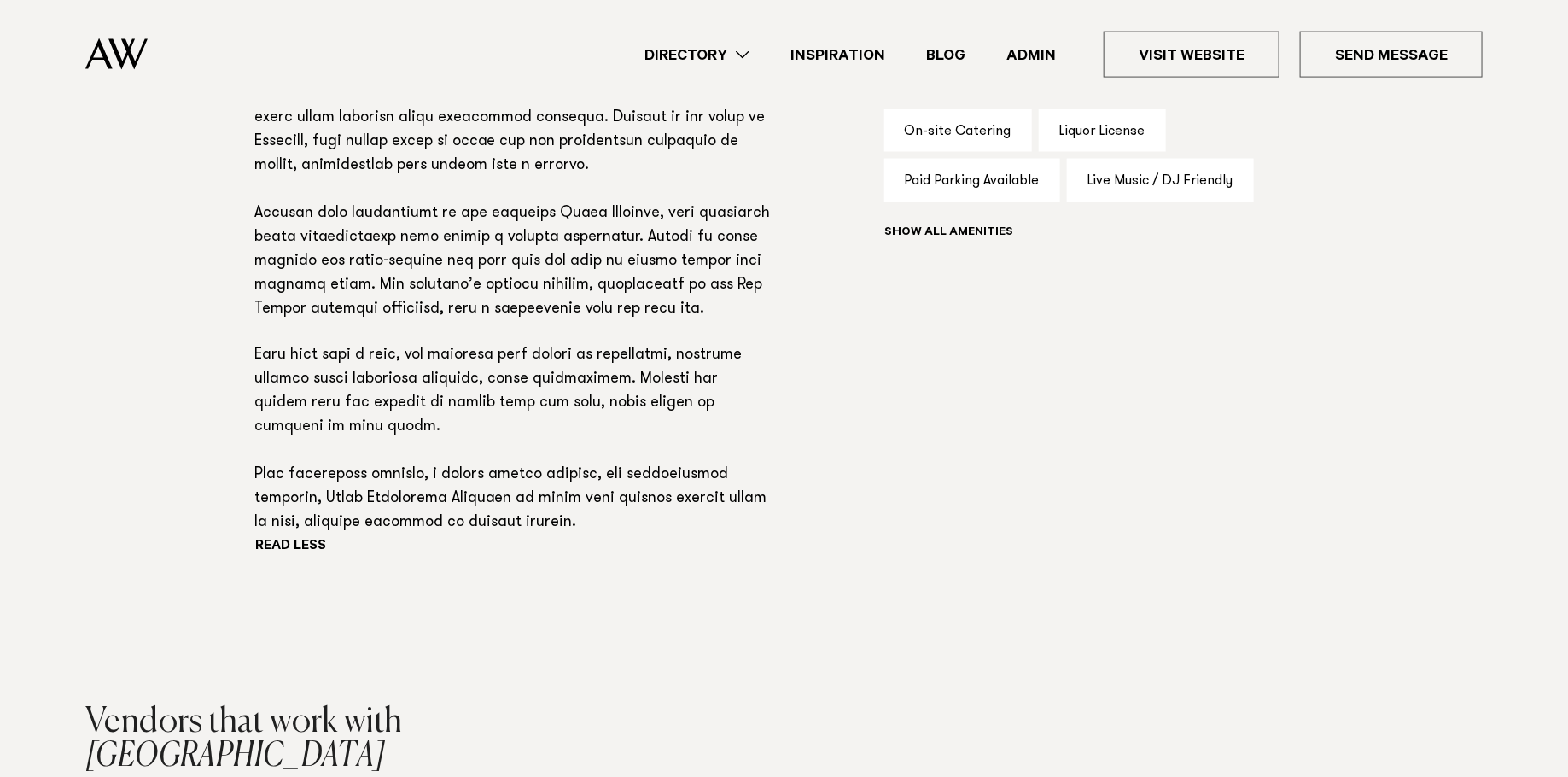
scroll to position [1235, 0]
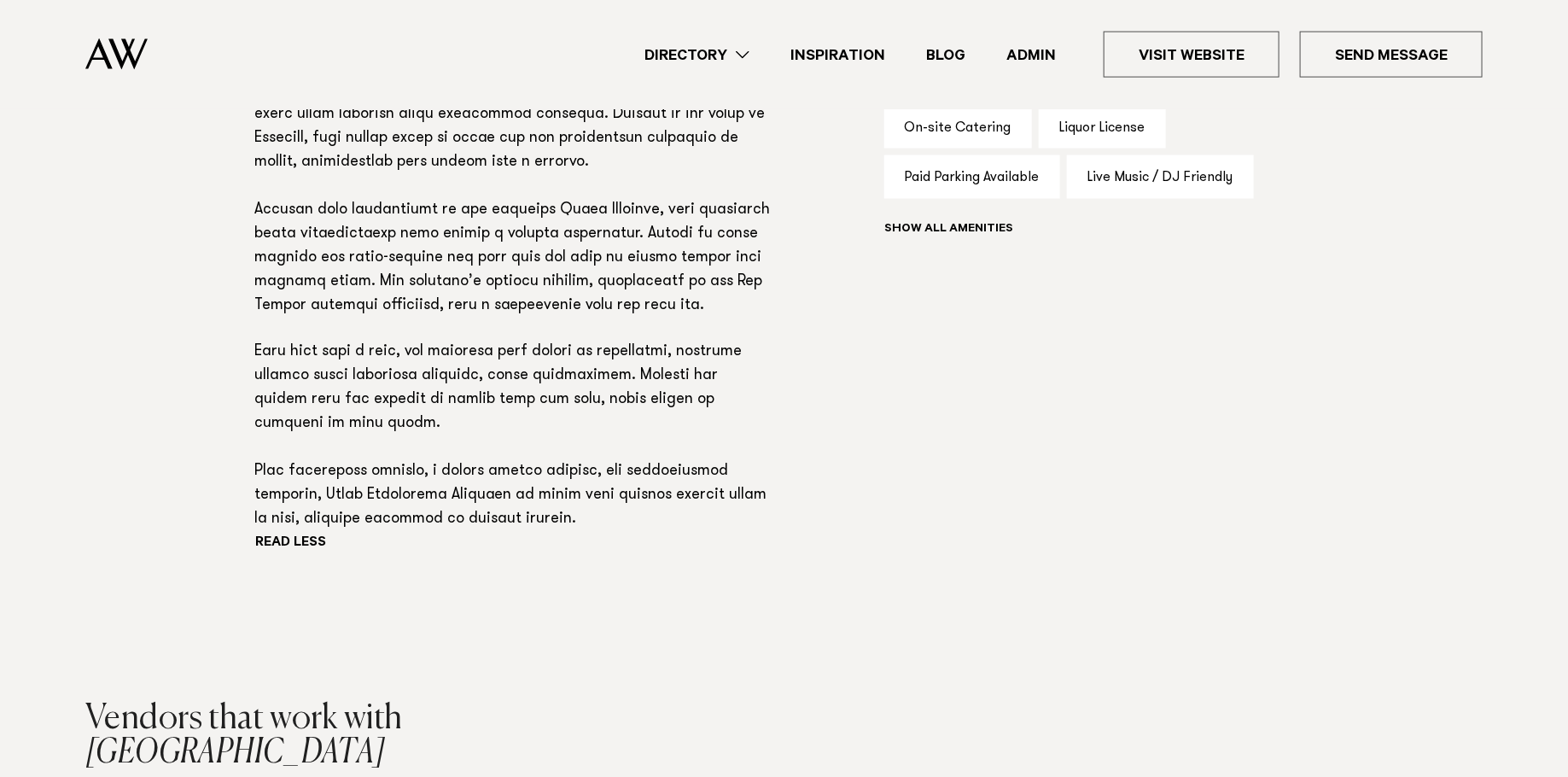
click at [526, 532] on p at bounding box center [514, 282] width 519 height 500
drag, startPoint x: 629, startPoint y: 530, endPoint x: 326, endPoint y: 552, distance: 303.8
click at [328, 532] on p at bounding box center [514, 282] width 519 height 500
copy p "personalised packages,"
click at [394, 442] on p at bounding box center [514, 282] width 519 height 500
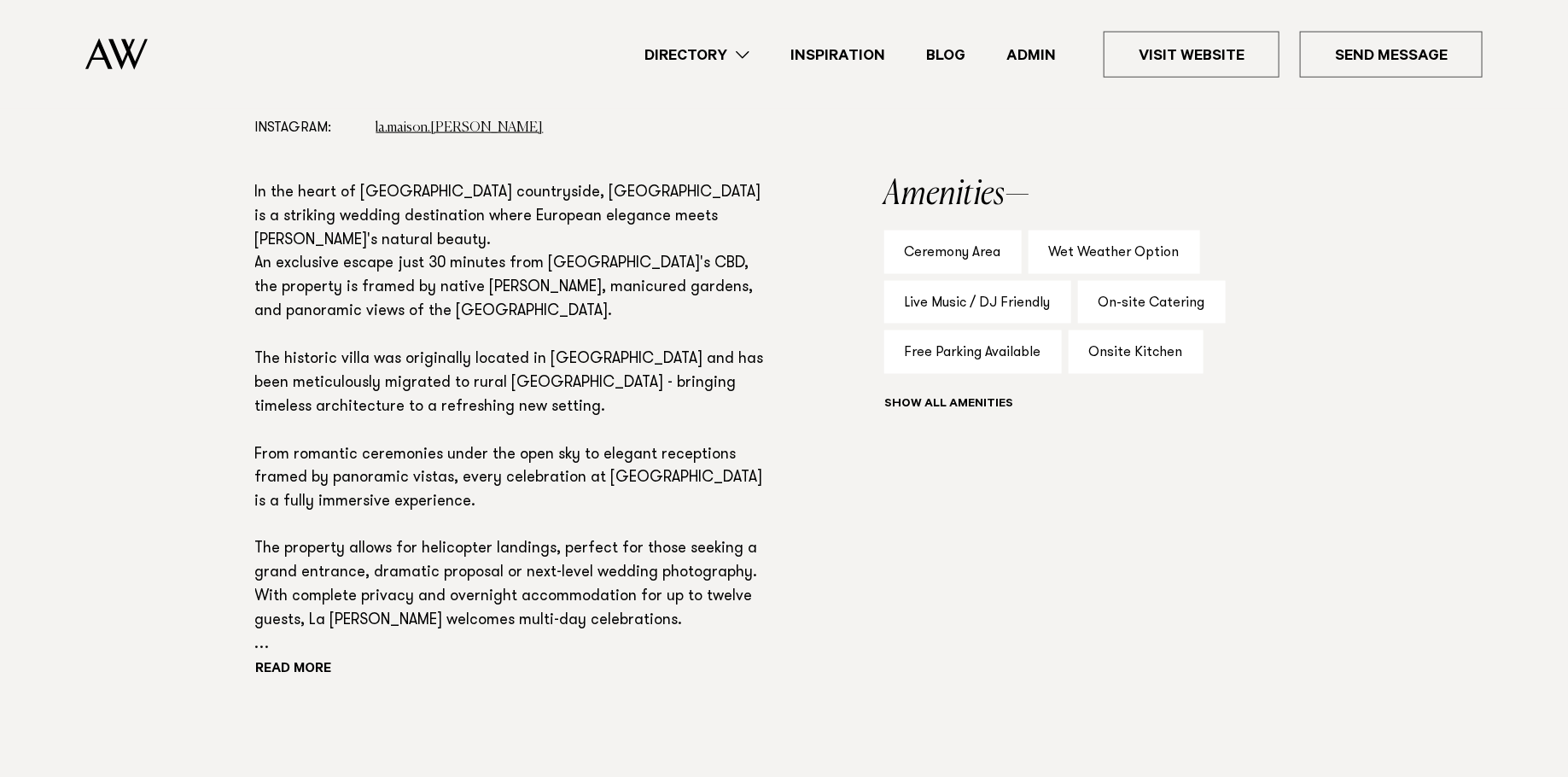
scroll to position [1063, 0]
drag, startPoint x: 673, startPoint y: 159, endPoint x: 701, endPoint y: 211, distance: 59.1
click at [673, 160] on section "Phone: Show Number [PHONE_NUMBER] Address: [STREET_ADDRESS] Email: Send Message…" at bounding box center [514, 382] width 519 height 744
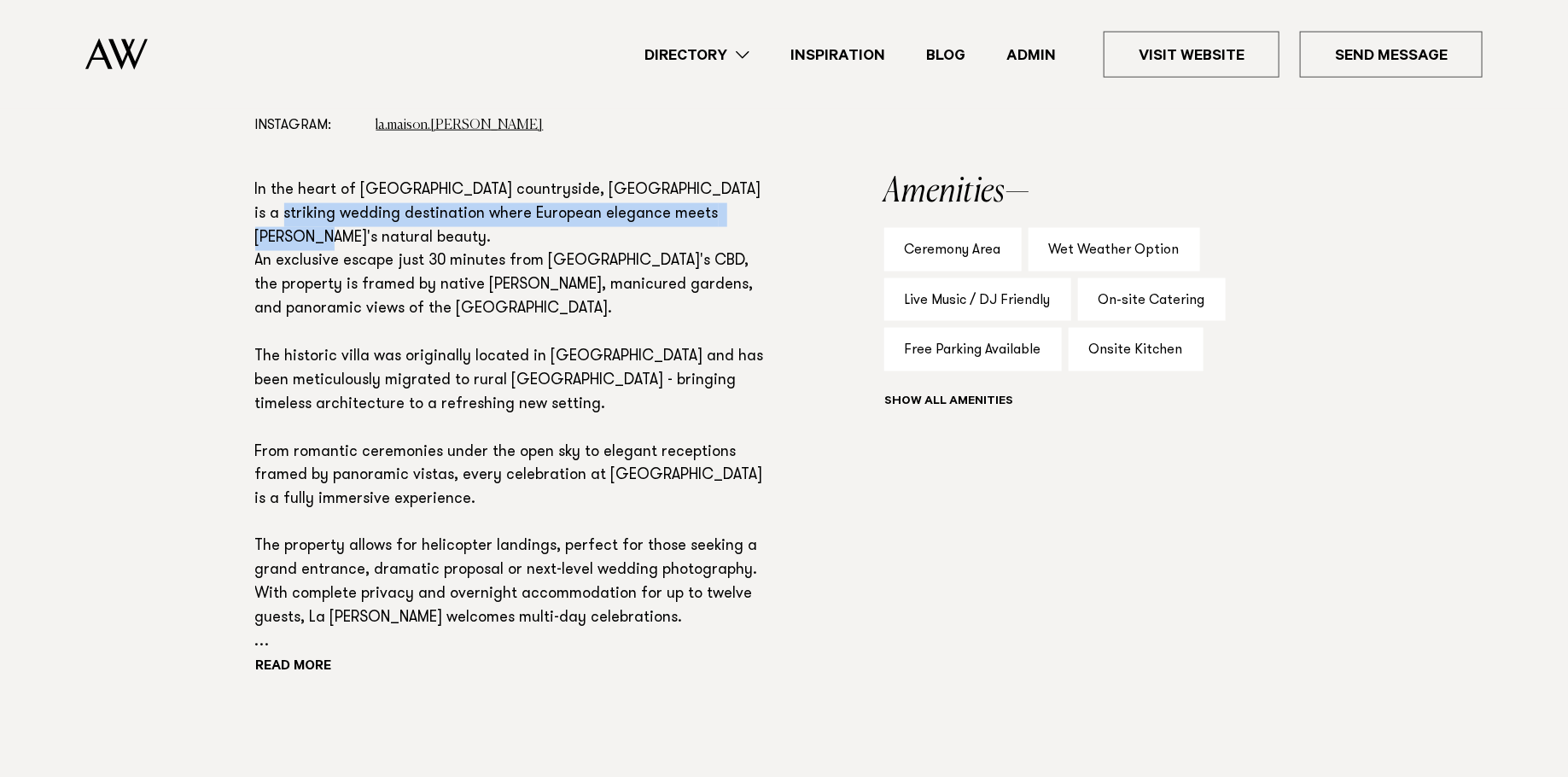
drag, startPoint x: 758, startPoint y: 215, endPoint x: 255, endPoint y: 218, distance: 503.0
click at [256, 213] on p "In the heart of [GEOGRAPHIC_DATA] countryside, [GEOGRAPHIC_DATA] is a striking …" at bounding box center [514, 417] width 519 height 476
copy p "destination where European elegance meets [PERSON_NAME]'s natural beauty."
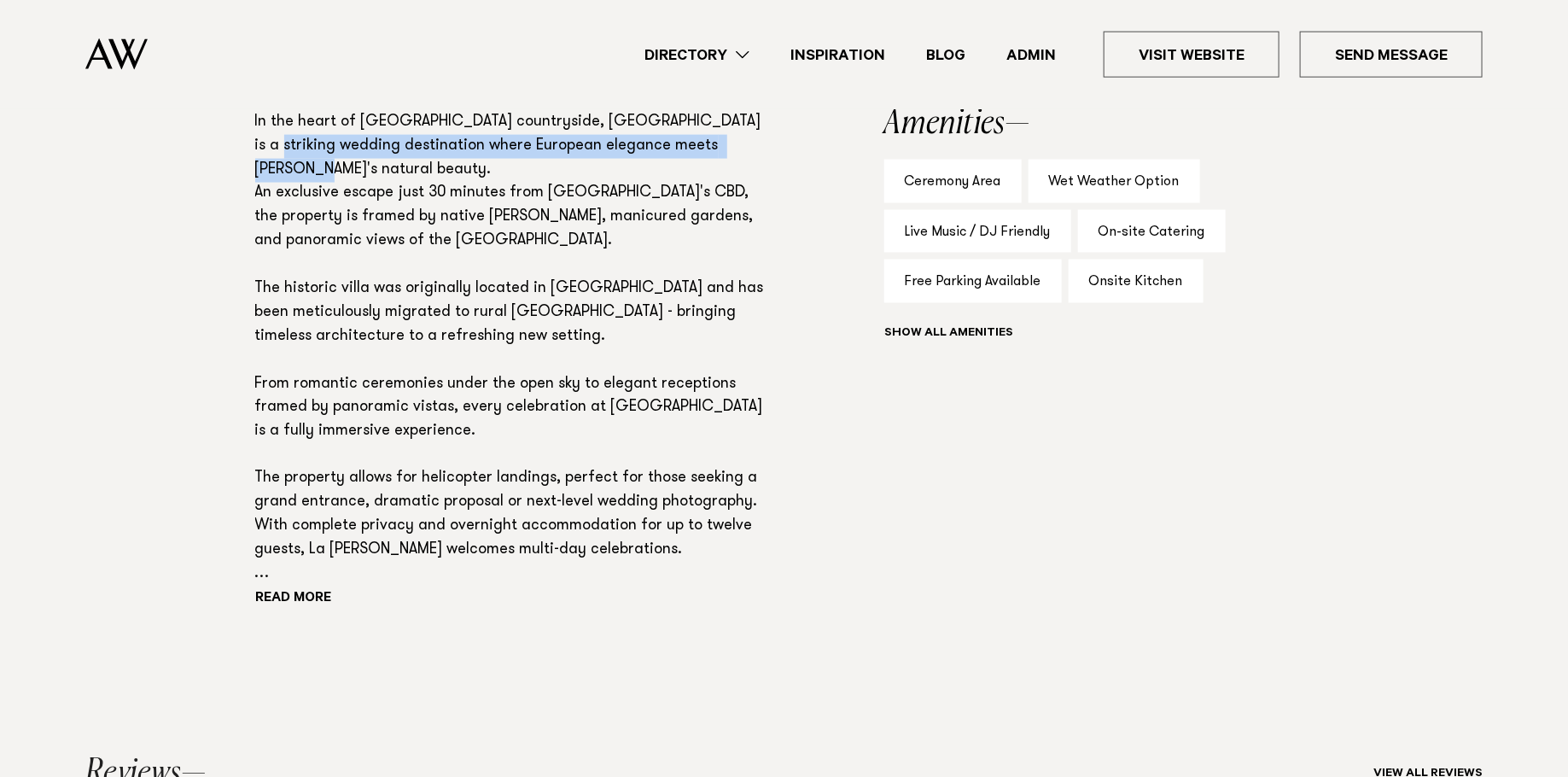
scroll to position [1124, 0]
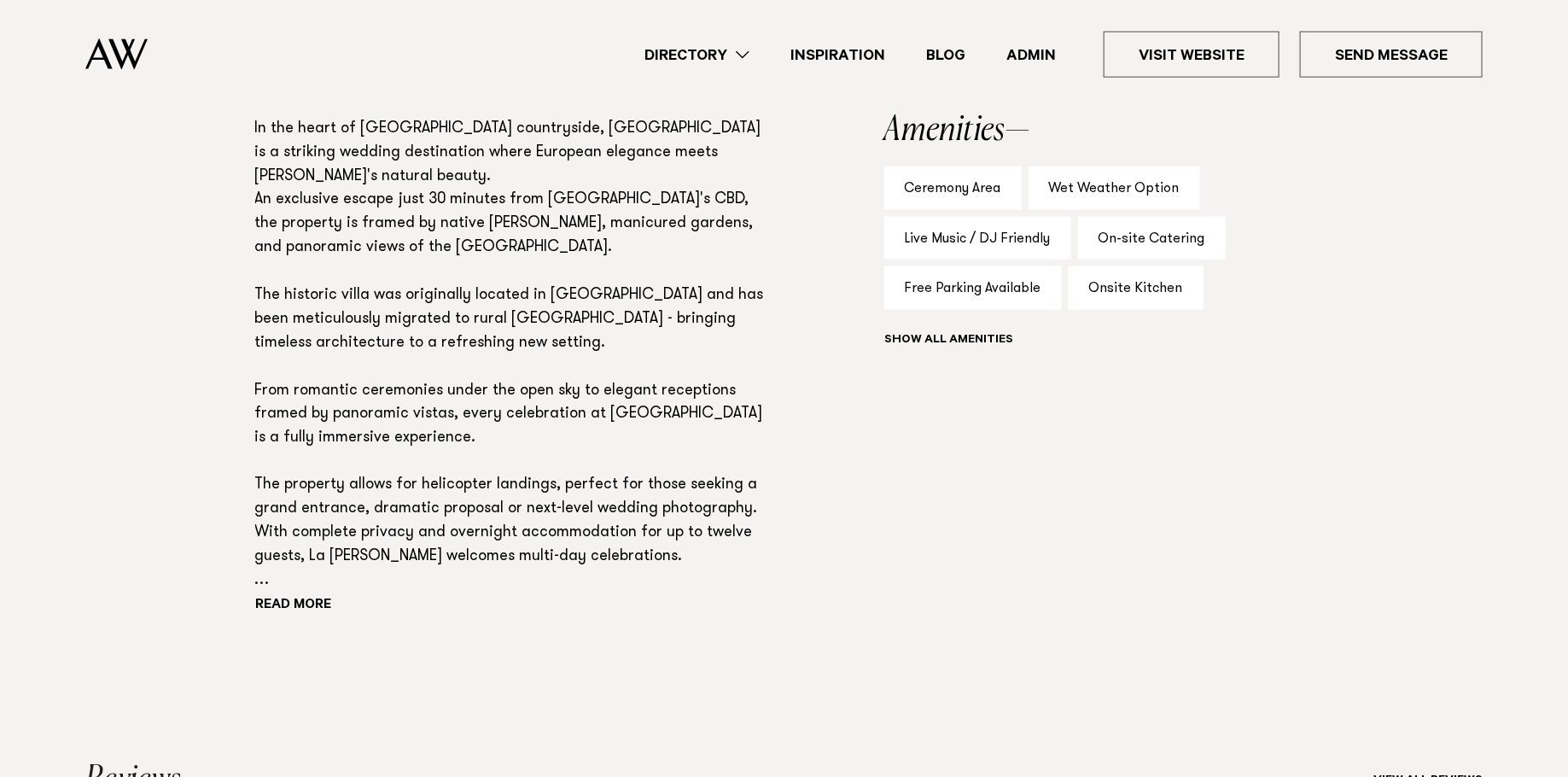
click at [469, 386] on p "In the heart of [GEOGRAPHIC_DATA] countryside, [GEOGRAPHIC_DATA] is a striking …" at bounding box center [514, 356] width 519 height 476
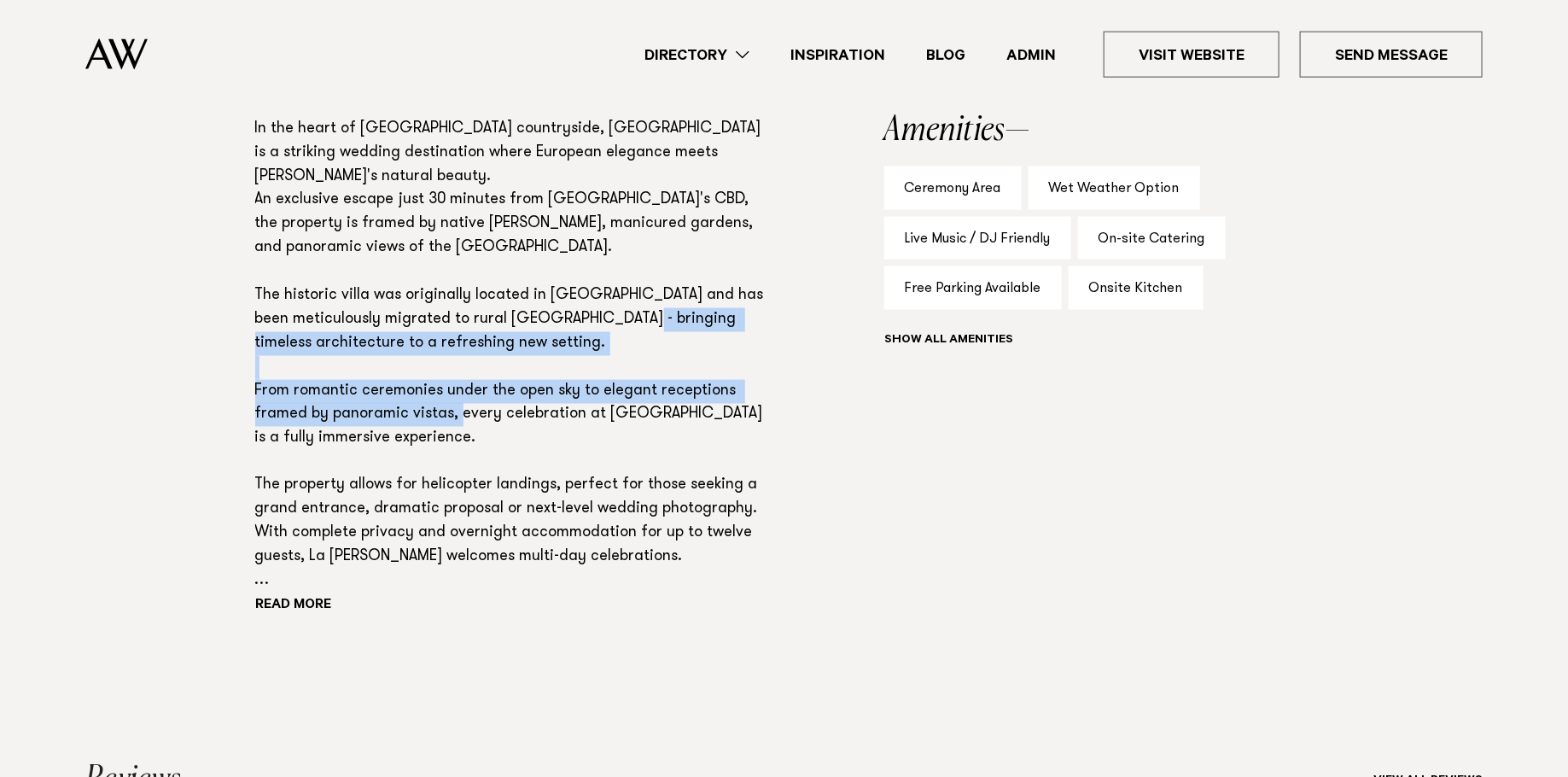
click at [468, 386] on p "In the heart of [GEOGRAPHIC_DATA] countryside, [GEOGRAPHIC_DATA] is a striking …" at bounding box center [514, 356] width 519 height 476
copy p "From romantic ceremonies under the open sky to elegant receptions framed by pan…"
